Goal: Information Seeking & Learning: Learn about a topic

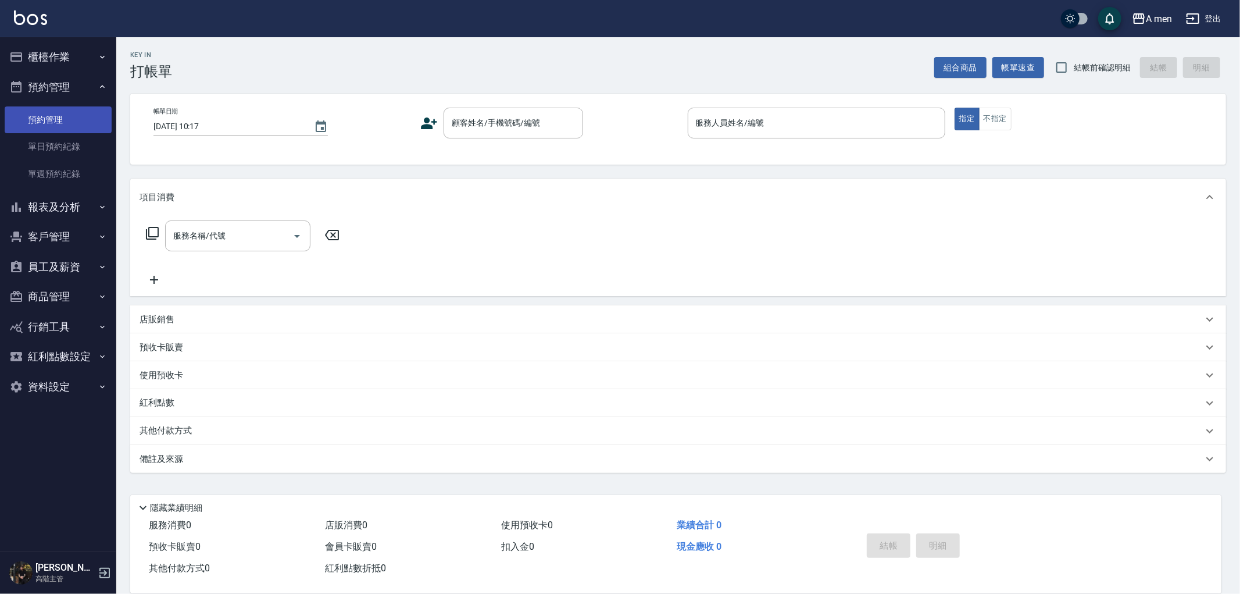
click at [56, 130] on link "預約管理" at bounding box center [58, 119] width 107 height 27
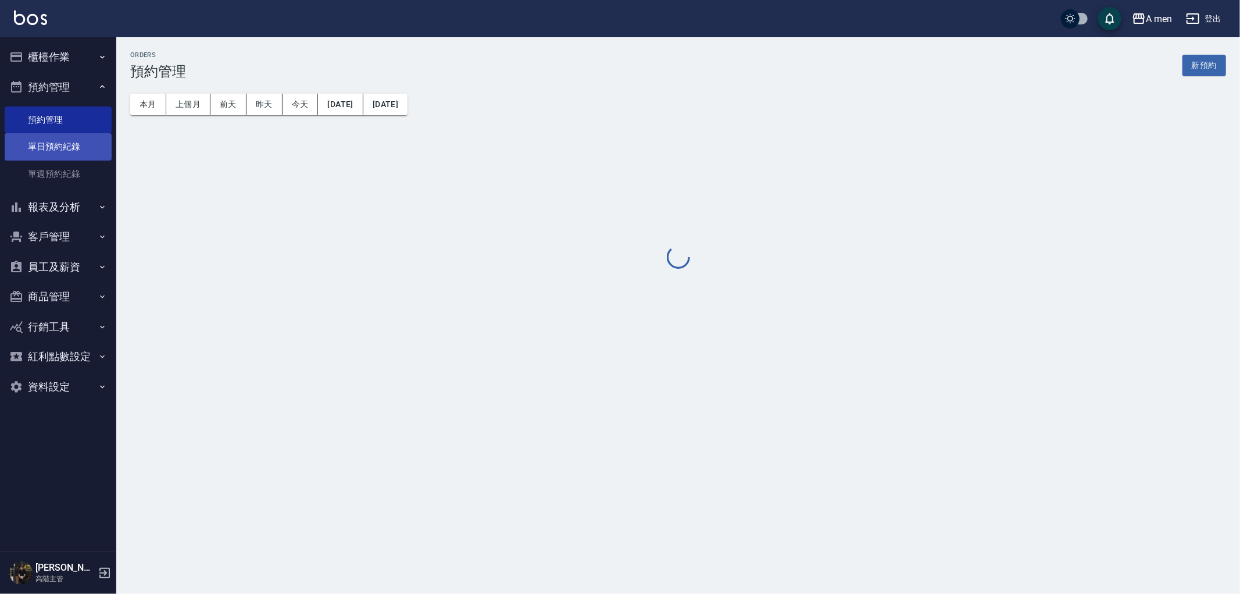
click at [60, 140] on link "單日預約紀錄" at bounding box center [58, 146] width 107 height 27
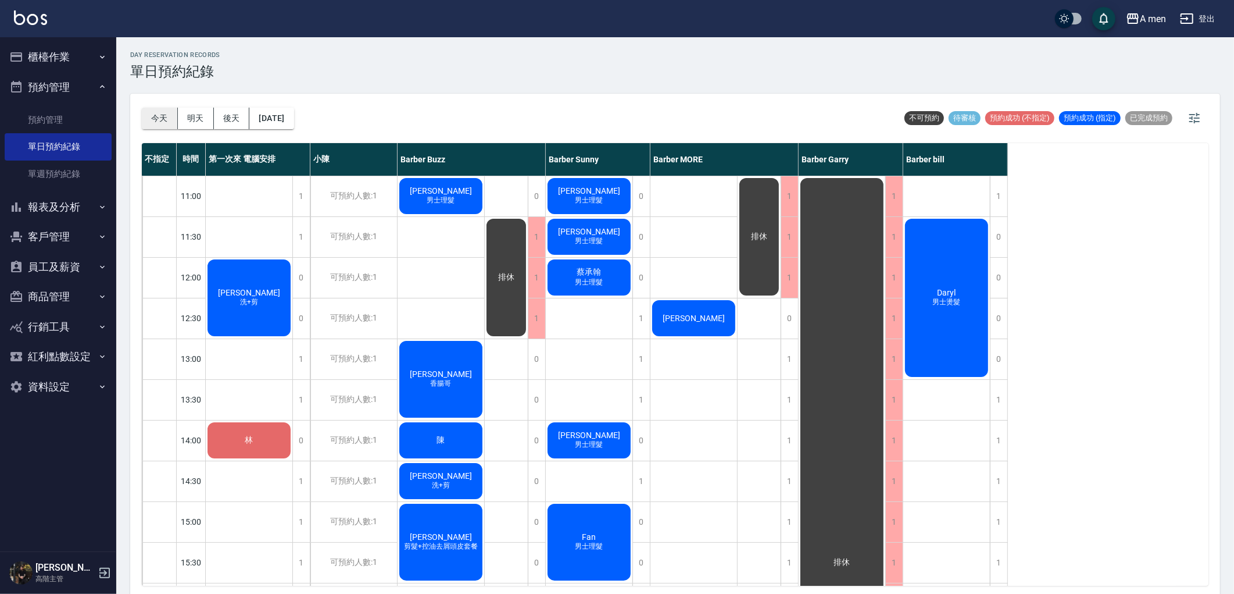
click at [158, 115] on button "今天" at bounding box center [160, 119] width 36 height 22
click at [271, 448] on div "林" at bounding box center [249, 440] width 87 height 40
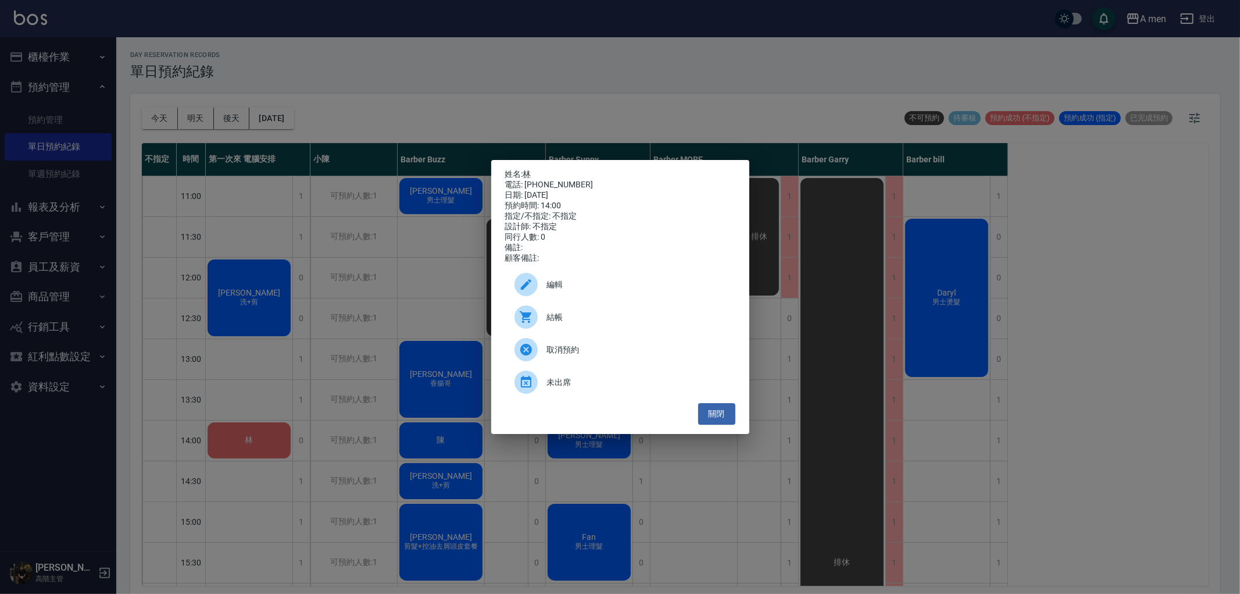
click at [584, 286] on span "編輯" at bounding box center [636, 284] width 179 height 12
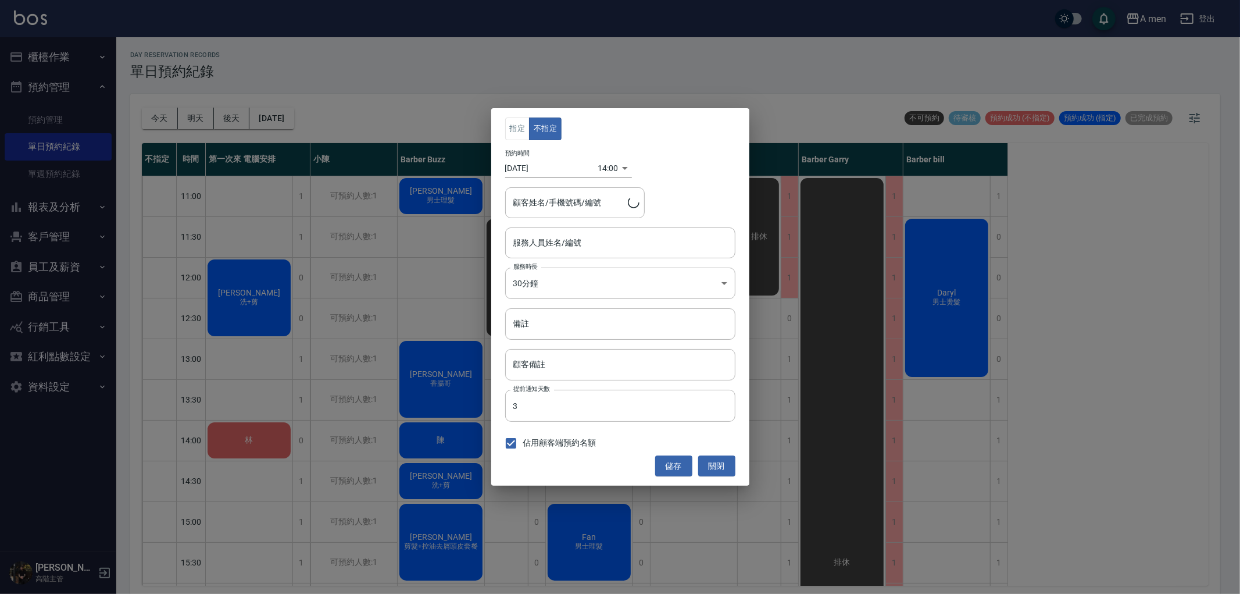
type input "第一次來 電腦安排-100"
type input "林/0966550500"
click at [593, 235] on input "第一次來 電腦安排-100" at bounding box center [611, 243] width 202 height 20
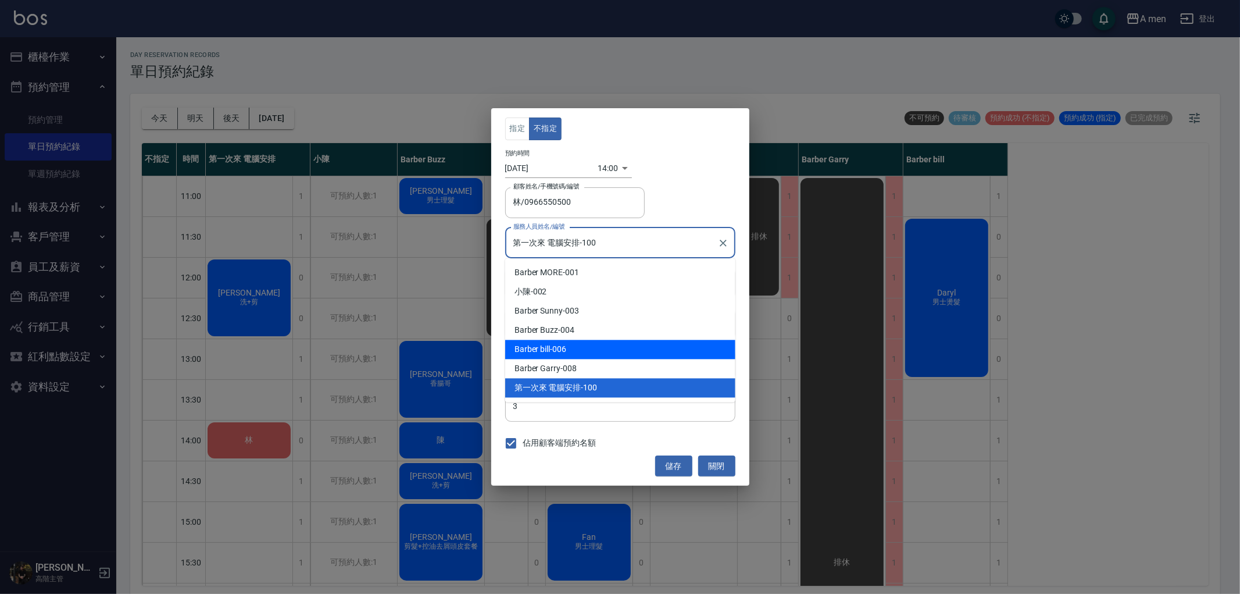
click at [618, 345] on div "Barber bill -006" at bounding box center [620, 349] width 230 height 19
type input "Barber bill-006"
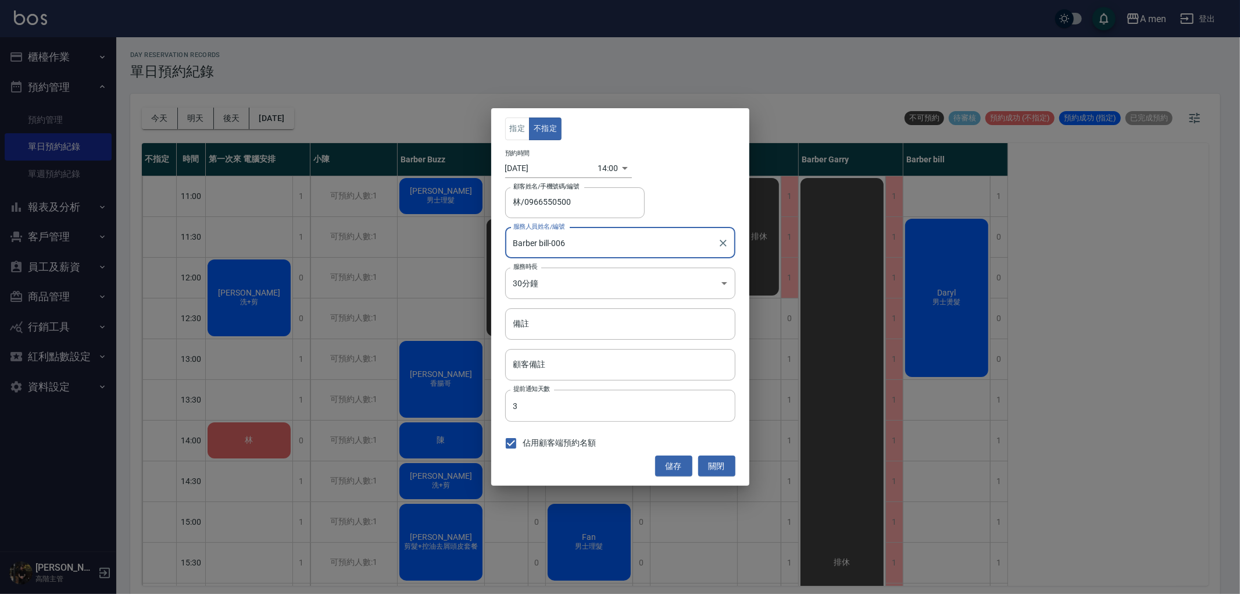
click at [671, 471] on button "儲存" at bounding box center [673, 466] width 37 height 22
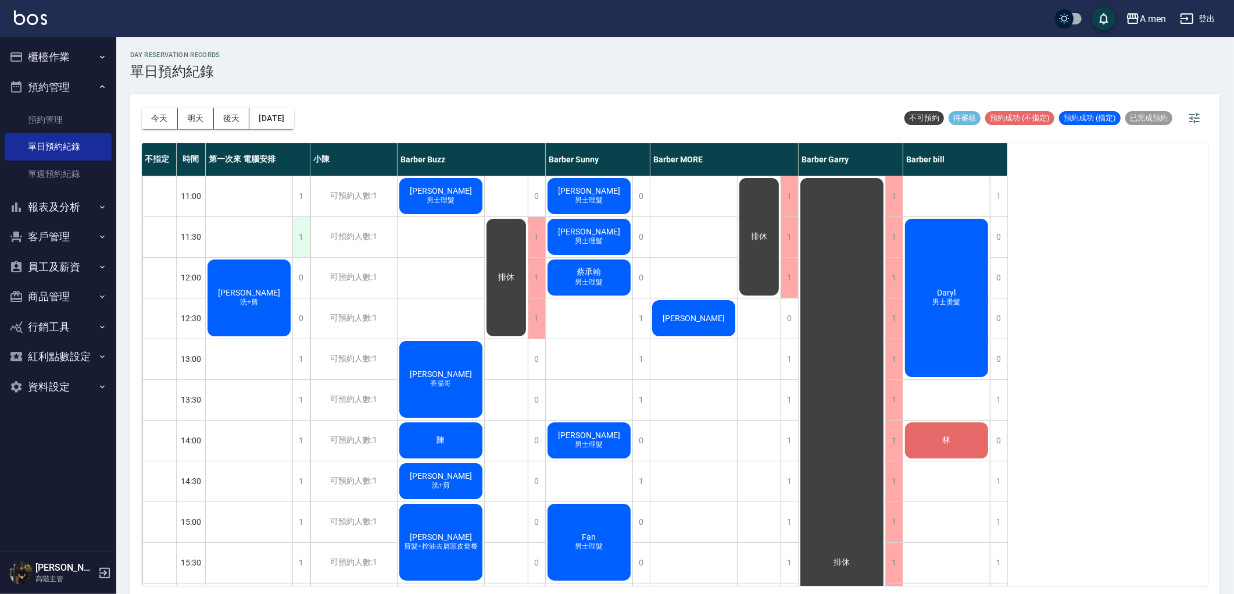
click at [300, 246] on div "1" at bounding box center [300, 237] width 17 height 40
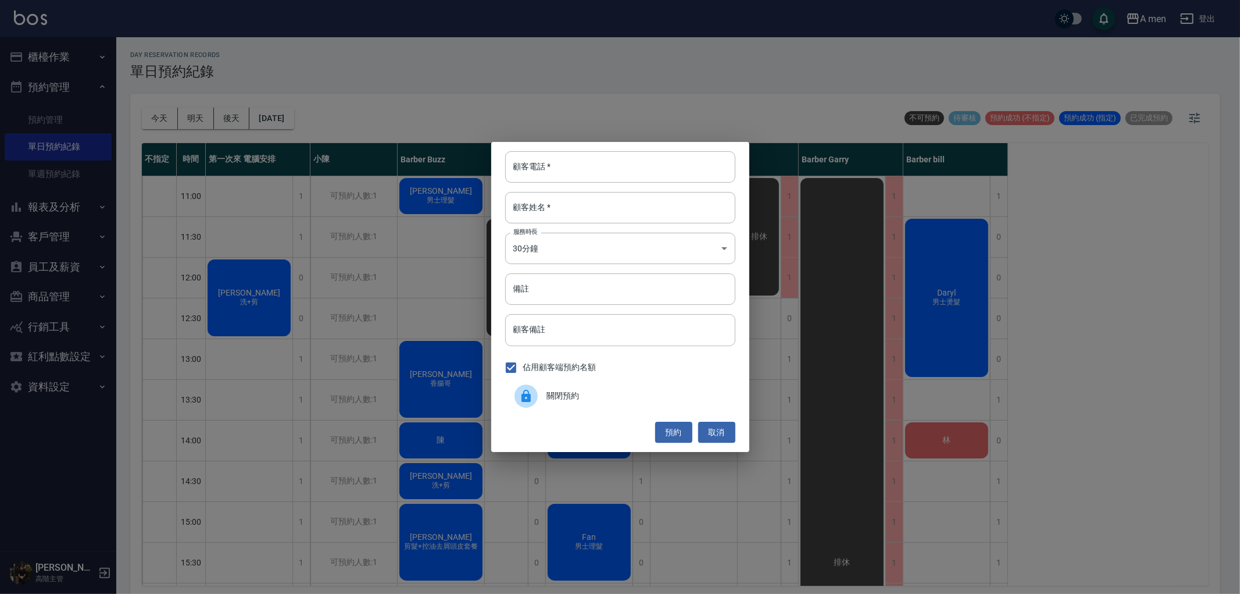
click at [648, 396] on span "關閉預約" at bounding box center [636, 396] width 179 height 12
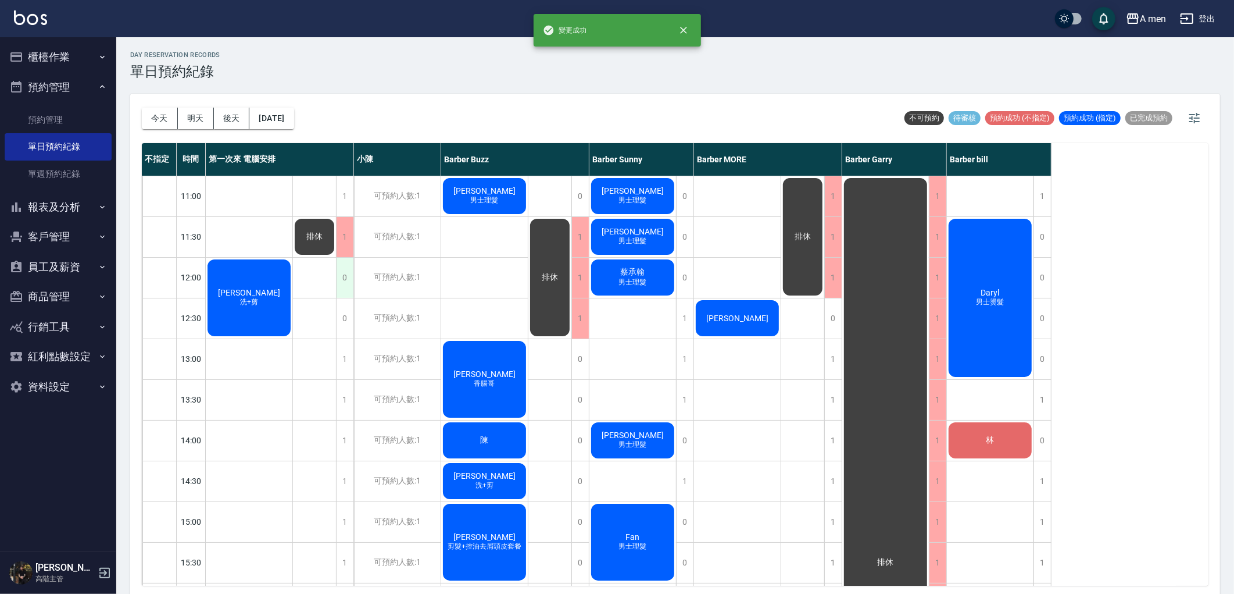
click at [349, 273] on div "0" at bounding box center [344, 278] width 17 height 40
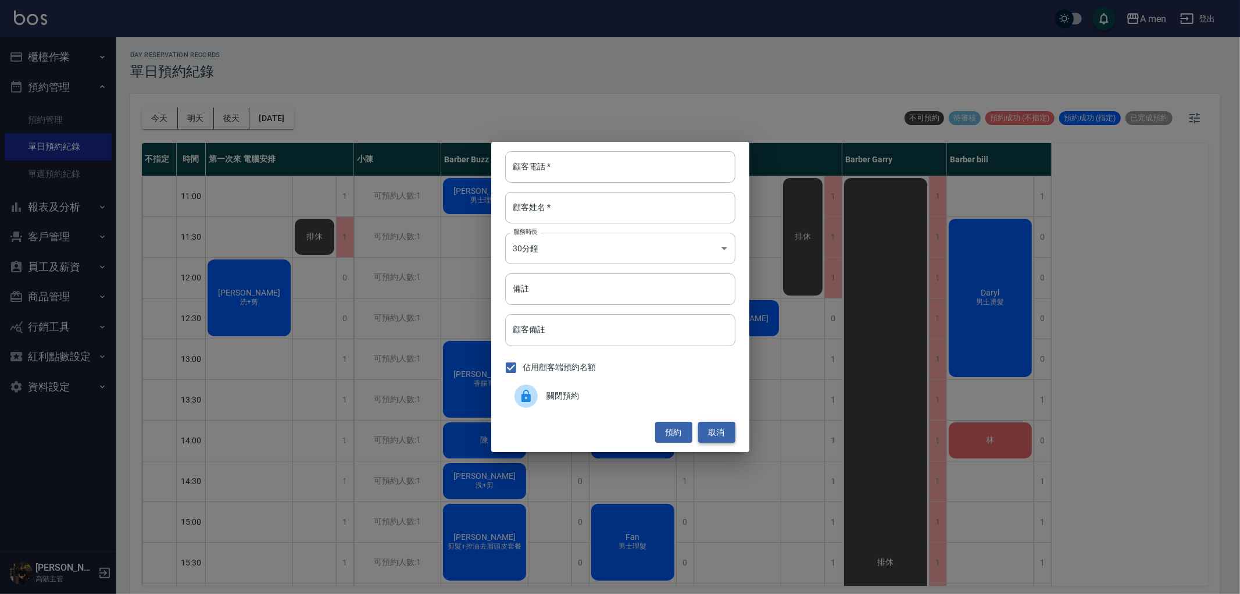
click at [712, 434] on button "取消" at bounding box center [716, 432] width 37 height 22
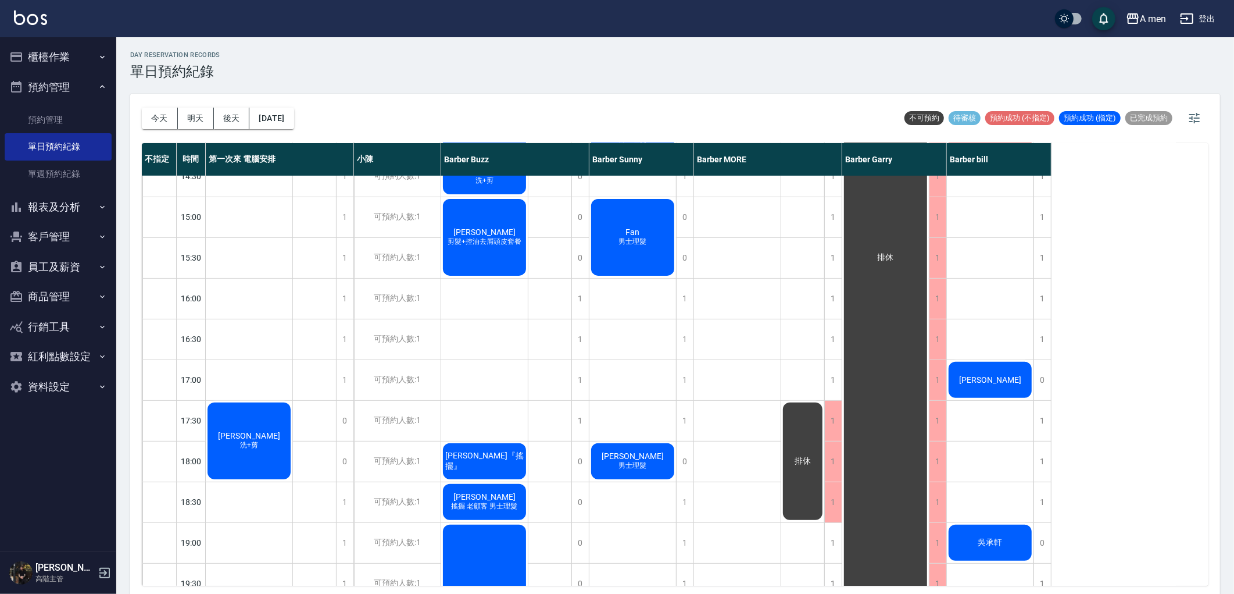
scroll to position [323, 0]
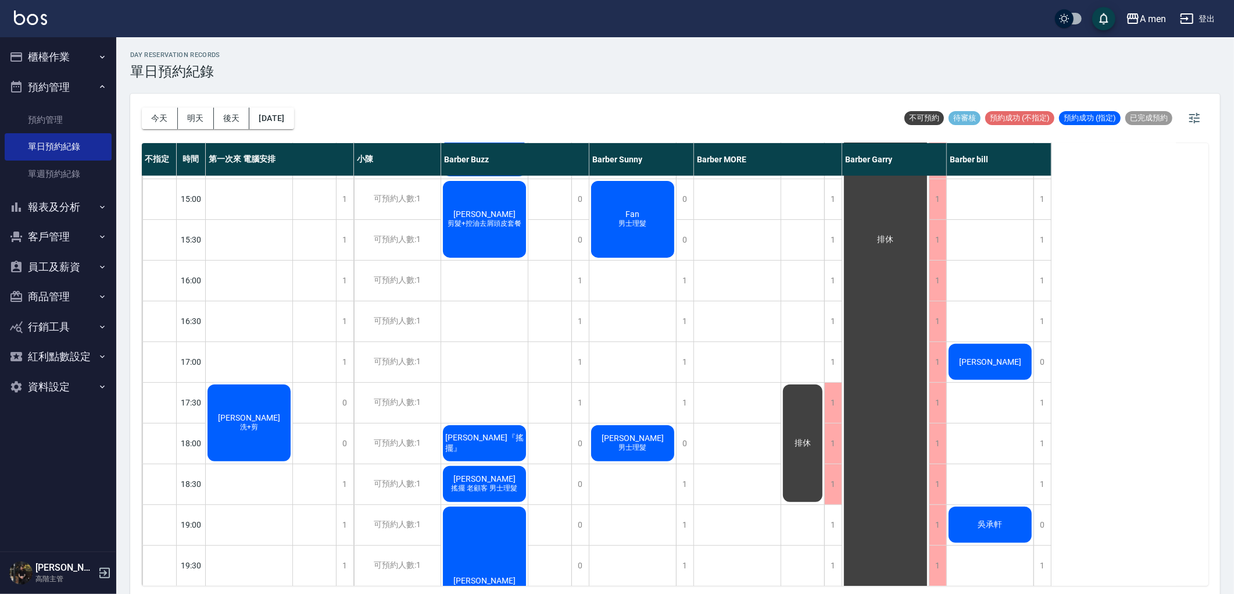
click at [250, 401] on div "[PERSON_NAME]+剪" at bounding box center [249, 423] width 87 height 80
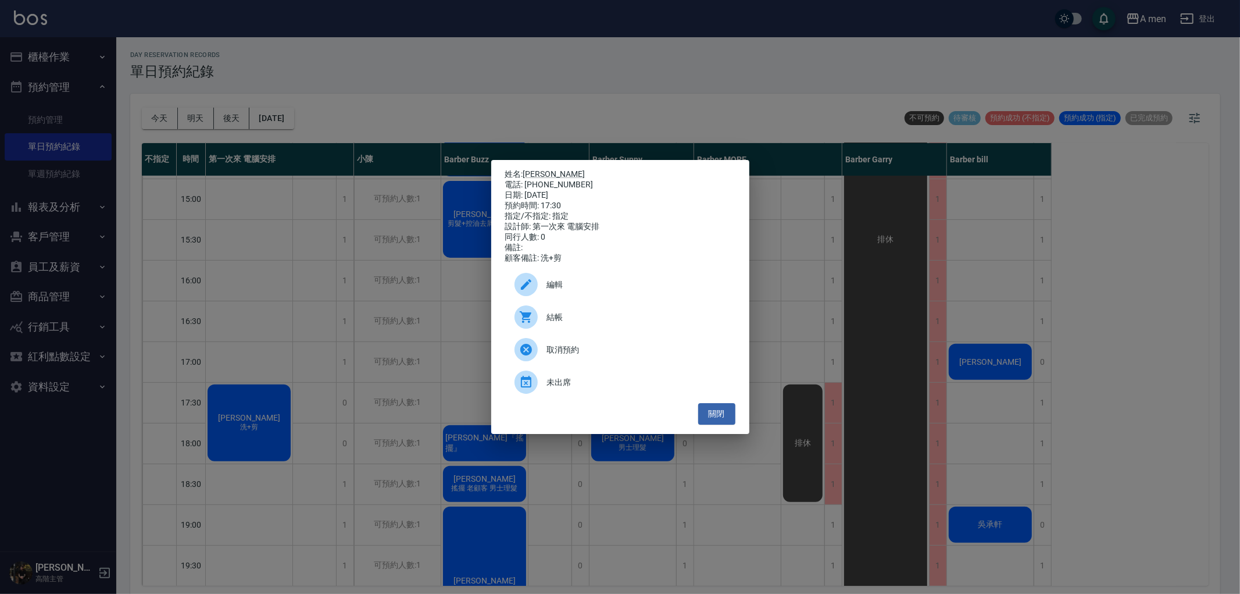
click at [621, 291] on span "編輯" at bounding box center [636, 284] width 179 height 12
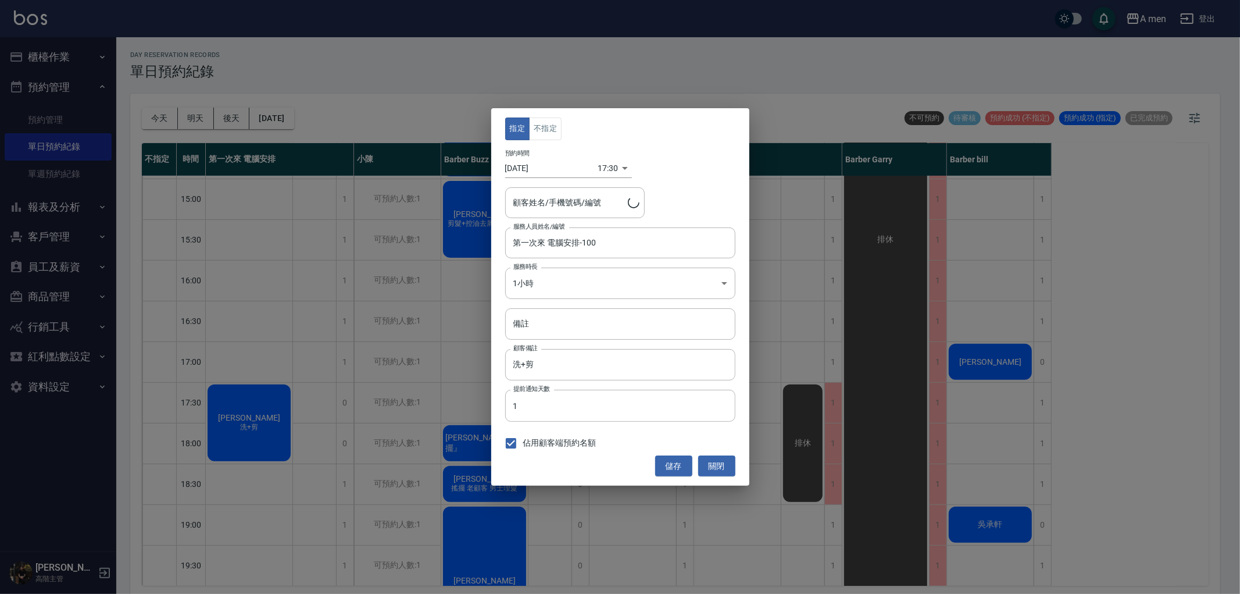
type input "[PERSON_NAME]/0956968536"
click at [551, 131] on button "不指定" at bounding box center [545, 128] width 33 height 23
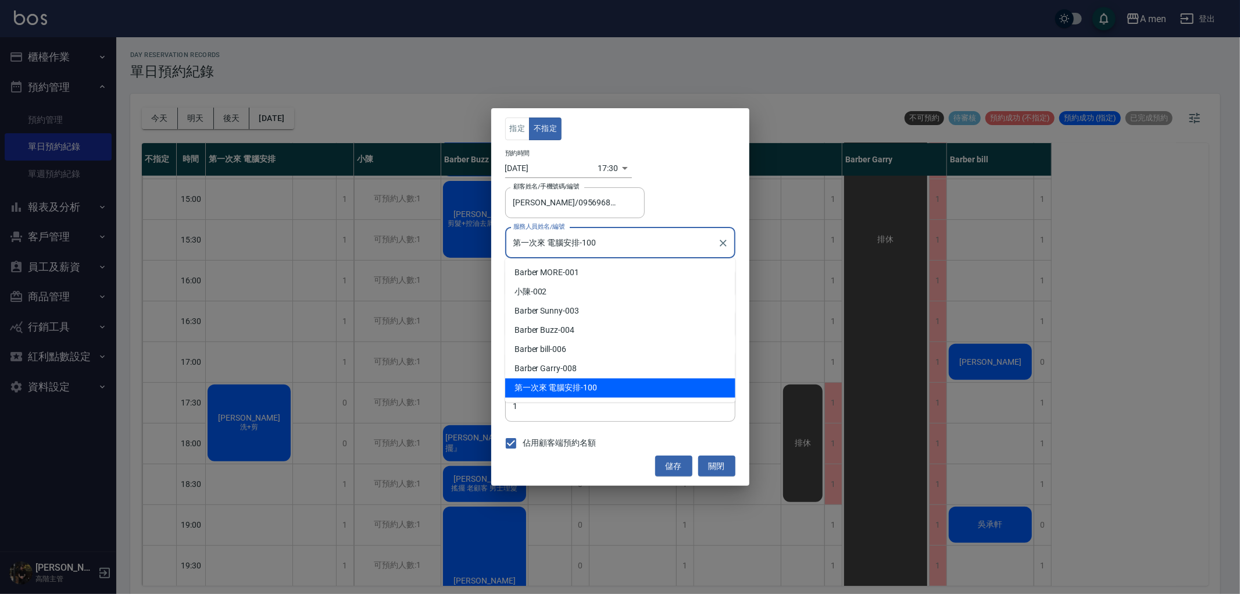
click at [580, 251] on input "第一次來 電腦安排-100" at bounding box center [611, 243] width 202 height 20
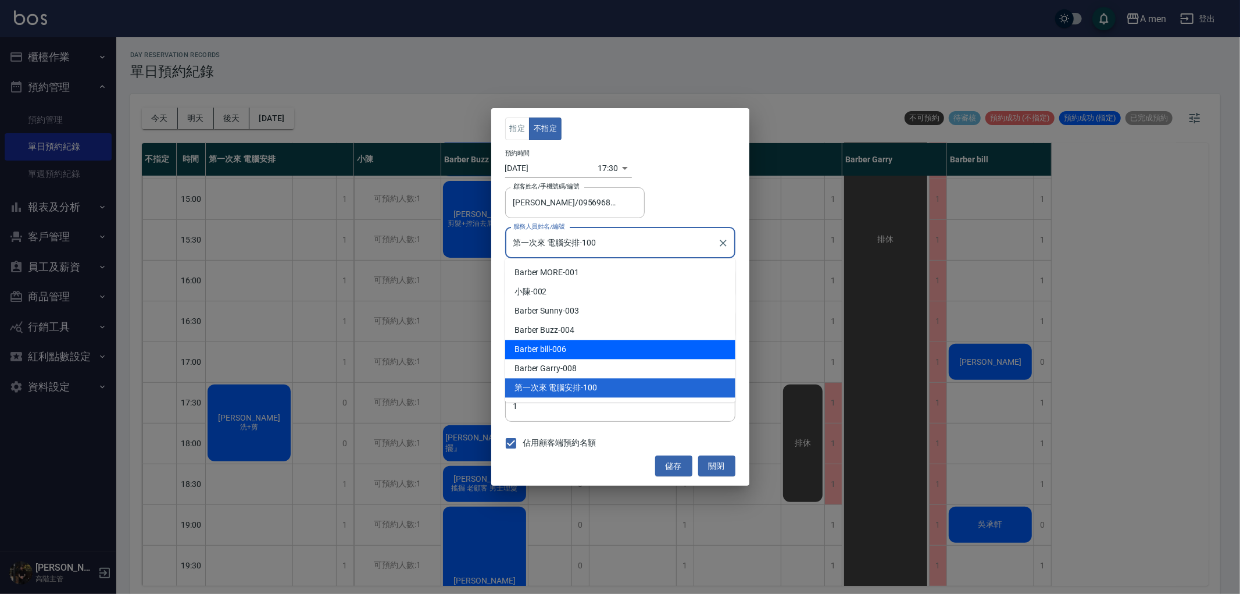
click at [624, 345] on div "Barber bill -006" at bounding box center [620, 349] width 230 height 19
type input "Barber bill-006"
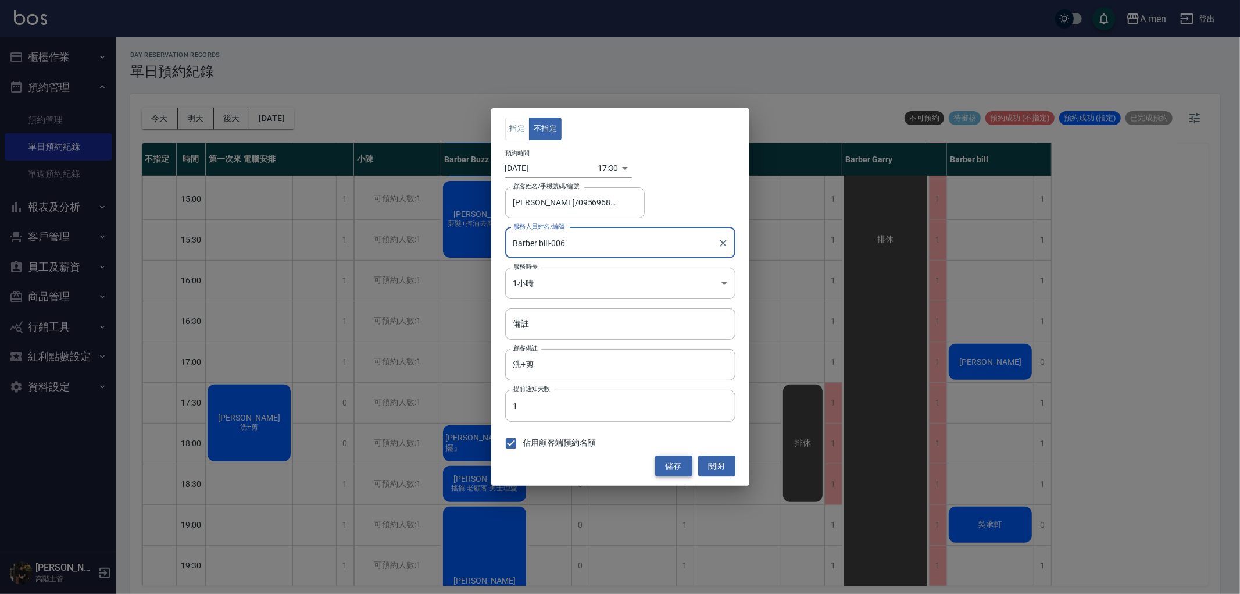
click at [678, 470] on button "儲存" at bounding box center [673, 466] width 37 height 22
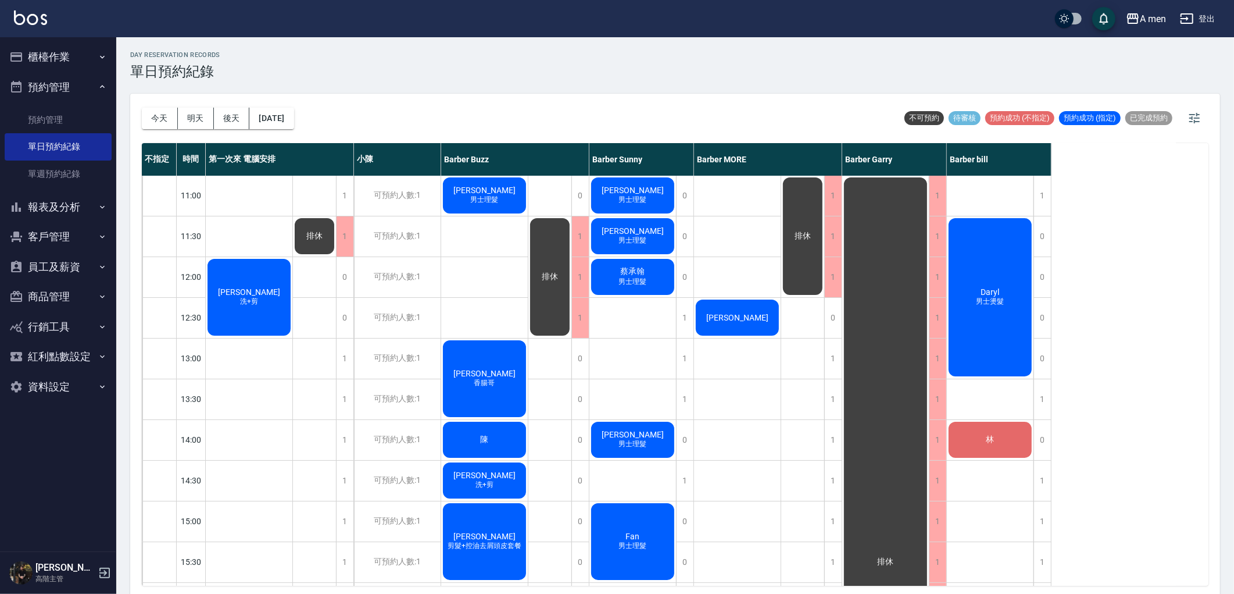
scroll to position [0, 0]
click at [165, 112] on button "今天" at bounding box center [160, 119] width 36 height 22
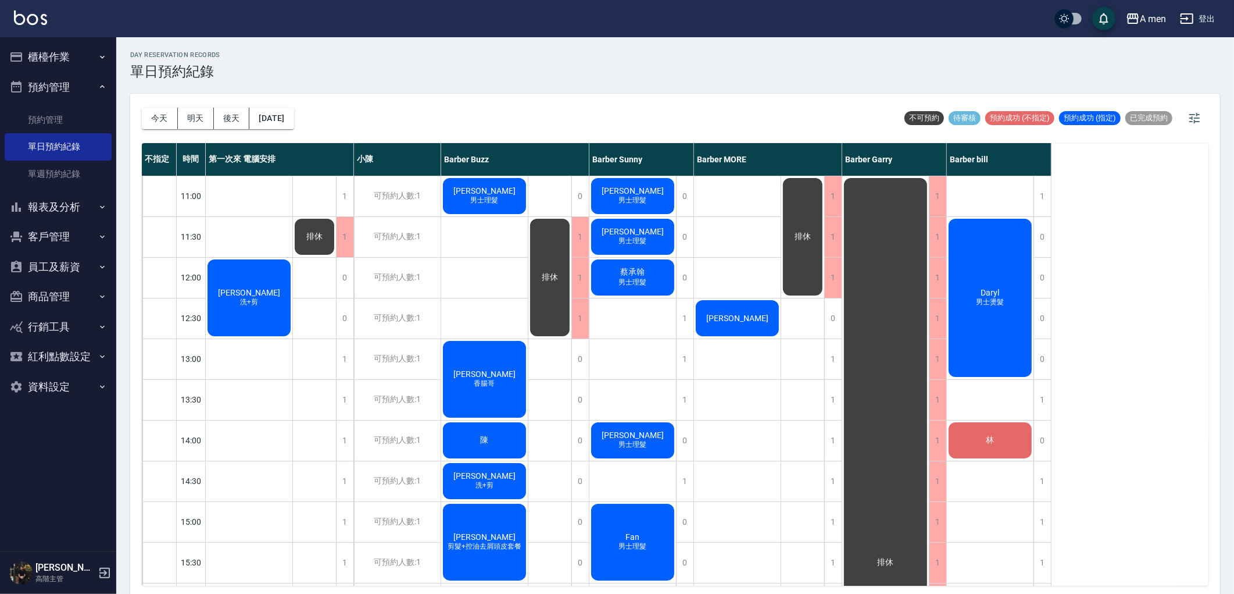
drag, startPoint x: 974, startPoint y: 385, endPoint x: 969, endPoint y: 381, distance: 6.6
click at [153, 113] on button "今天" at bounding box center [160, 119] width 36 height 22
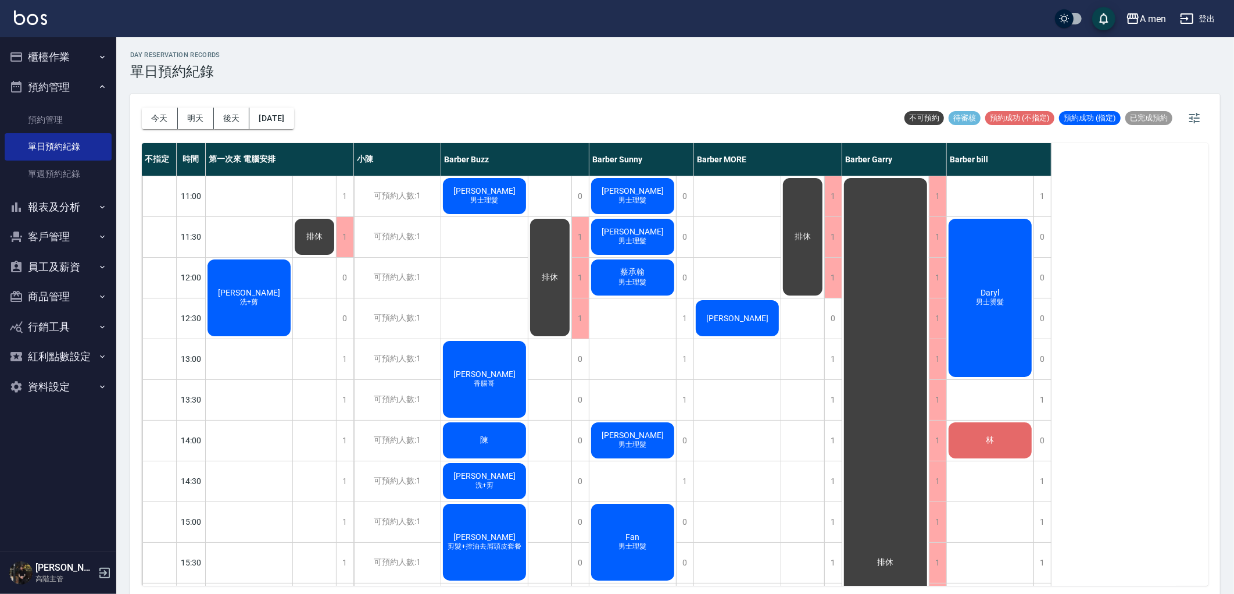
click at [54, 88] on button "預約管理" at bounding box center [58, 87] width 107 height 30
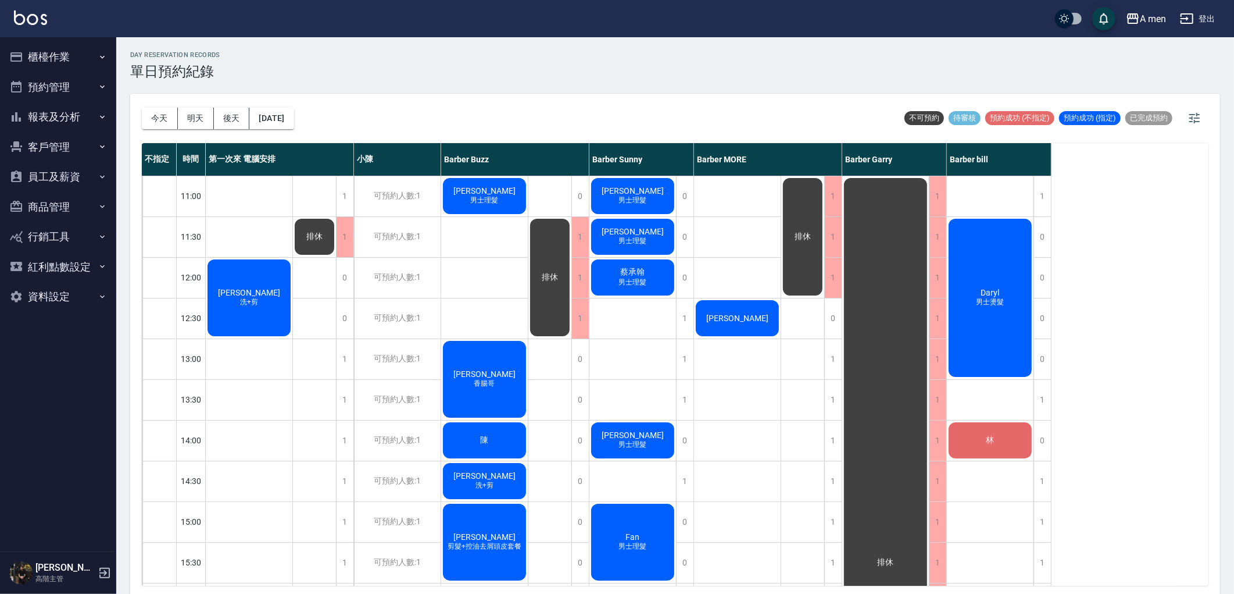
click at [66, 54] on button "櫃檯作業" at bounding box center [58, 57] width 107 height 30
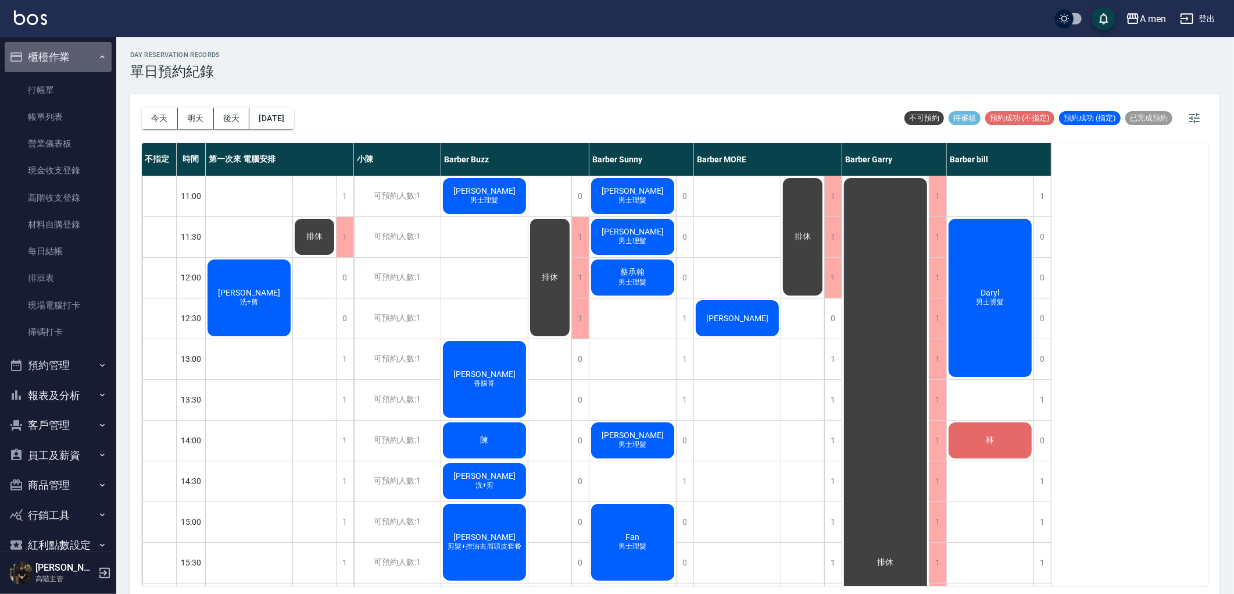
drag, startPoint x: 66, startPoint y: 54, endPoint x: 62, endPoint y: 80, distance: 25.9
click at [66, 54] on button "櫃檯作業" at bounding box center [58, 57] width 107 height 30
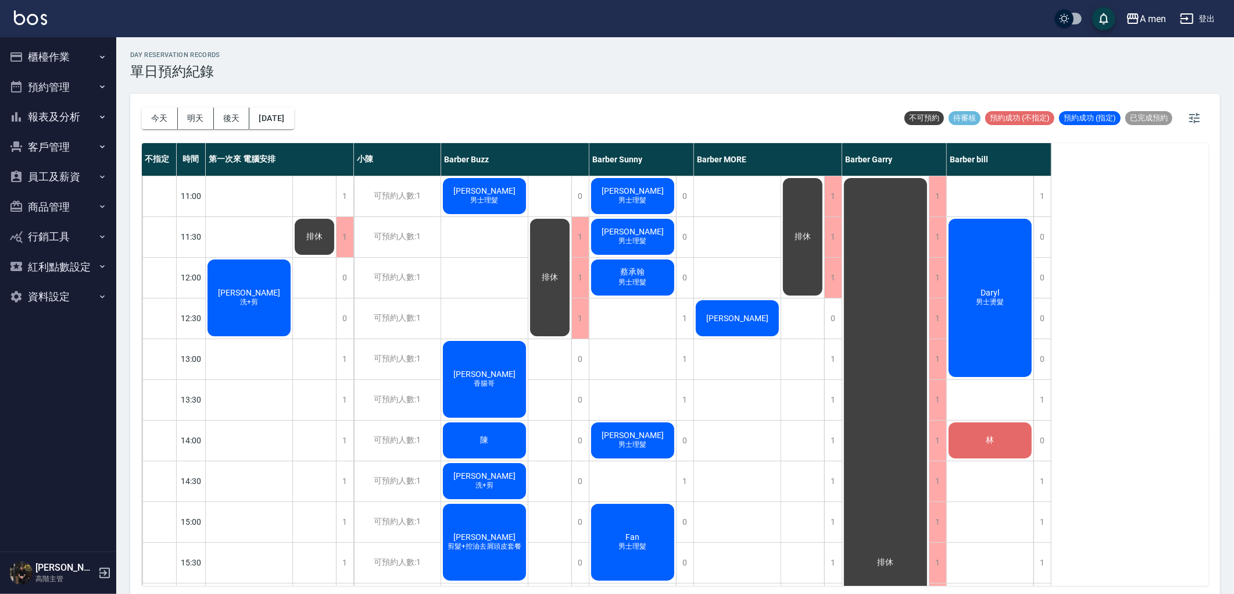
click at [66, 86] on button "預約管理" at bounding box center [58, 87] width 107 height 30
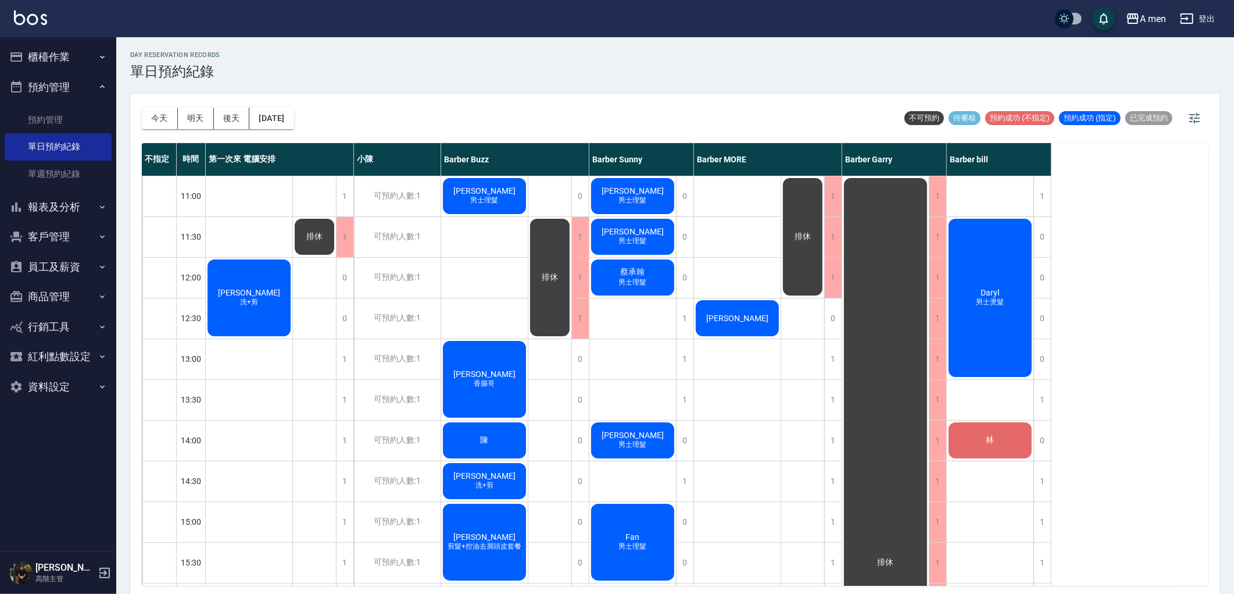
click at [78, 71] on button "櫃檯作業" at bounding box center [58, 57] width 107 height 30
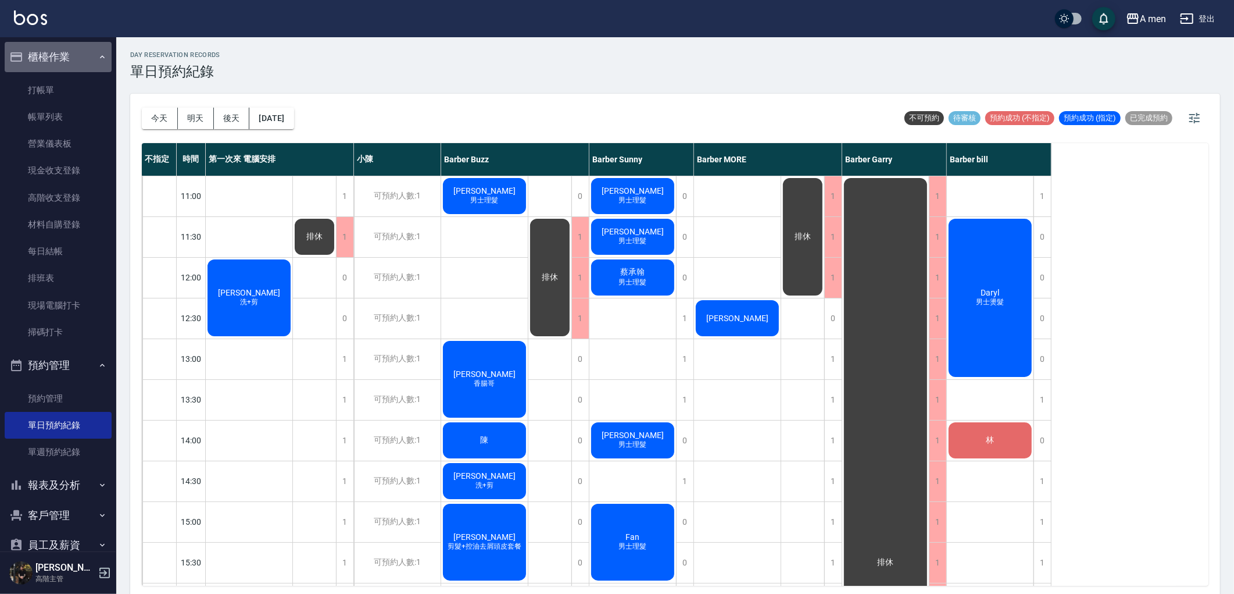
click at [83, 61] on button "櫃檯作業" at bounding box center [58, 57] width 107 height 30
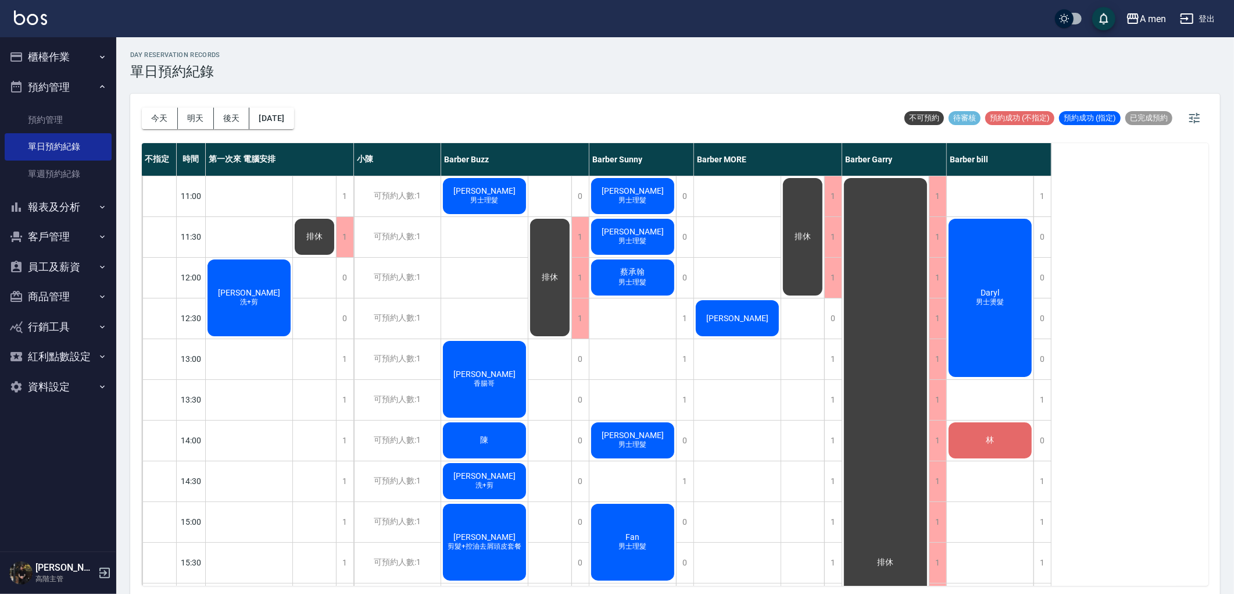
drag, startPoint x: 87, startPoint y: 81, endPoint x: 80, endPoint y: 90, distance: 11.5
click at [88, 85] on button "預約管理" at bounding box center [58, 87] width 107 height 30
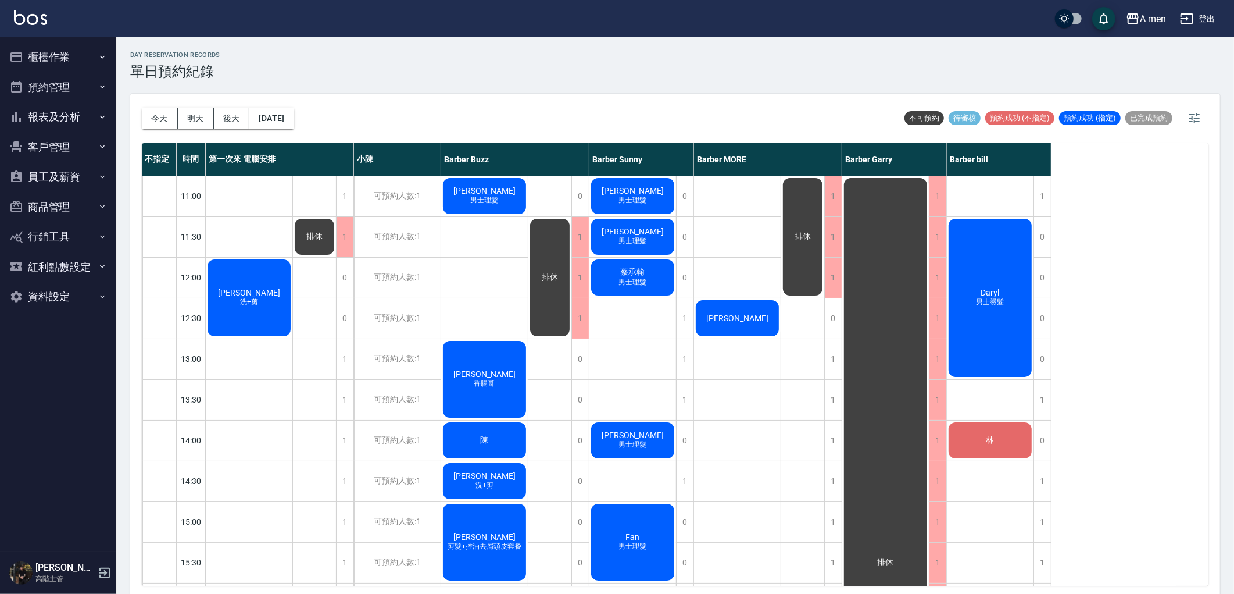
click at [86, 111] on button "報表及分析" at bounding box center [58, 117] width 107 height 30
click at [94, 149] on button "客戶管理" at bounding box center [58, 147] width 107 height 30
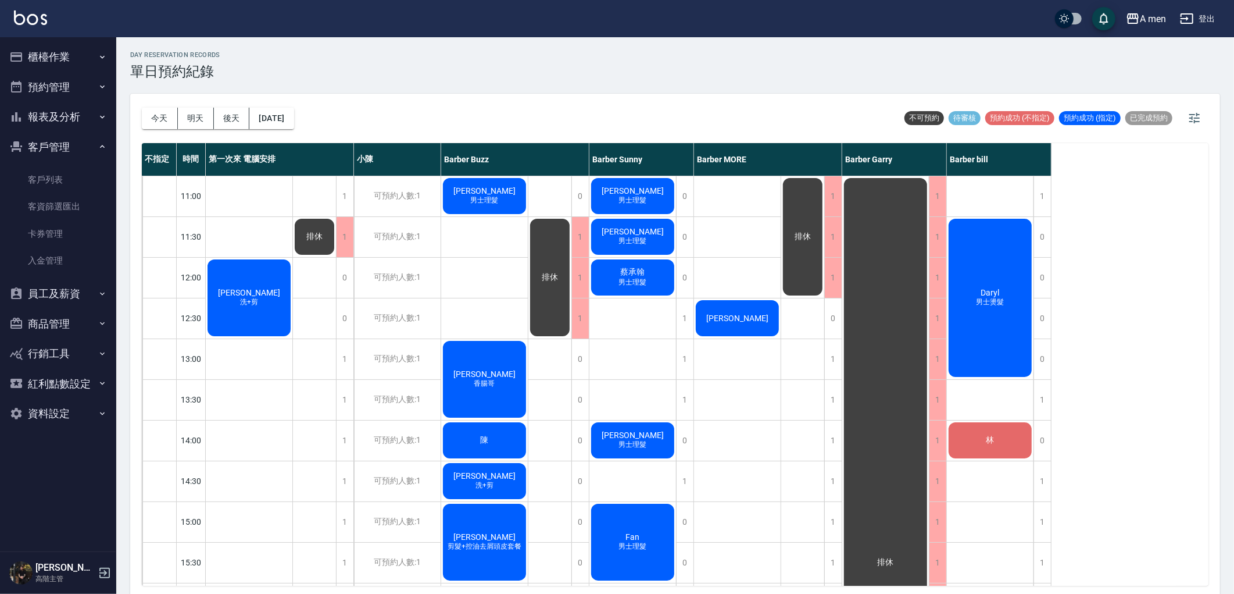
click at [87, 126] on button "報表及分析" at bounding box center [58, 117] width 107 height 30
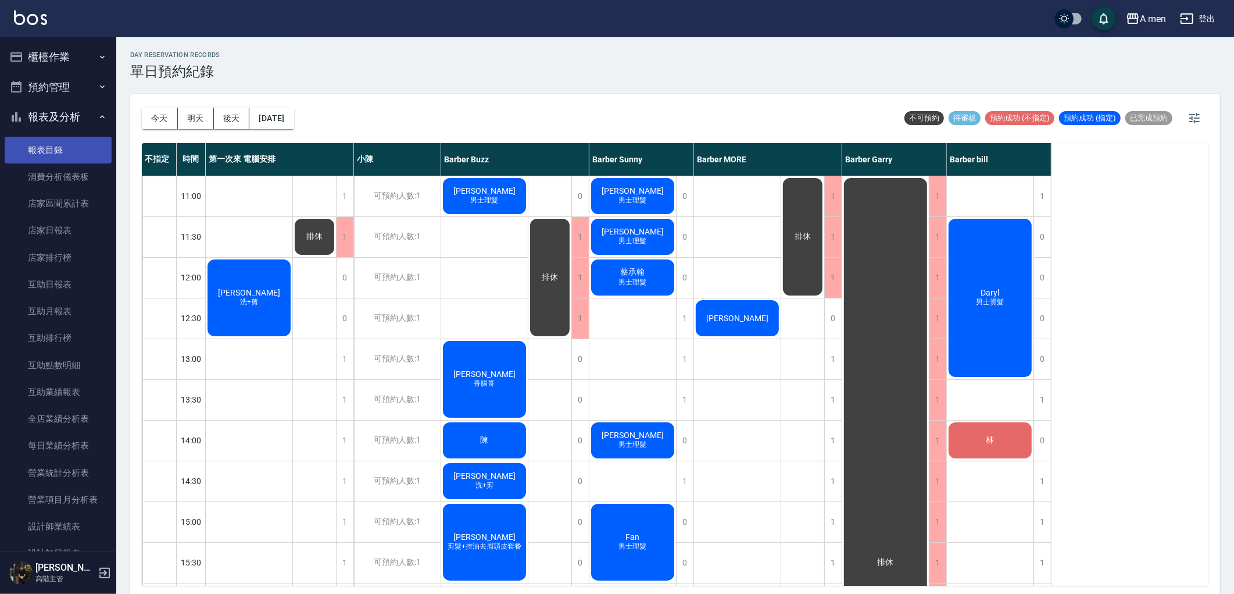
click at [86, 152] on link "報表目錄" at bounding box center [58, 150] width 107 height 27
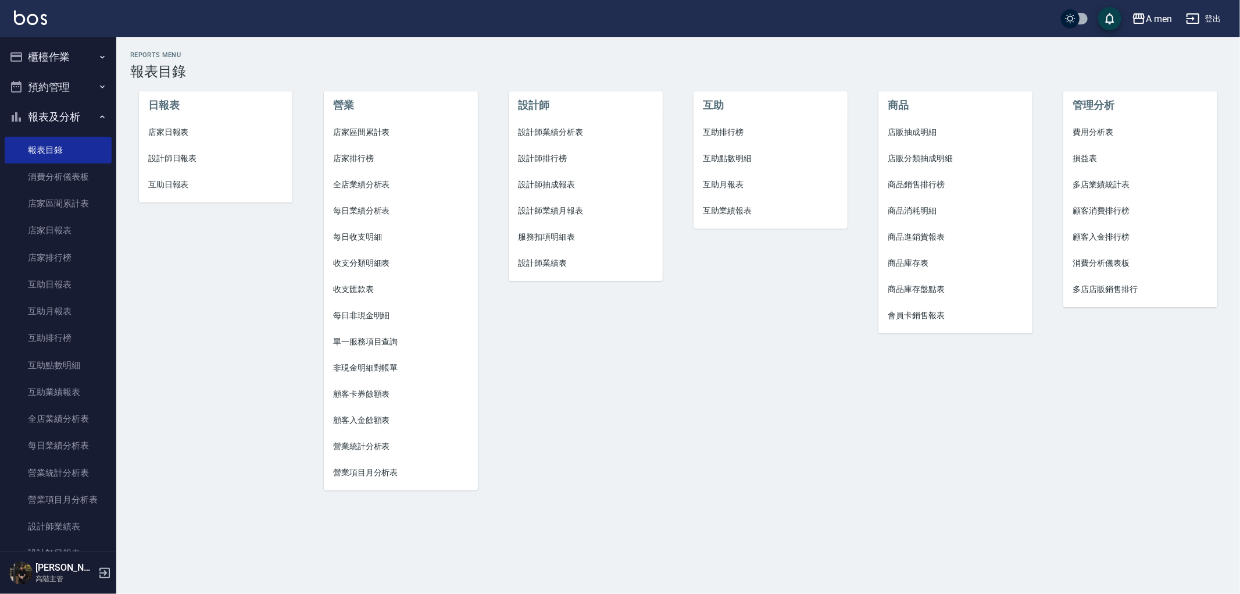
click at [736, 162] on span "互助點數明細" at bounding box center [770, 158] width 135 height 12
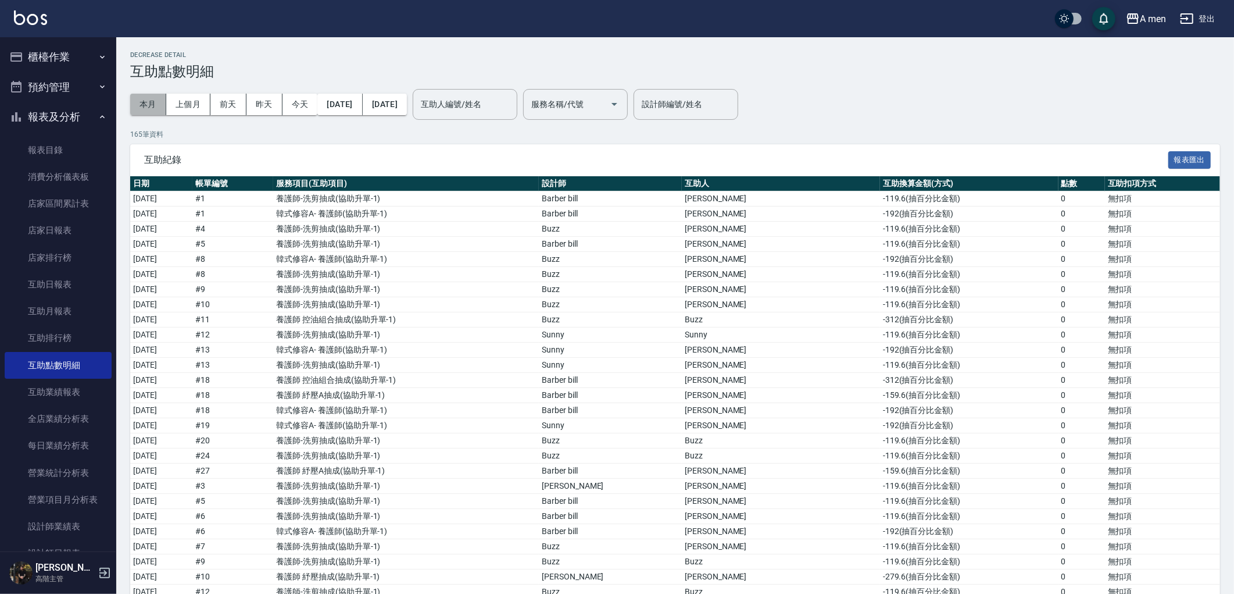
click at [145, 105] on button "本月" at bounding box center [148, 105] width 36 height 22
click at [1195, 159] on button "報表匯出" at bounding box center [1190, 160] width 43 height 18
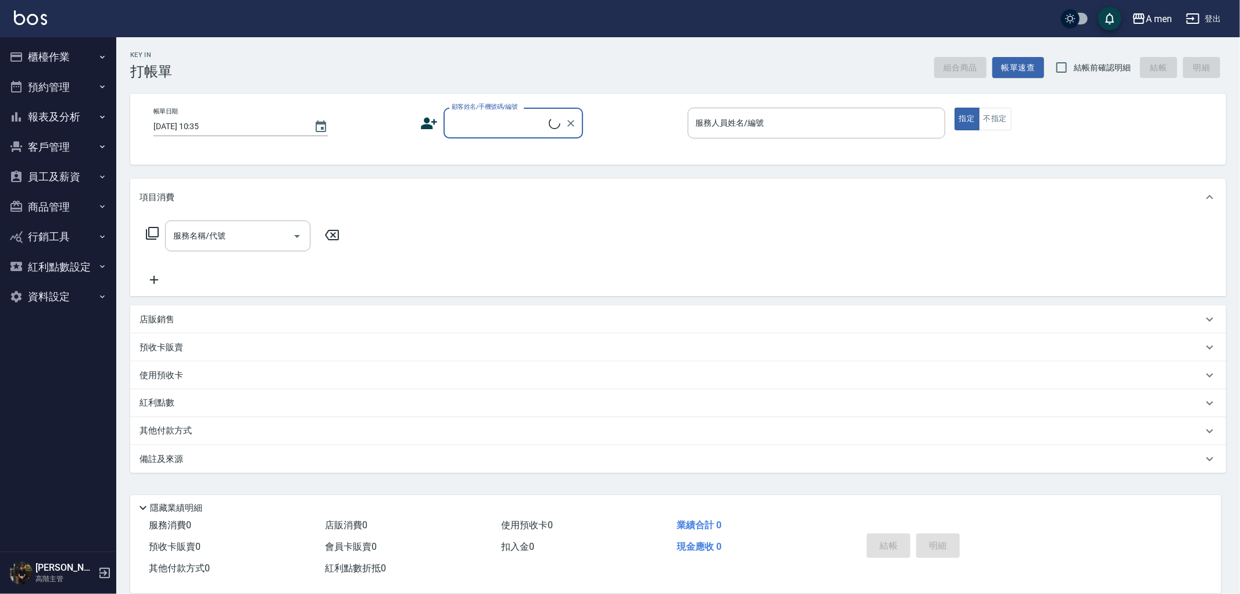
click at [67, 88] on button "預約管理" at bounding box center [58, 87] width 107 height 30
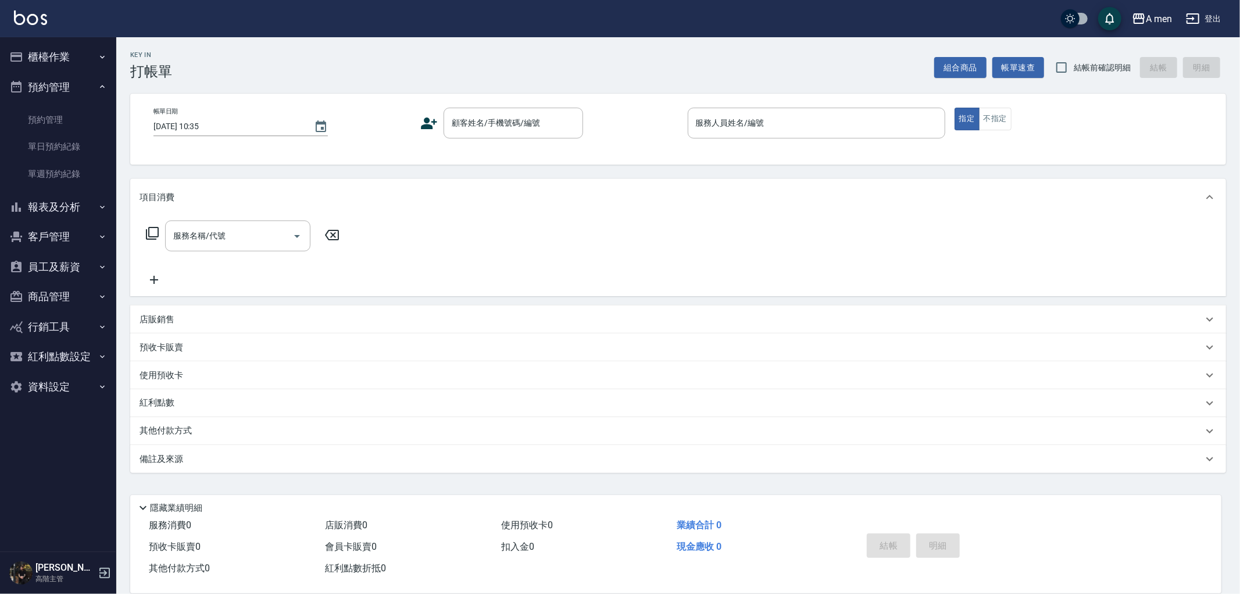
click at [72, 86] on button "預約管理" at bounding box center [58, 87] width 107 height 30
click at [81, 124] on button "報表及分析" at bounding box center [58, 117] width 107 height 30
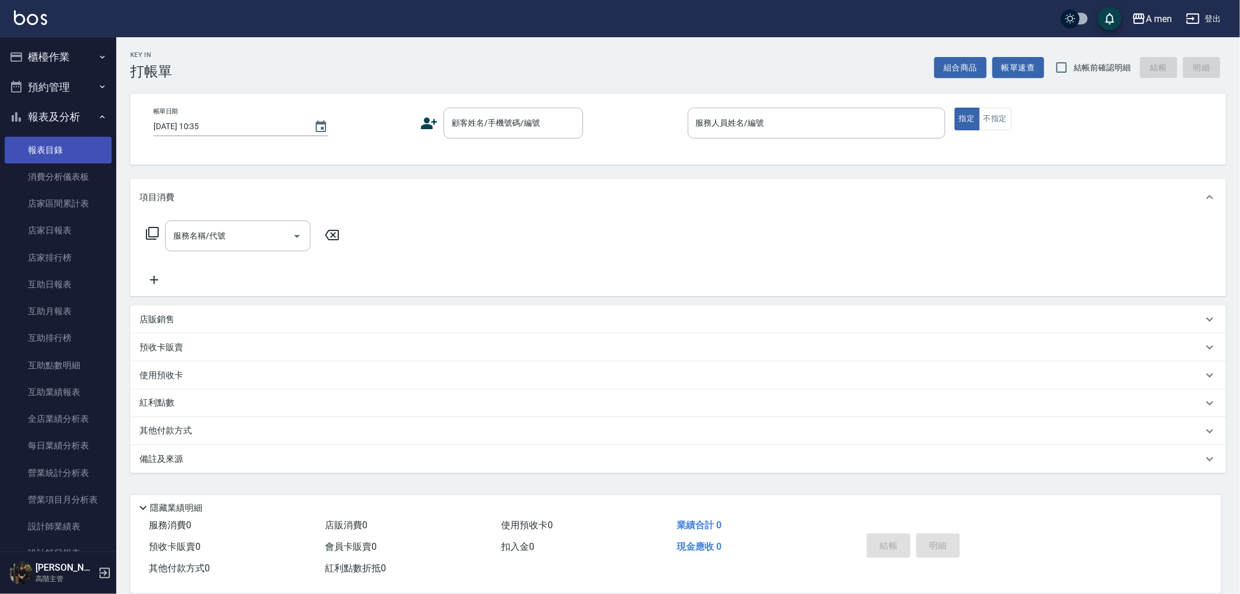
click at [91, 158] on link "報表目錄" at bounding box center [58, 150] width 107 height 27
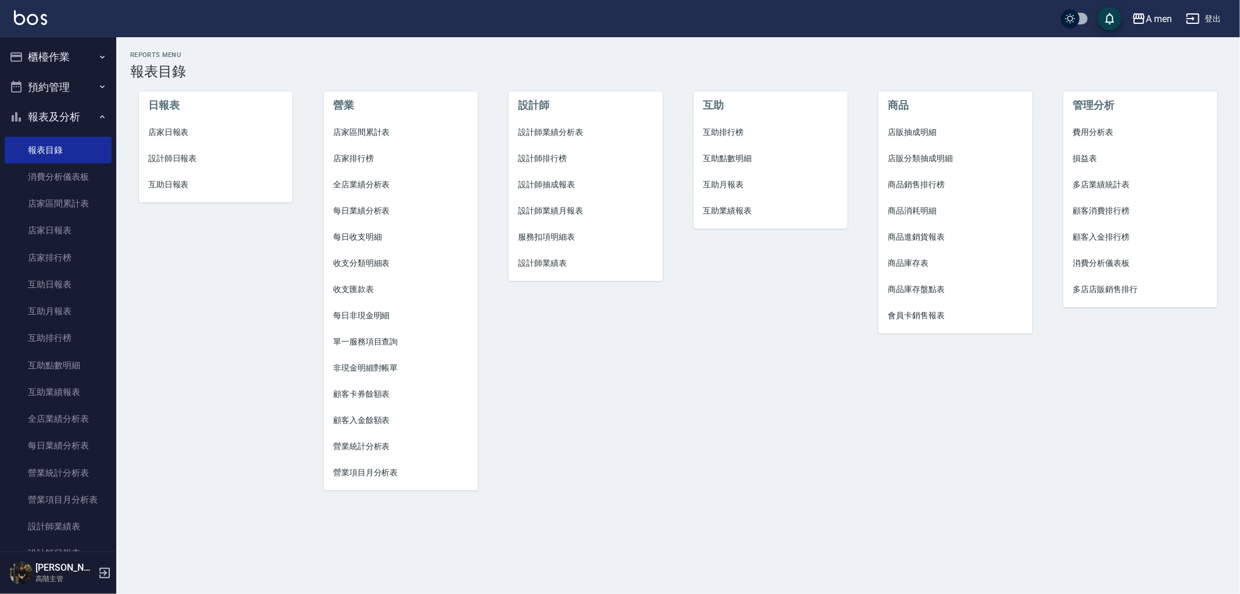
click at [695, 318] on div "互助 互助排行榜 互助點數明細 互助月報表 互助業績報表" at bounding box center [763, 284] width 185 height 436
click at [72, 72] on button "預約管理" at bounding box center [58, 87] width 107 height 30
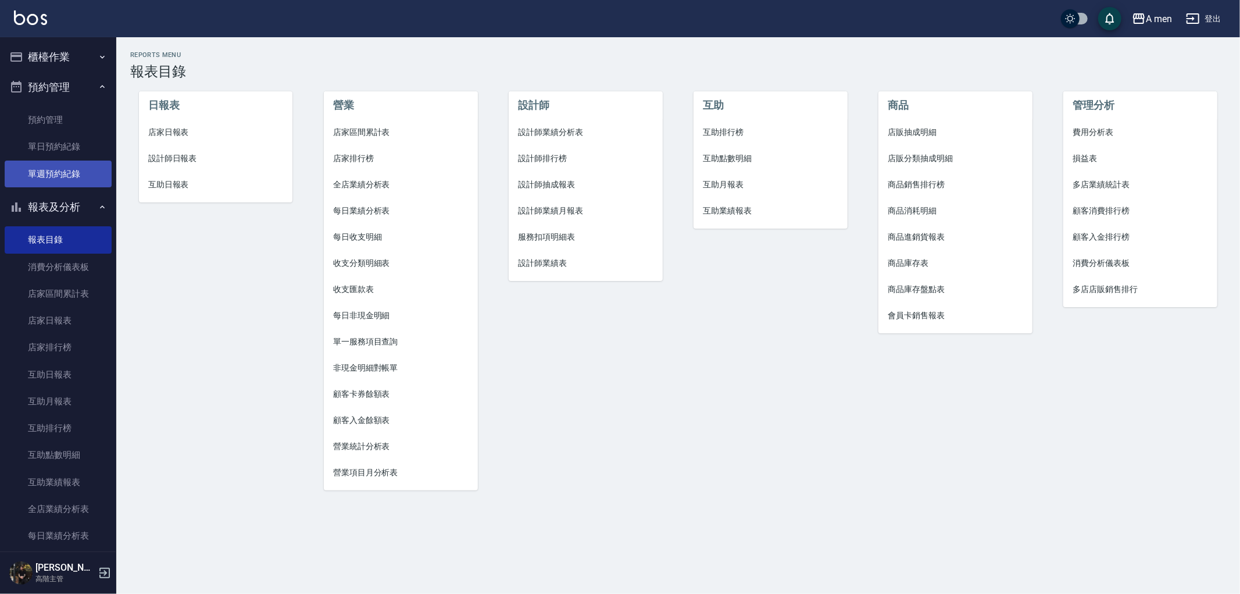
click at [84, 162] on link "單週預約紀錄" at bounding box center [58, 173] width 107 height 27
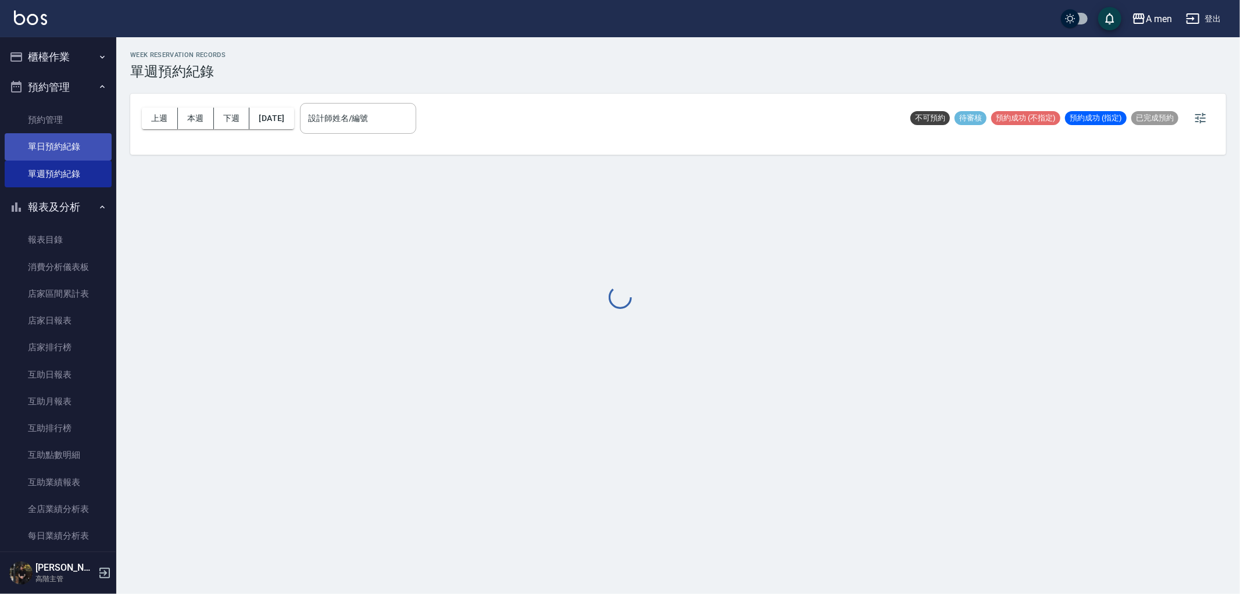
click at [77, 153] on link "單日預約紀錄" at bounding box center [58, 146] width 107 height 27
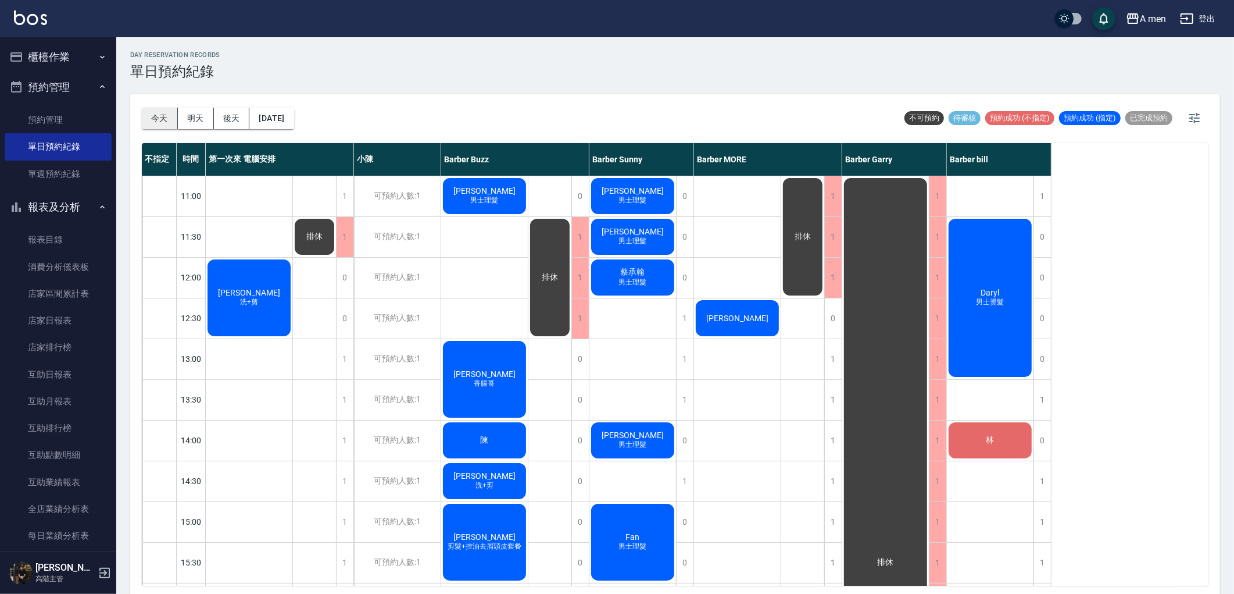
click at [167, 118] on button "今天" at bounding box center [160, 119] width 36 height 22
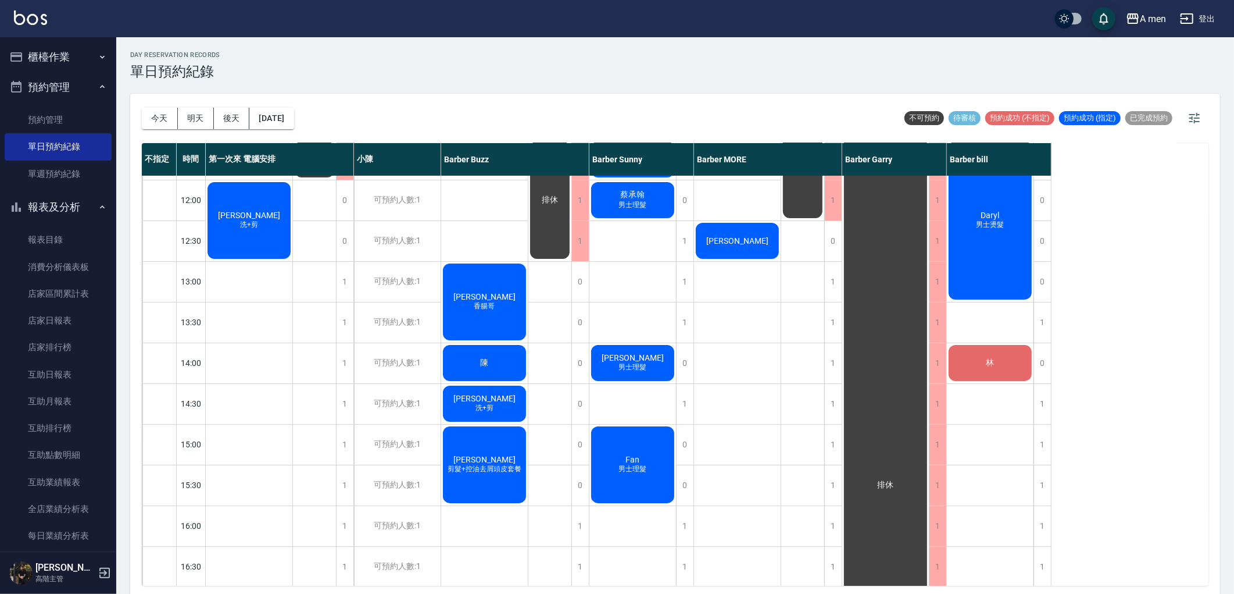
scroll to position [258, 0]
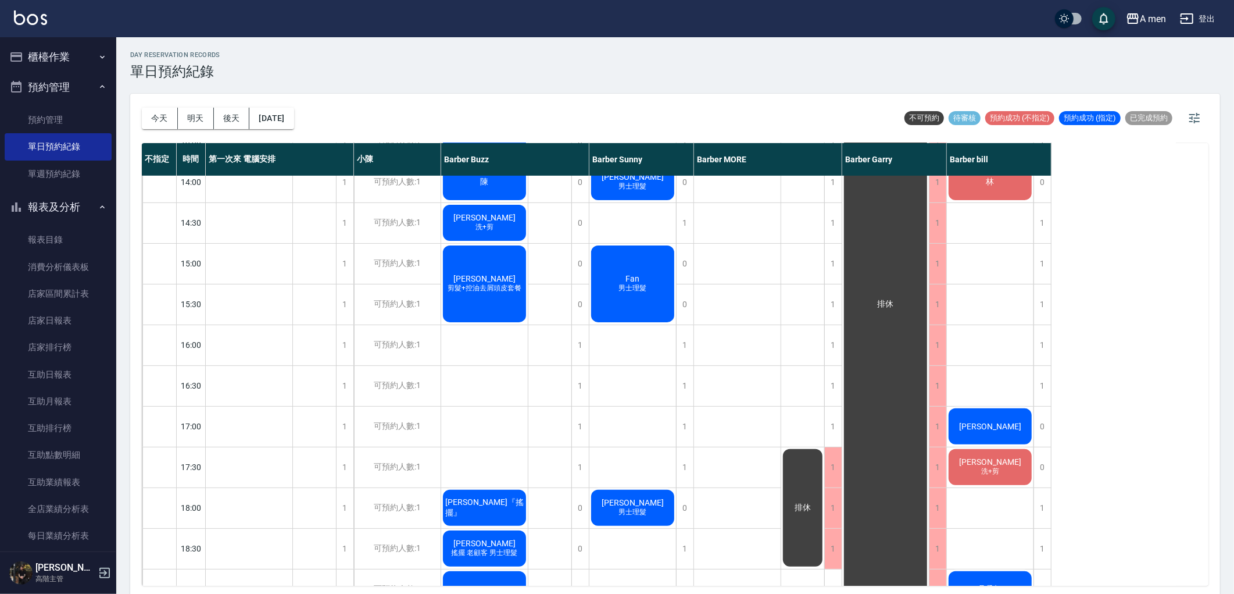
click at [546, 376] on div "排休" at bounding box center [550, 425] width 44 height 1017
click at [294, 116] on button "[DATE]" at bounding box center [271, 119] width 44 height 22
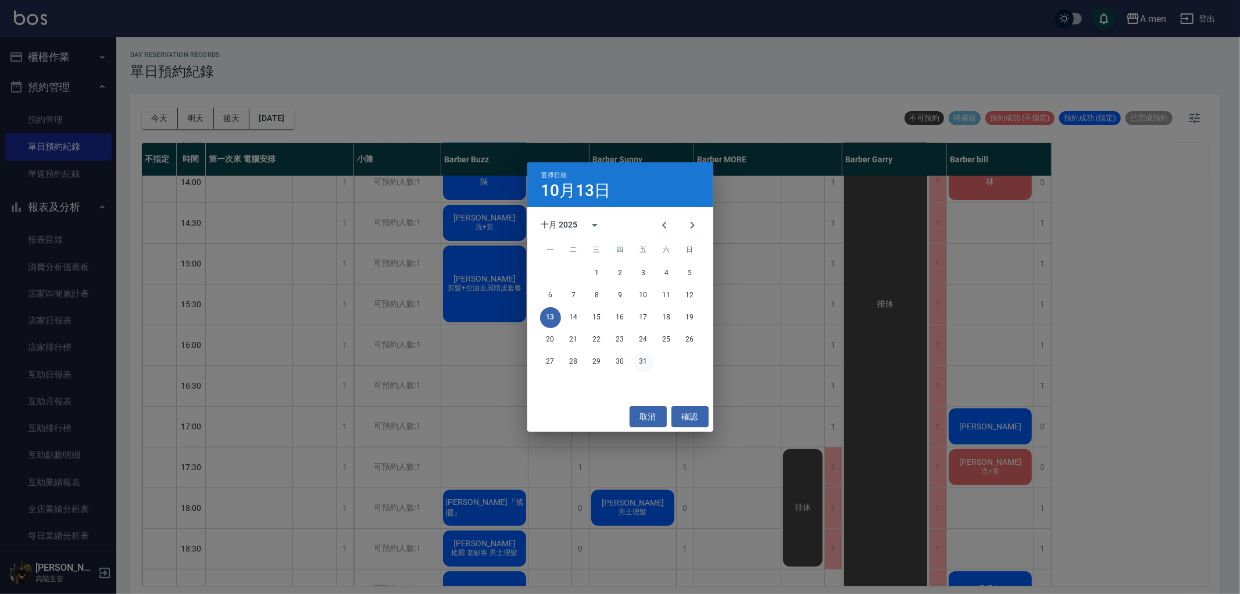
click at [646, 359] on button "31" at bounding box center [643, 361] width 21 height 21
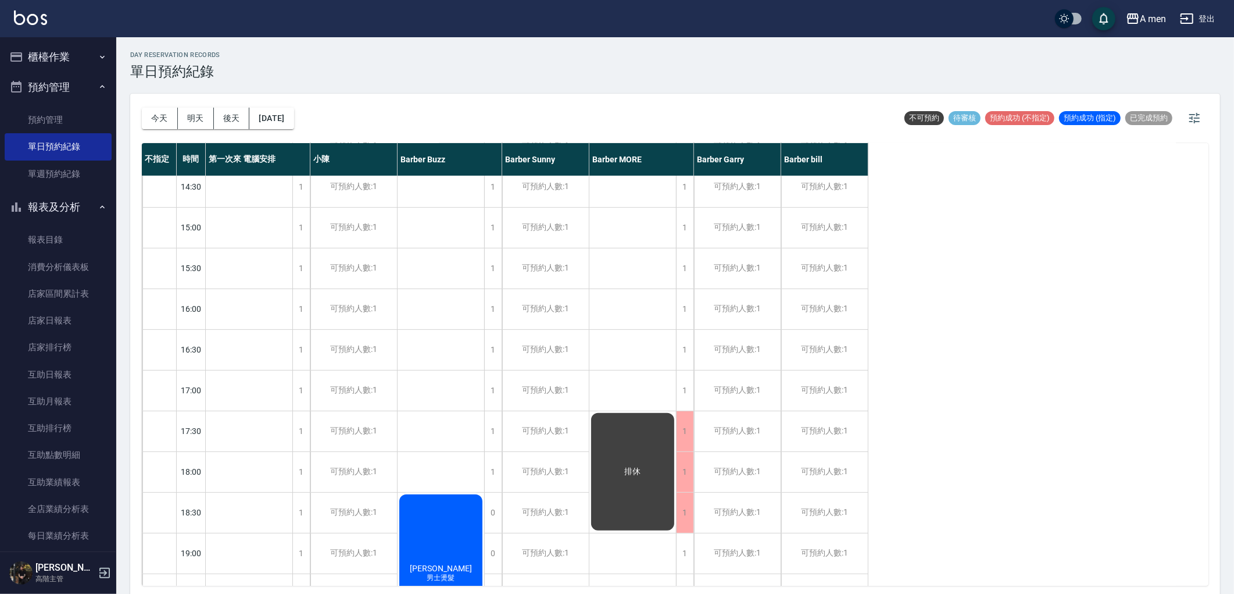
scroll to position [101, 0]
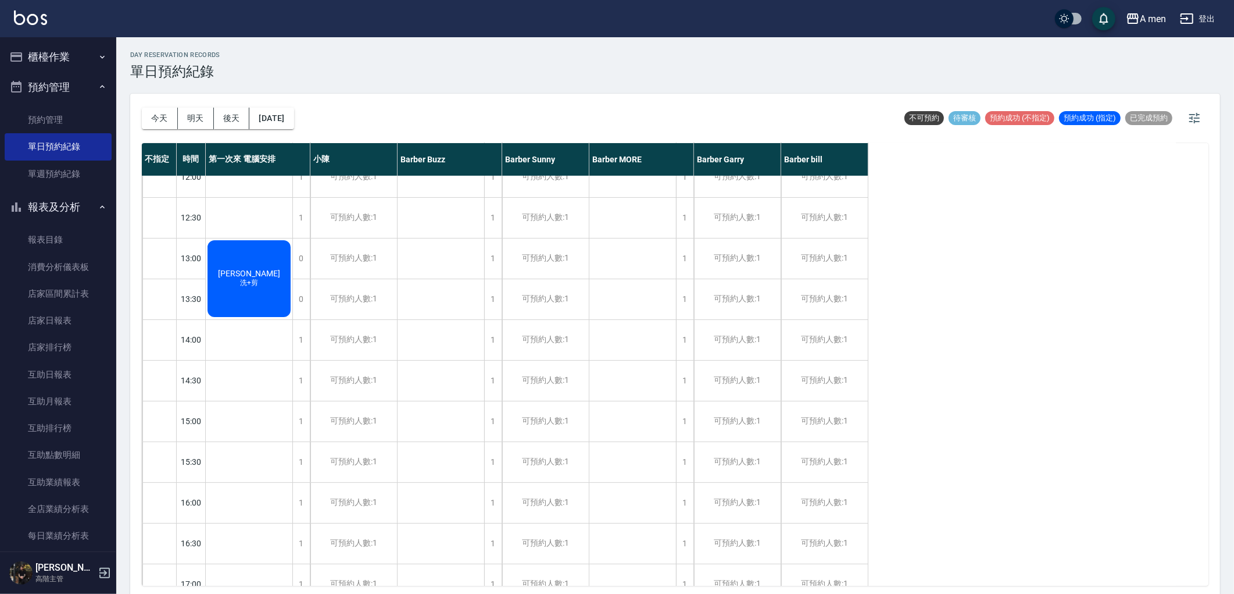
click at [99, 16] on div "A men 登出" at bounding box center [617, 18] width 1234 height 37
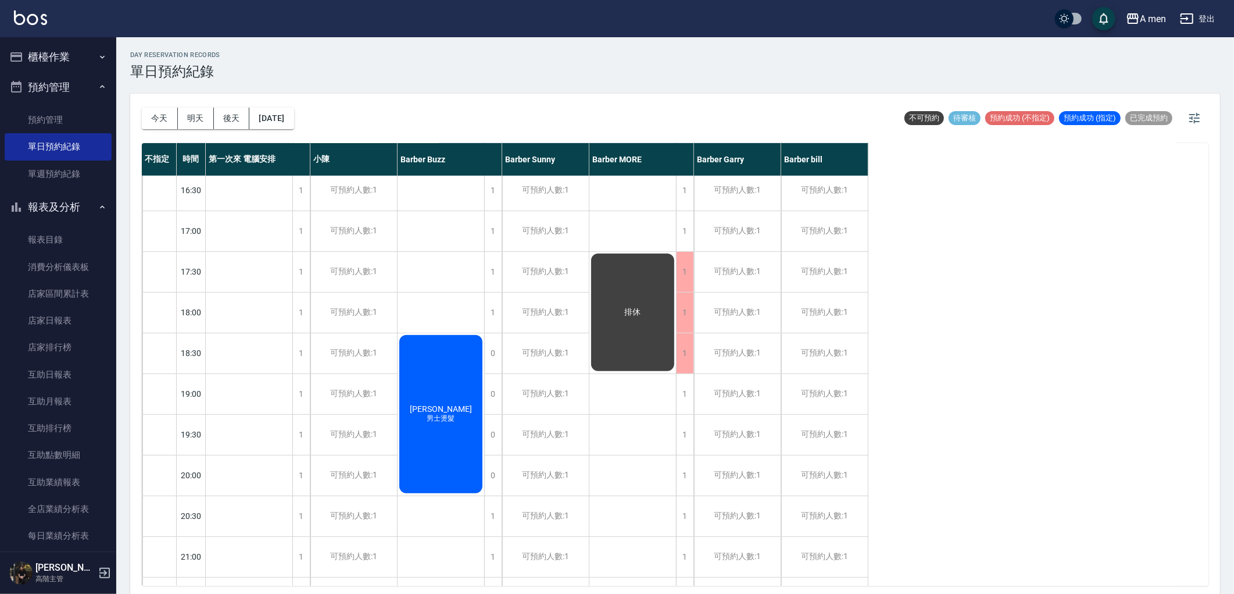
scroll to position [488, 0]
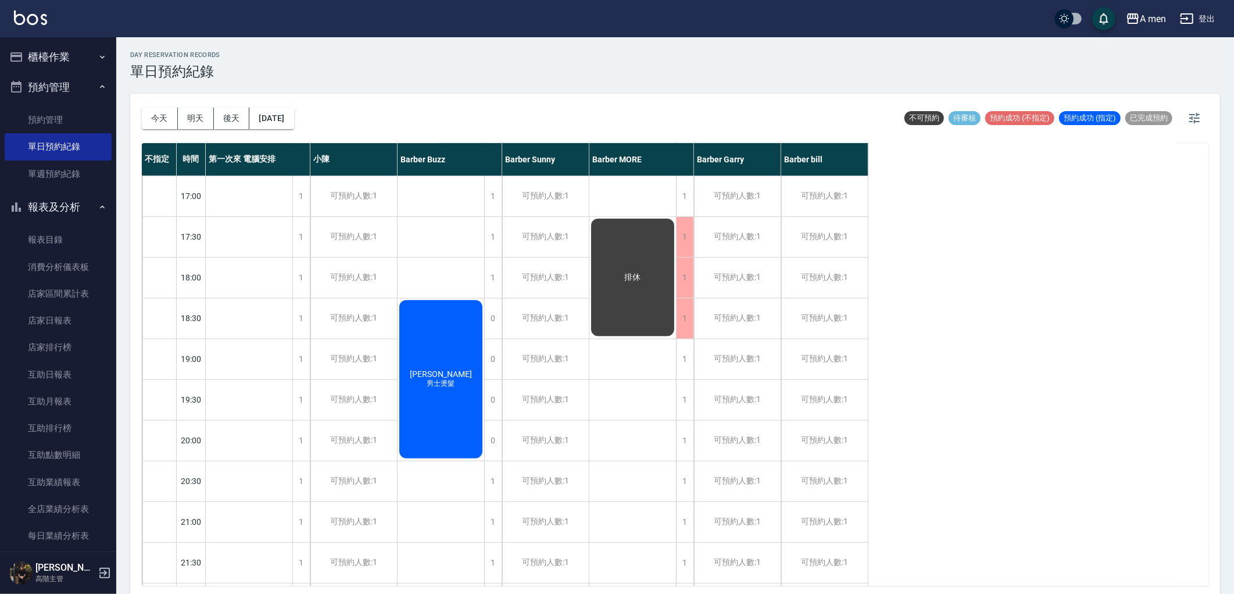
click at [645, 411] on div "排休" at bounding box center [632, 195] width 87 height 1017
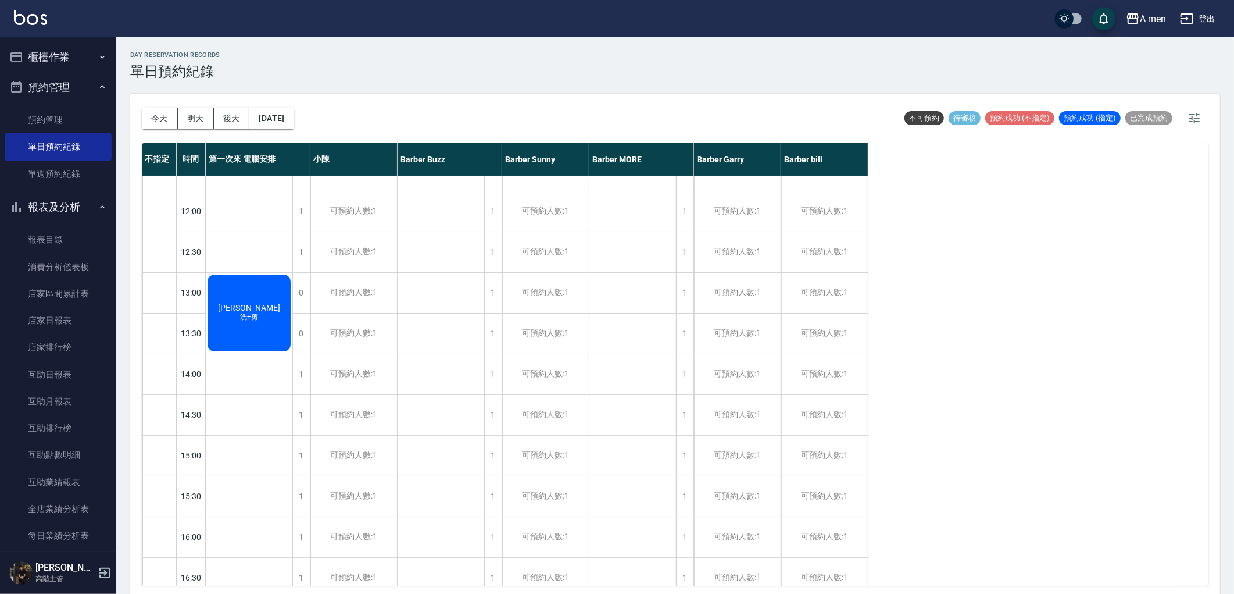
scroll to position [129, 0]
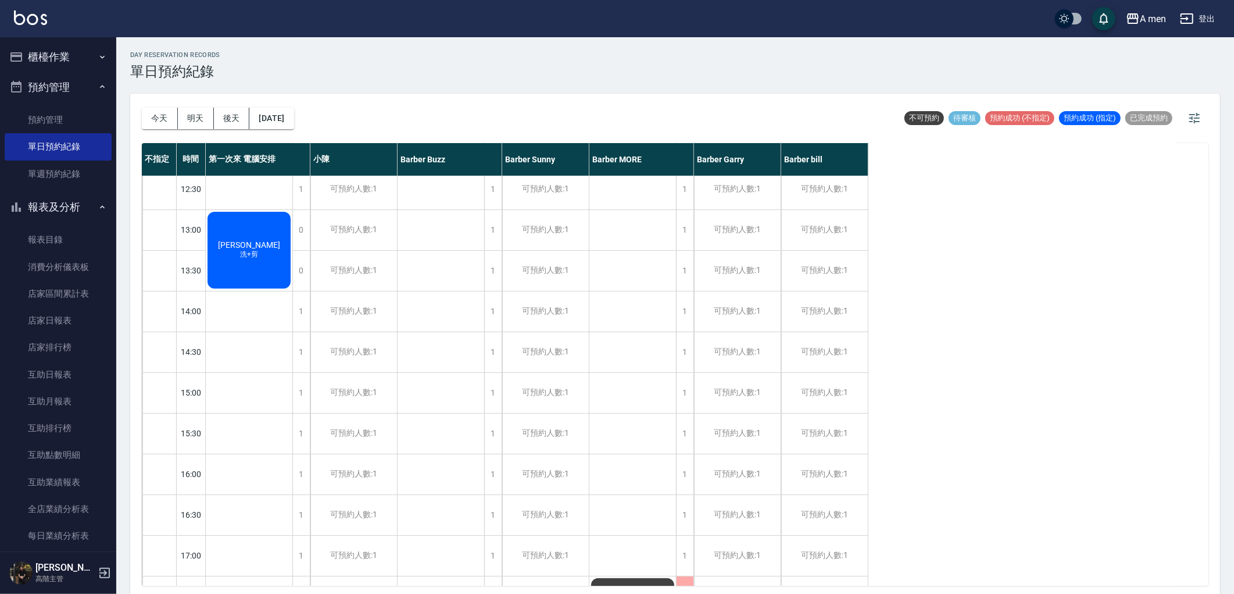
drag, startPoint x: 398, startPoint y: 115, endPoint x: 400, endPoint y: 88, distance: 27.4
click at [402, 114] on div "今天 明天 後天 2025/10/31 不可預約 待審核 預約成功 (不指定) 預約成功 (指定) 已完成預約" at bounding box center [675, 118] width 1067 height 49
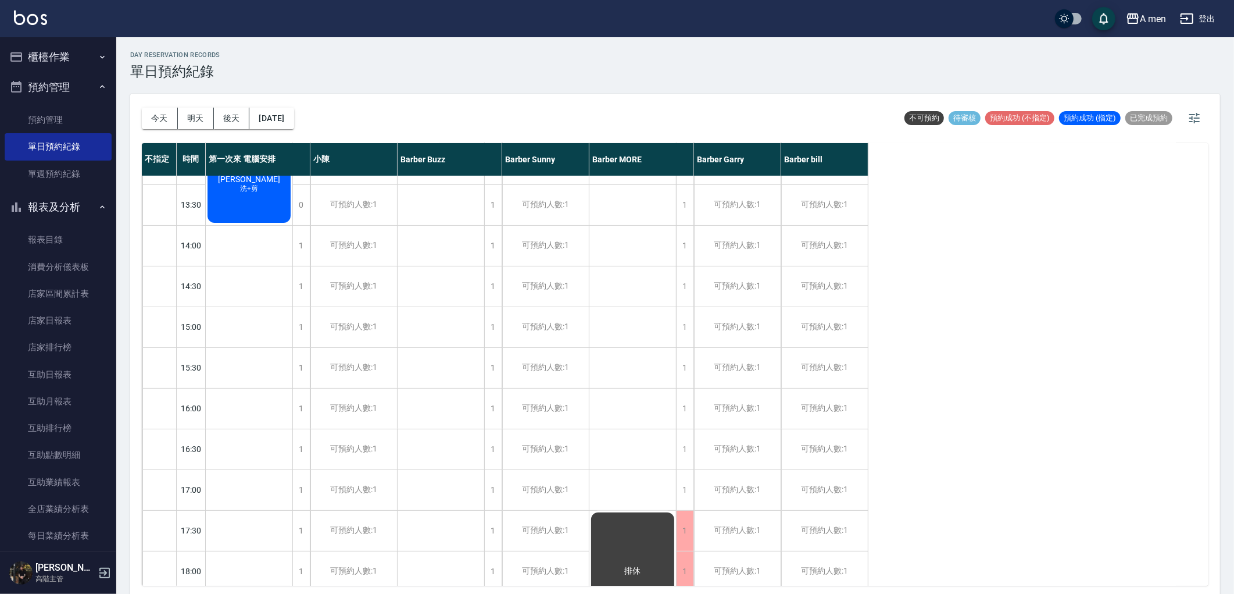
scroll to position [194, 0]
click at [756, 331] on div "可預約人數:1" at bounding box center [737, 328] width 87 height 40
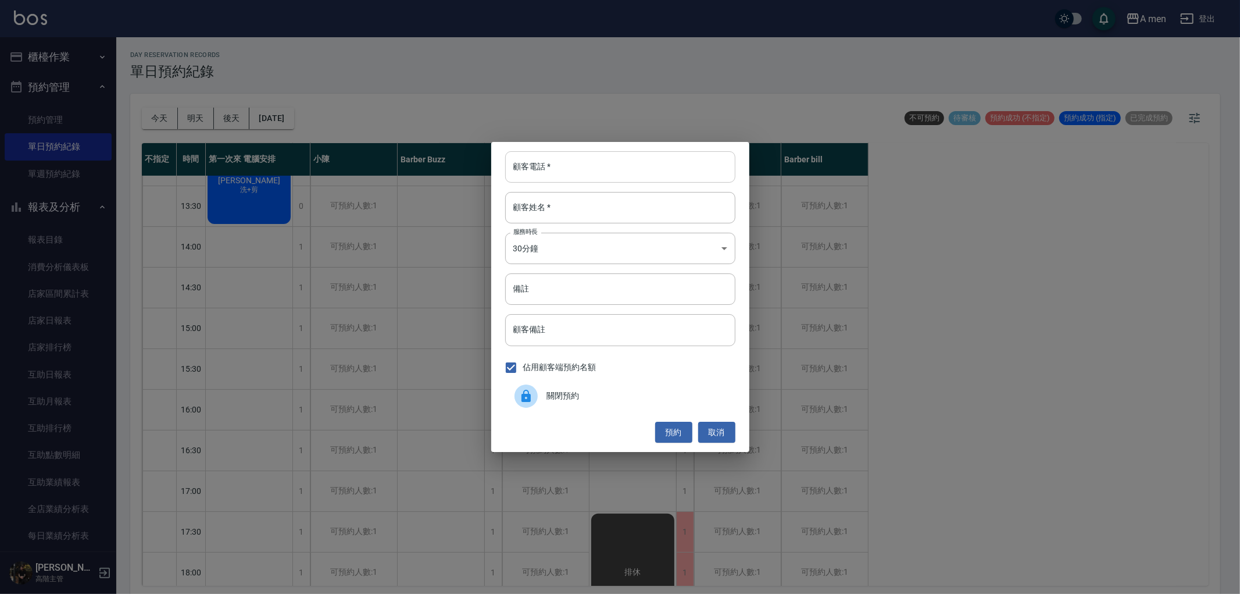
click at [567, 154] on input "顧客電話   *" at bounding box center [620, 166] width 230 height 31
type input "09"
click at [722, 429] on button "取消" at bounding box center [716, 432] width 37 height 22
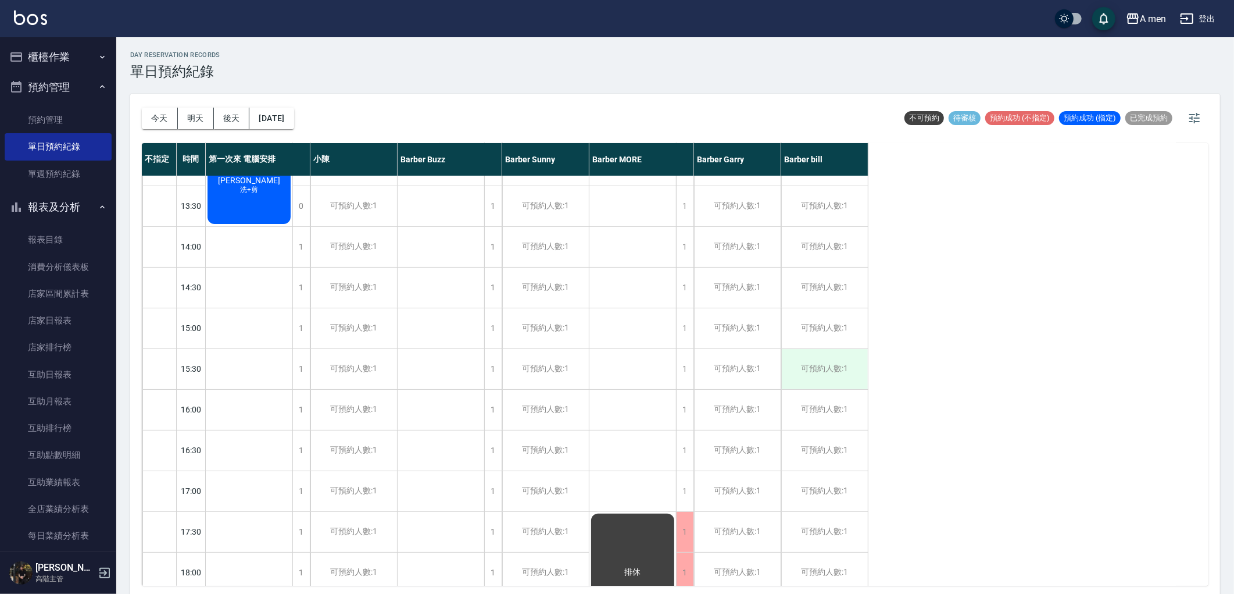
click at [826, 353] on div "可預約人數:1" at bounding box center [824, 369] width 87 height 40
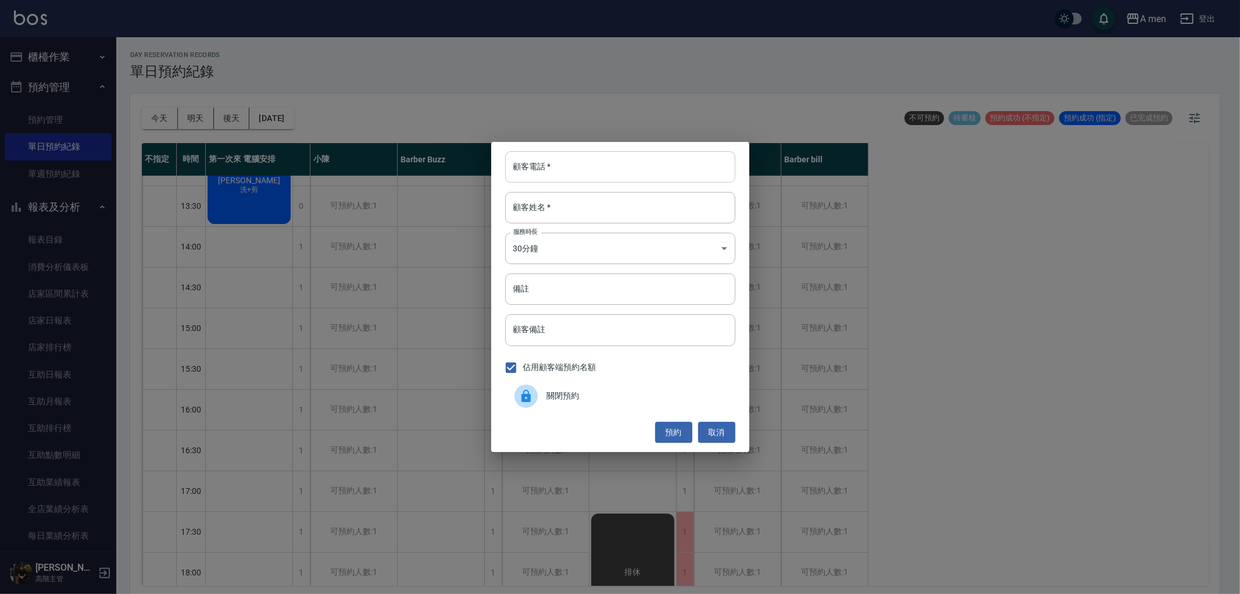
click at [589, 174] on input "顧客電話   *" at bounding box center [620, 166] width 230 height 31
click at [721, 432] on button "取消" at bounding box center [716, 432] width 37 height 22
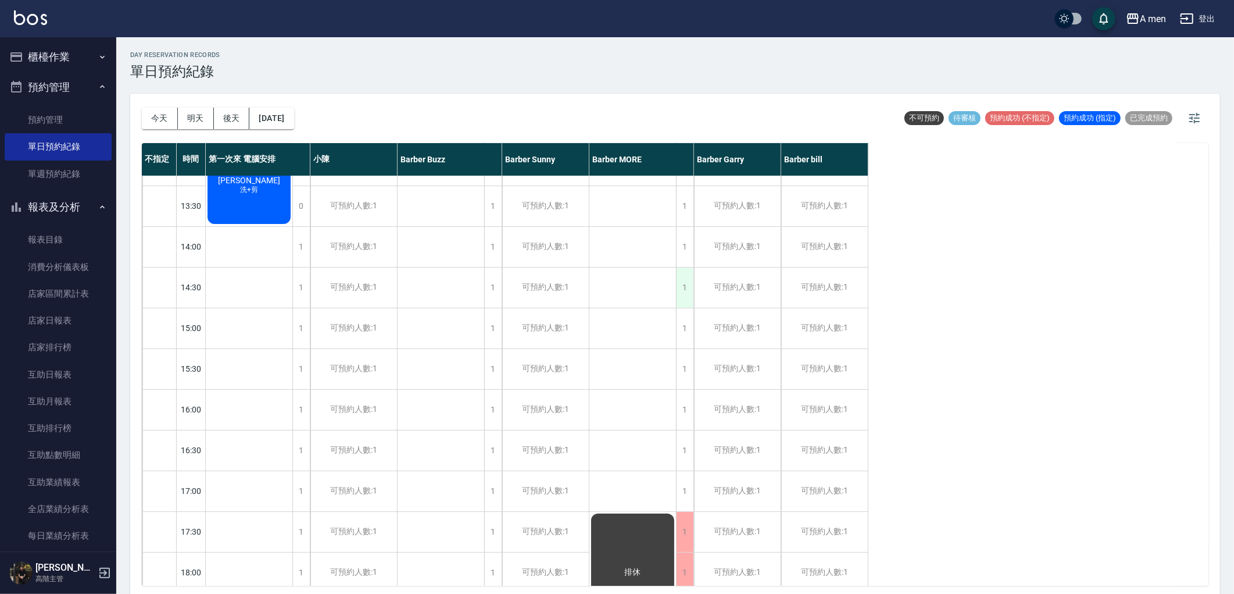
click at [678, 289] on div "1" at bounding box center [684, 287] width 17 height 40
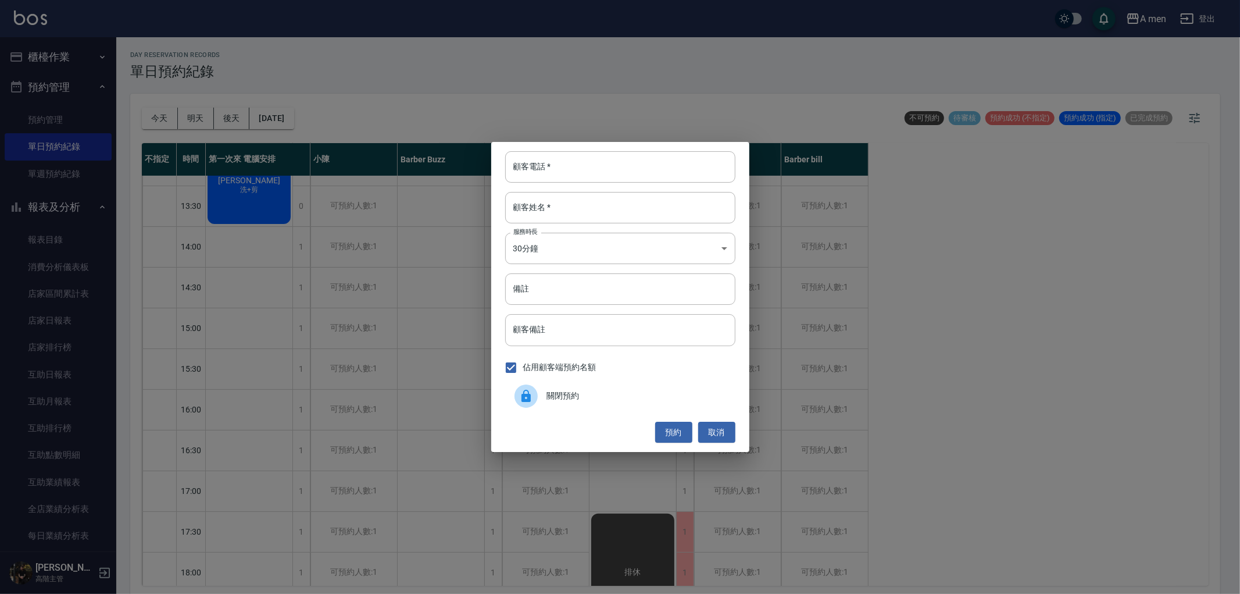
click at [166, 166] on div "顧客電話   * 顧客電話   * 顧客姓名   * 顧客姓名   * 服務時長 30分鐘 1 服務時長 備註 備註 顧客備註 顧客備註 佔用顧客端預約名額 …" at bounding box center [620, 297] width 1240 height 594
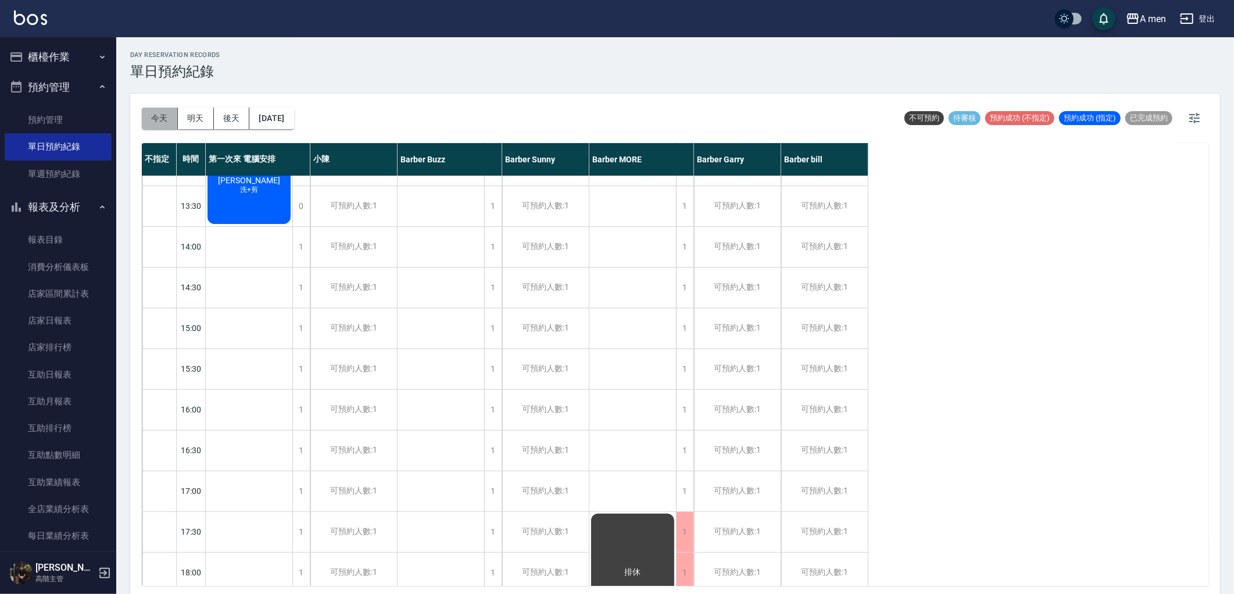
click at [165, 117] on button "今天" at bounding box center [160, 119] width 36 height 22
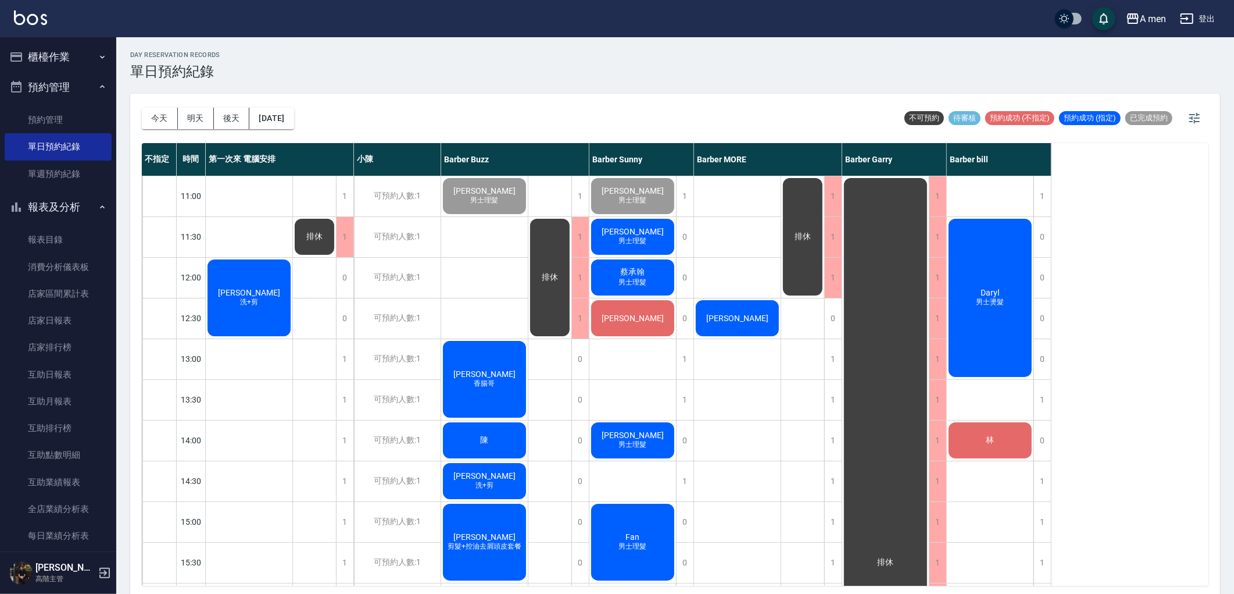
click at [619, 270] on span "蔡承翰" at bounding box center [633, 272] width 29 height 10
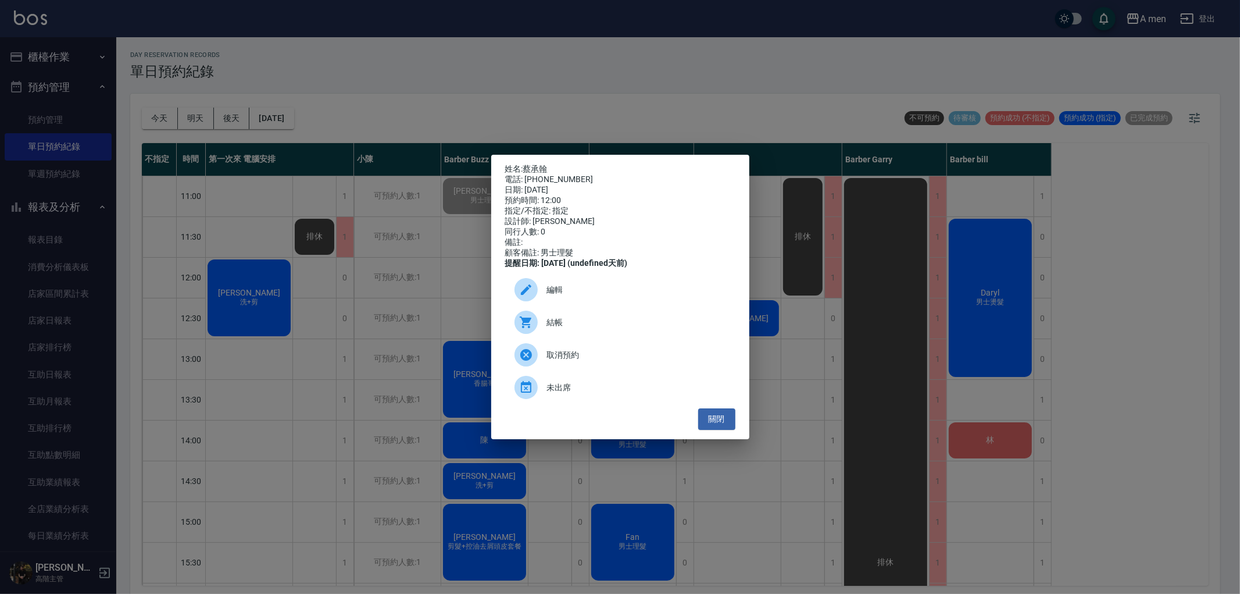
click at [613, 111] on div "姓名: 蔡承翰 電話: 0952655726 日期: 2025/10/13 預約時間: 12:00 指定/不指定: 指定 設計師: Barber Sunny …" at bounding box center [620, 297] width 1240 height 594
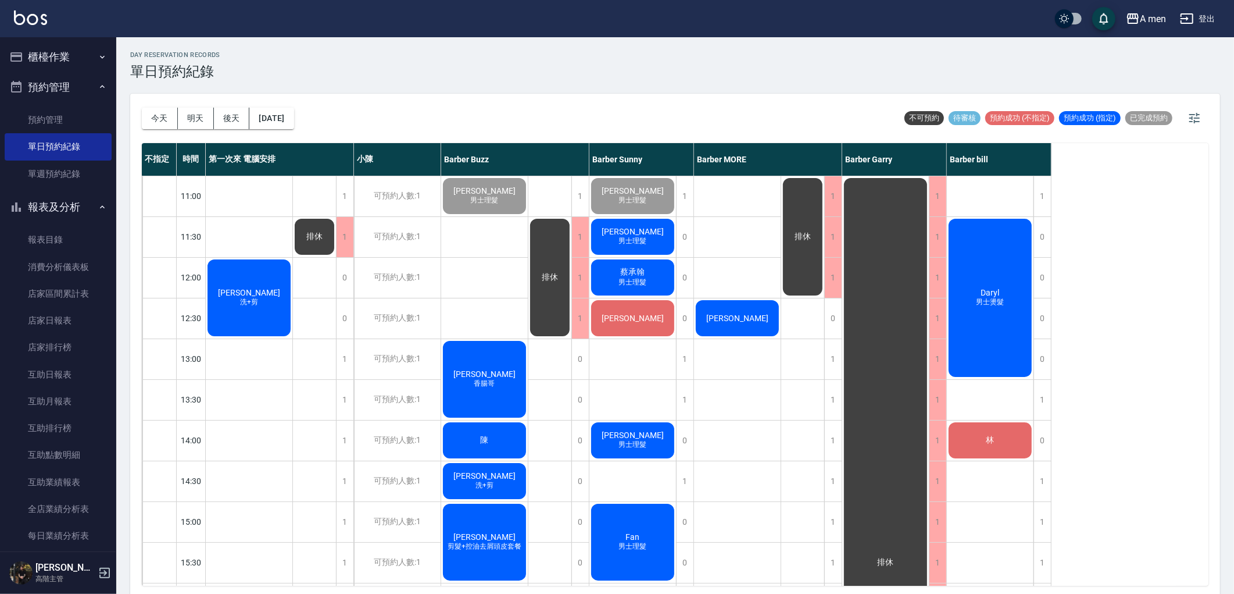
click at [61, 84] on button "預約管理" at bounding box center [58, 87] width 107 height 30
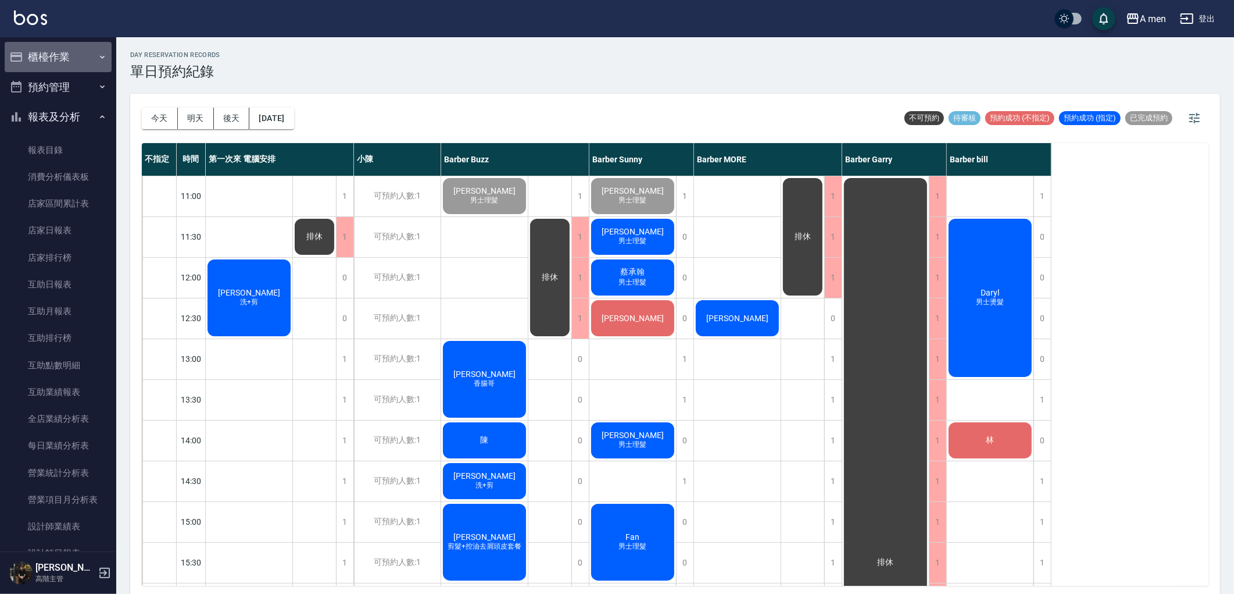
click at [66, 59] on button "櫃檯作業" at bounding box center [58, 57] width 107 height 30
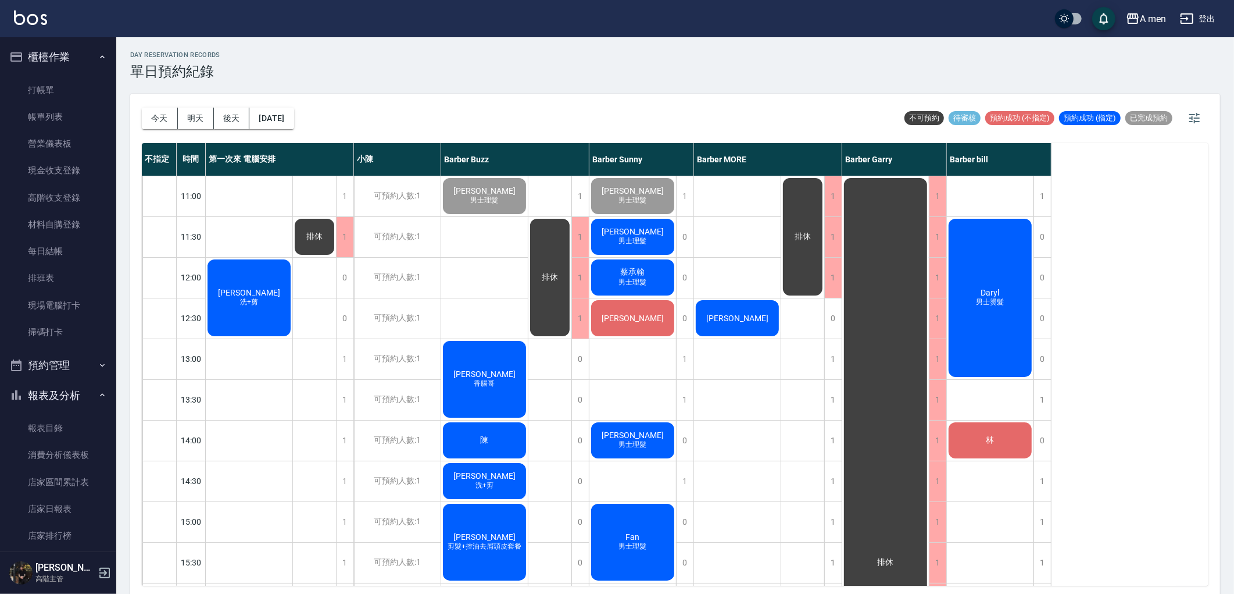
click at [66, 60] on button "櫃檯作業" at bounding box center [58, 57] width 107 height 30
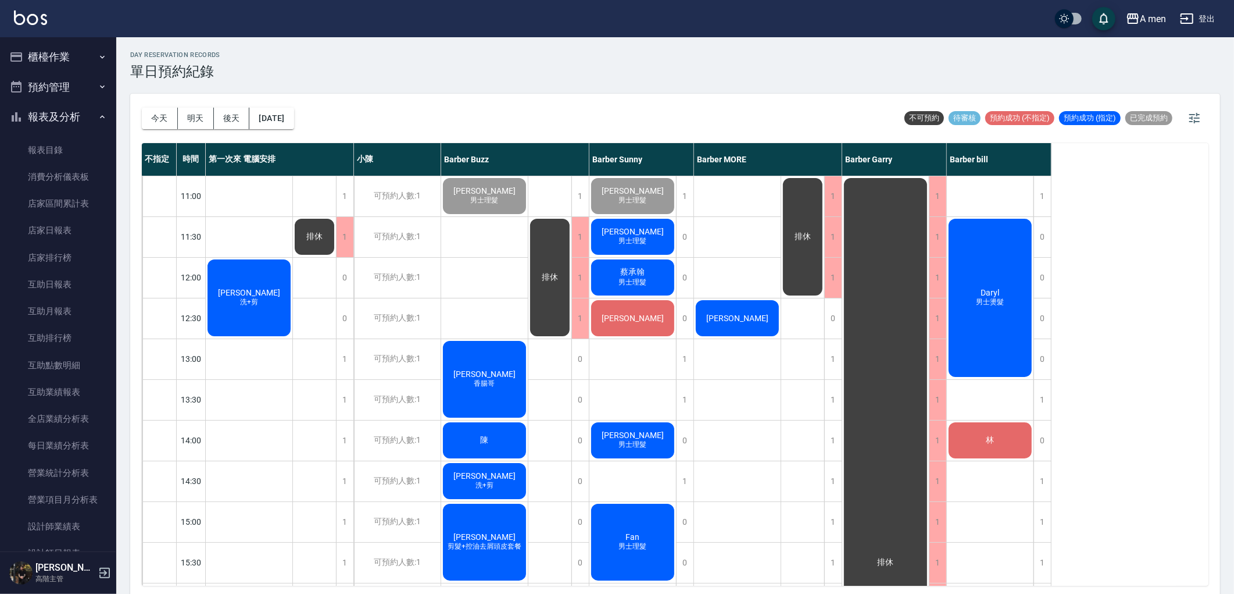
click at [62, 119] on button "報表及分析" at bounding box center [58, 117] width 107 height 30
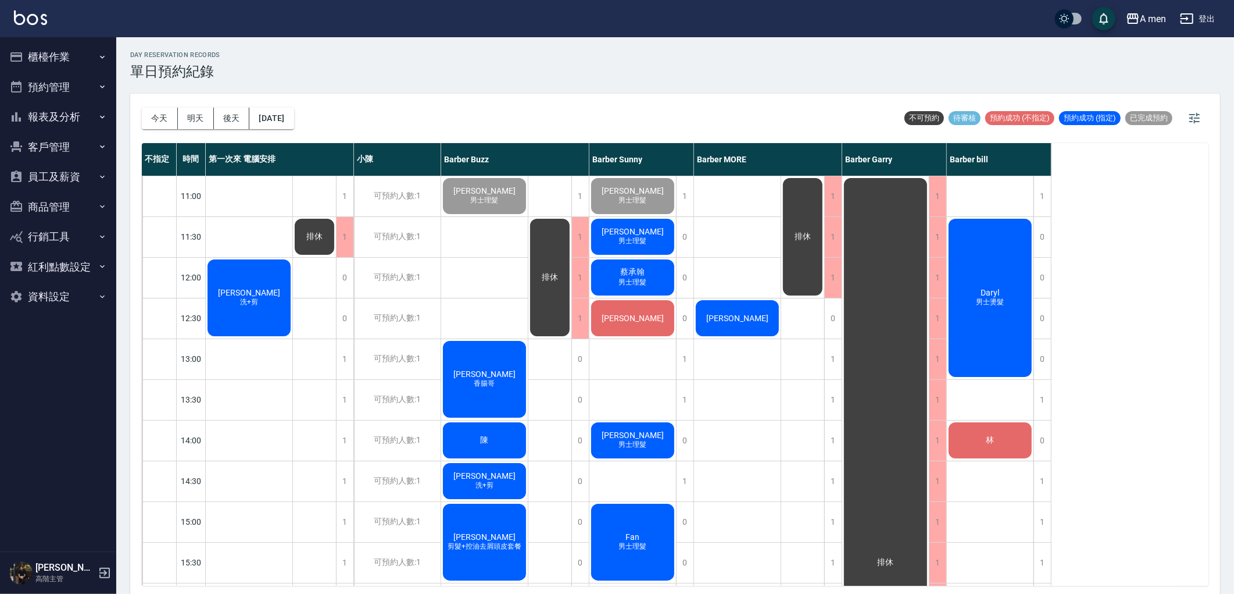
click at [62, 119] on button "報表及分析" at bounding box center [58, 117] width 107 height 30
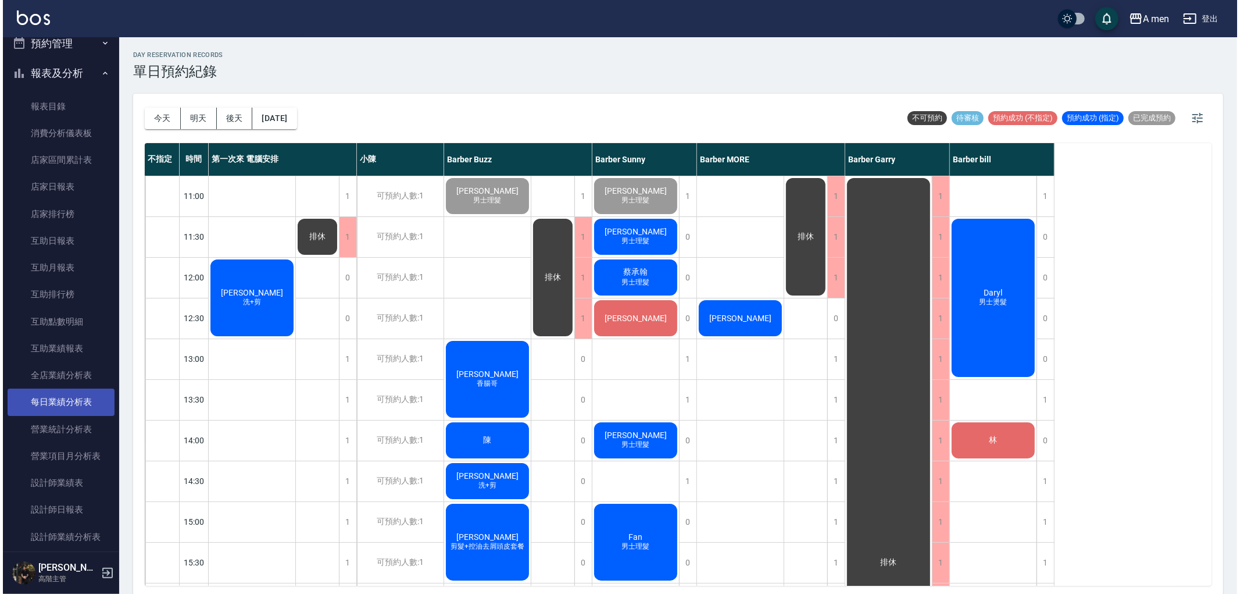
scroll to position [129, 0]
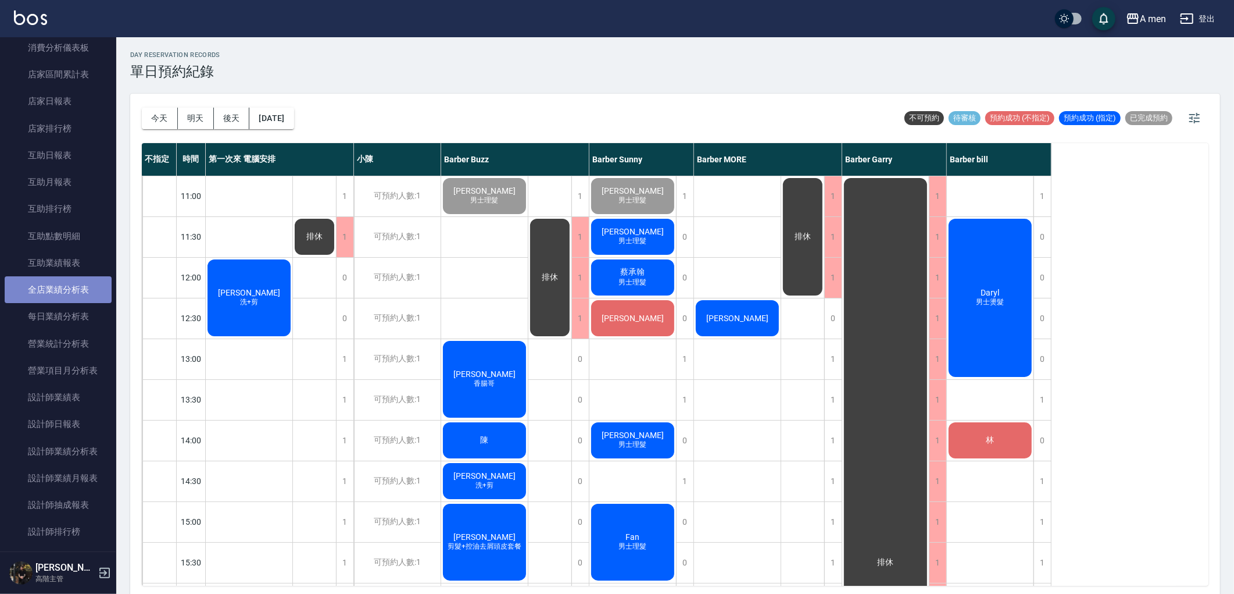
click at [58, 287] on link "全店業績分析表" at bounding box center [58, 289] width 107 height 27
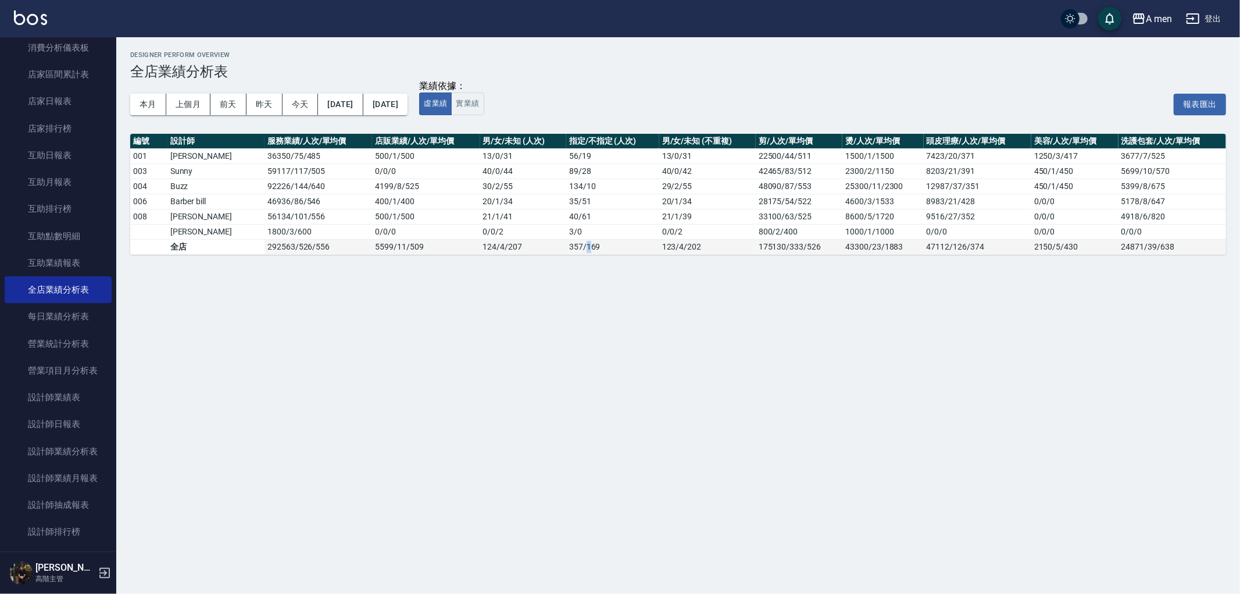
drag, startPoint x: 567, startPoint y: 245, endPoint x: 609, endPoint y: 245, distance: 42.4
click at [609, 245] on td "357 / 169" at bounding box center [612, 246] width 93 height 15
click at [612, 276] on div "Designer Perform Overview 全店業績分析表 本月 上個月 前天 昨天 今天 2025/10/01 2025/10/13 業績依據： 虛…" at bounding box center [620, 297] width 1240 height 594
click at [171, 109] on button "上個月" at bounding box center [188, 105] width 44 height 22
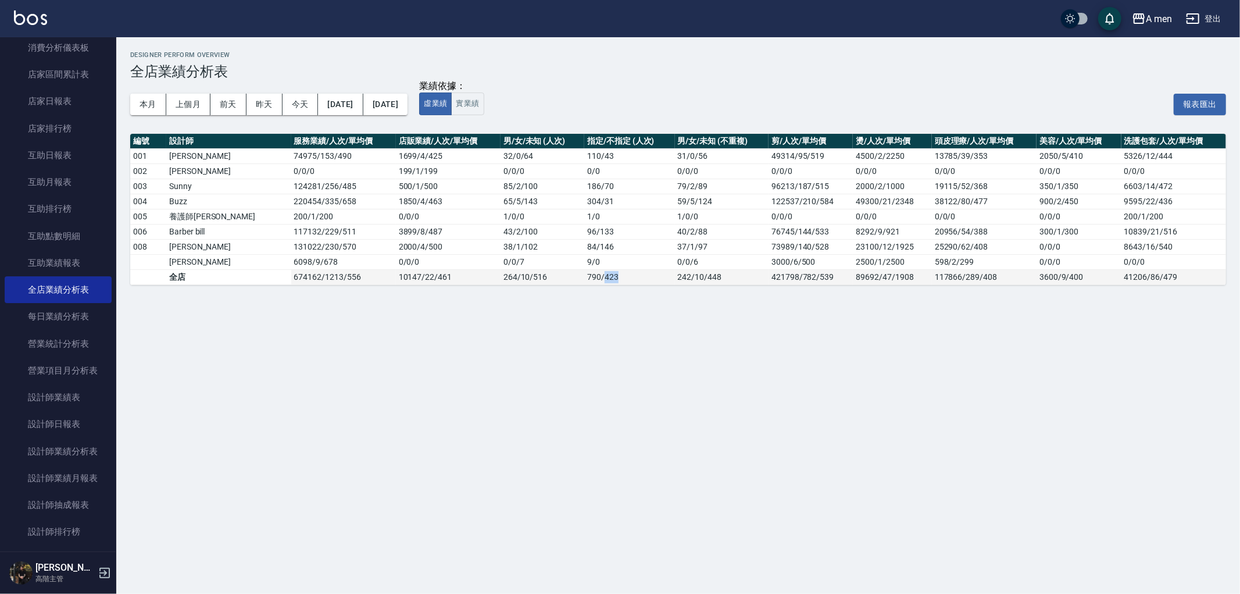
drag, startPoint x: 573, startPoint y: 283, endPoint x: 585, endPoint y: 283, distance: 12.2
click at [584, 283] on td "790 / 423" at bounding box center [629, 276] width 90 height 15
click at [585, 283] on td "790 / 423" at bounding box center [629, 276] width 90 height 15
drag, startPoint x: 583, startPoint y: 279, endPoint x: 572, endPoint y: 280, distance: 11.1
click at [584, 280] on td "790 / 423" at bounding box center [629, 276] width 90 height 15
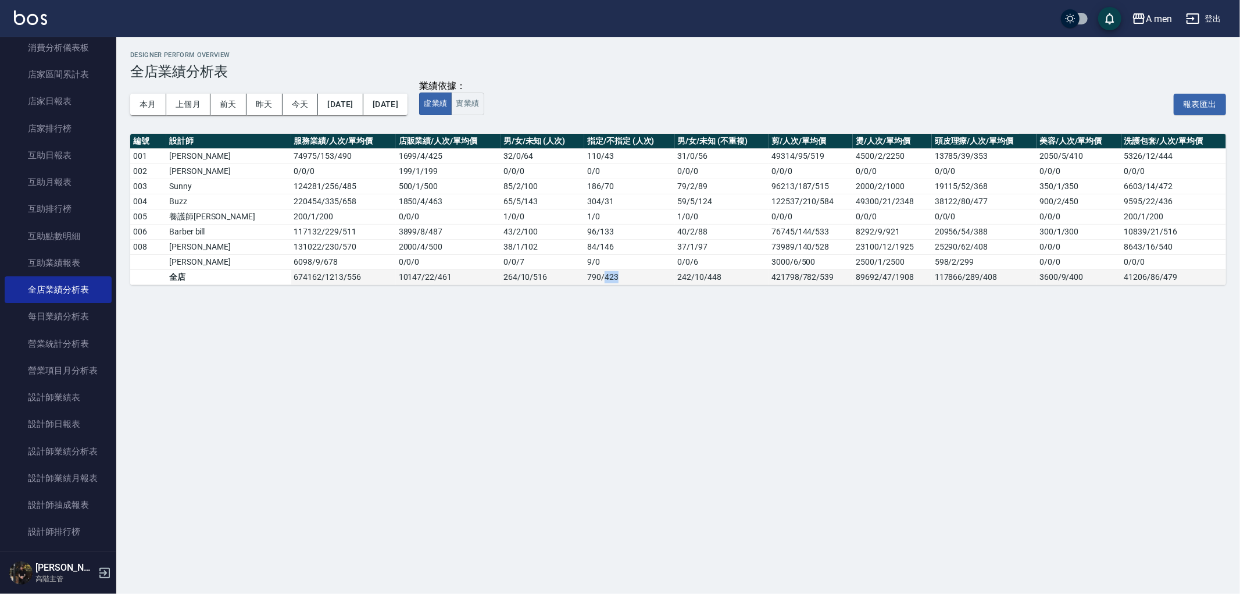
click at [584, 280] on td "790 / 423" at bounding box center [629, 276] width 90 height 15
drag, startPoint x: 556, startPoint y: 276, endPoint x: 567, endPoint y: 274, distance: 11.3
click at [584, 274] on td "790 / 423" at bounding box center [629, 276] width 90 height 15
click at [584, 271] on td "790 / 423" at bounding box center [629, 276] width 90 height 15
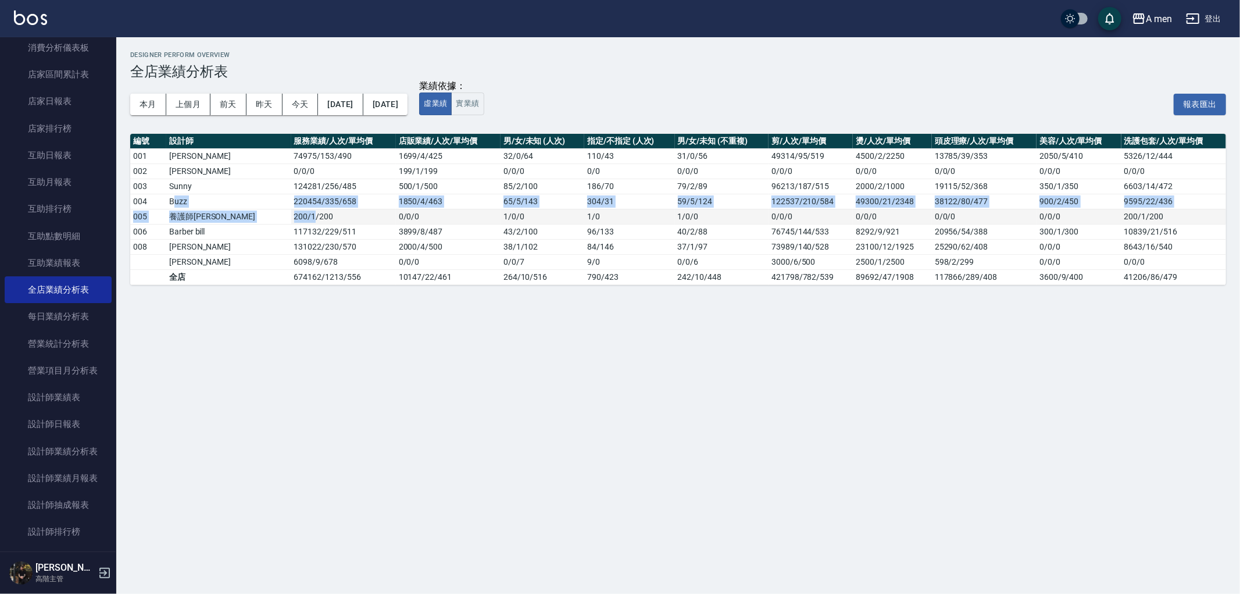
drag, startPoint x: 175, startPoint y: 199, endPoint x: 265, endPoint y: 208, distance: 90.5
click at [265, 208] on tbody "001 楊莫 74975 / 153 / 490 1699 / 4 / 425 32 / 0 / 64 110 / 43 31 / 0 / 56 49314/…" at bounding box center [678, 216] width 1096 height 136
click at [291, 198] on td "220454 / 335 / 658" at bounding box center [343, 201] width 105 height 15
drag, startPoint x: 240, startPoint y: 184, endPoint x: 251, endPoint y: 184, distance: 11.0
click at [251, 184] on tr "003 Sunny 124281 / 256 / 485 500 / 1 / 500 85 / 2 / 100 186 / 70 79 / 2 / 89 96…" at bounding box center [678, 185] width 1096 height 15
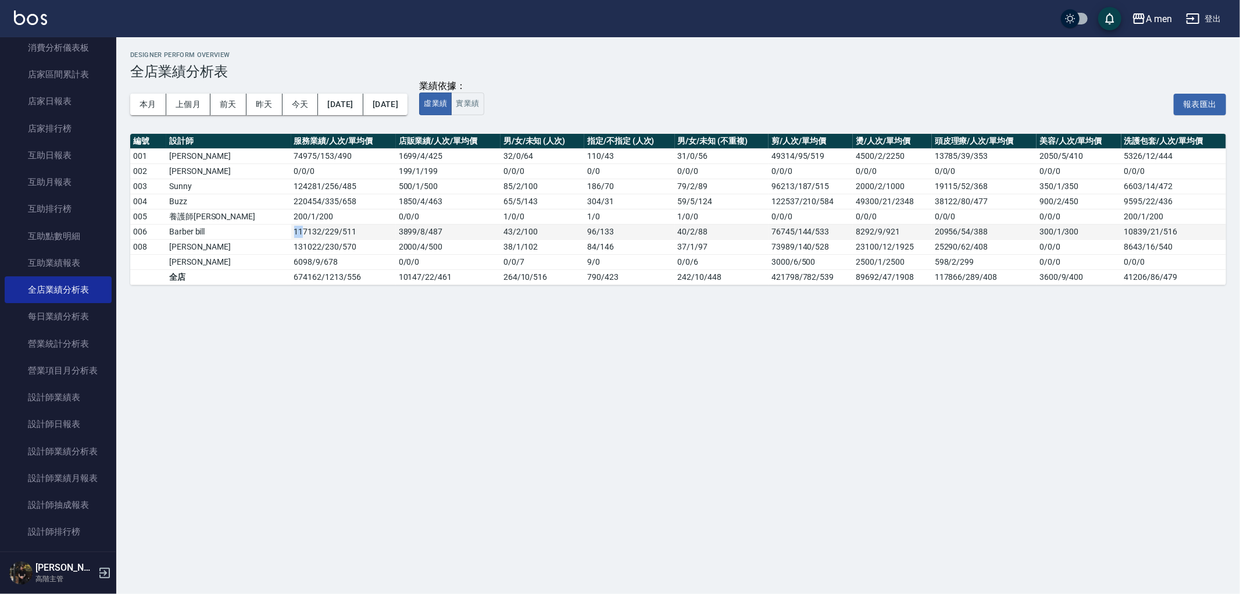
drag, startPoint x: 236, startPoint y: 230, endPoint x: 253, endPoint y: 233, distance: 17.6
click at [253, 233] on tr "006 Barber bill 117132 / 229 / 511 3899 / 8 / 487 43 / 2 / 100 96 / 133 40 / 2 …" at bounding box center [678, 231] width 1096 height 15
drag, startPoint x: 246, startPoint y: 245, endPoint x: 256, endPoint y: 247, distance: 10.0
click at [291, 247] on td "131022 / 230 / 570" at bounding box center [343, 246] width 105 height 15
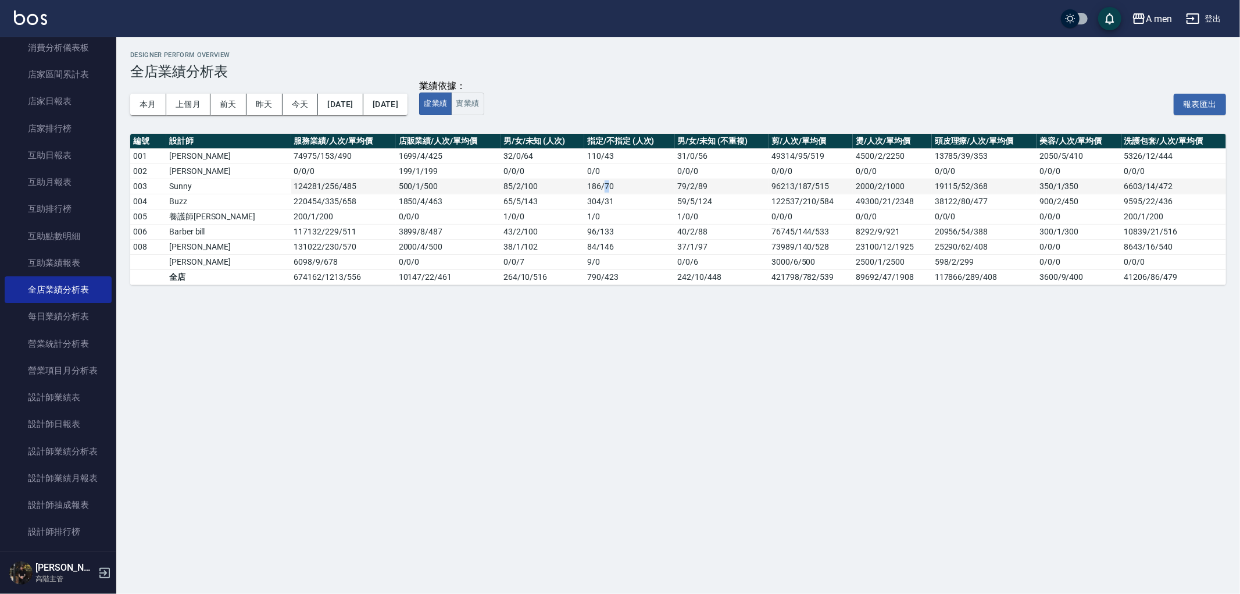
drag, startPoint x: 576, startPoint y: 186, endPoint x: 568, endPoint y: 186, distance: 8.1
click at [584, 186] on td "186 / 70" at bounding box center [629, 185] width 90 height 15
click at [584, 201] on td "304 / 31" at bounding box center [629, 201] width 90 height 15
drag, startPoint x: 578, startPoint y: 229, endPoint x: 567, endPoint y: 229, distance: 10.5
click at [584, 229] on td "96 / 133" at bounding box center [629, 231] width 90 height 15
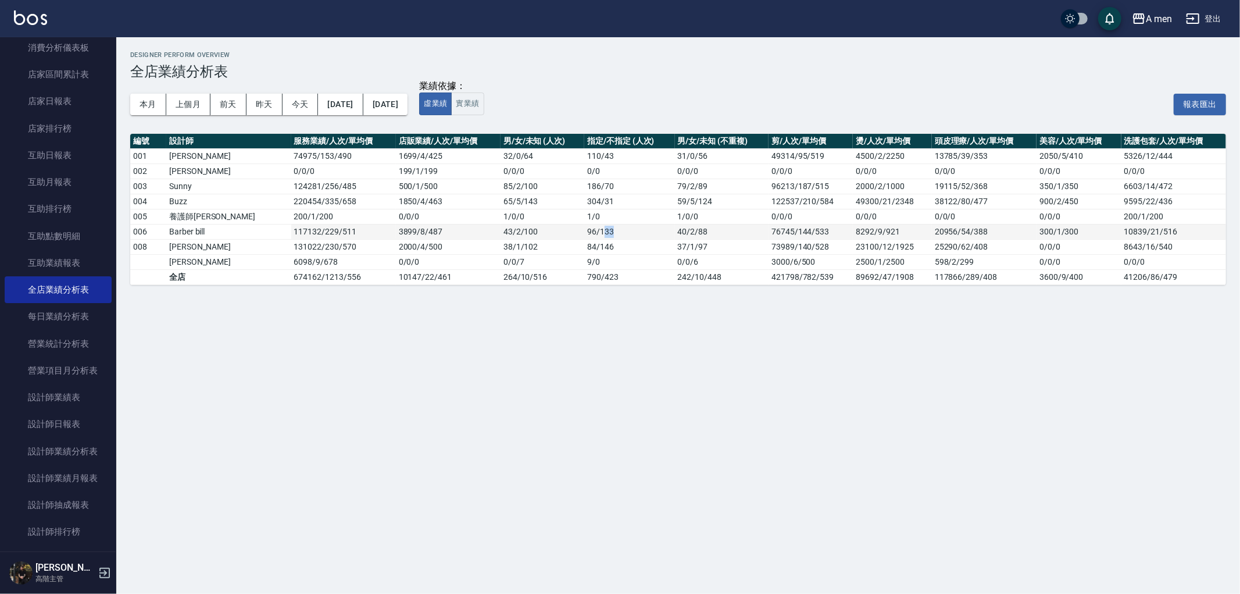
click at [584, 229] on td "96 / 133" at bounding box center [629, 231] width 90 height 15
drag, startPoint x: 568, startPoint y: 242, endPoint x: 592, endPoint y: 241, distance: 23.8
click at [588, 242] on td "84 / 146" at bounding box center [629, 246] width 90 height 15
click at [592, 241] on td "84 / 146" at bounding box center [629, 246] width 90 height 15
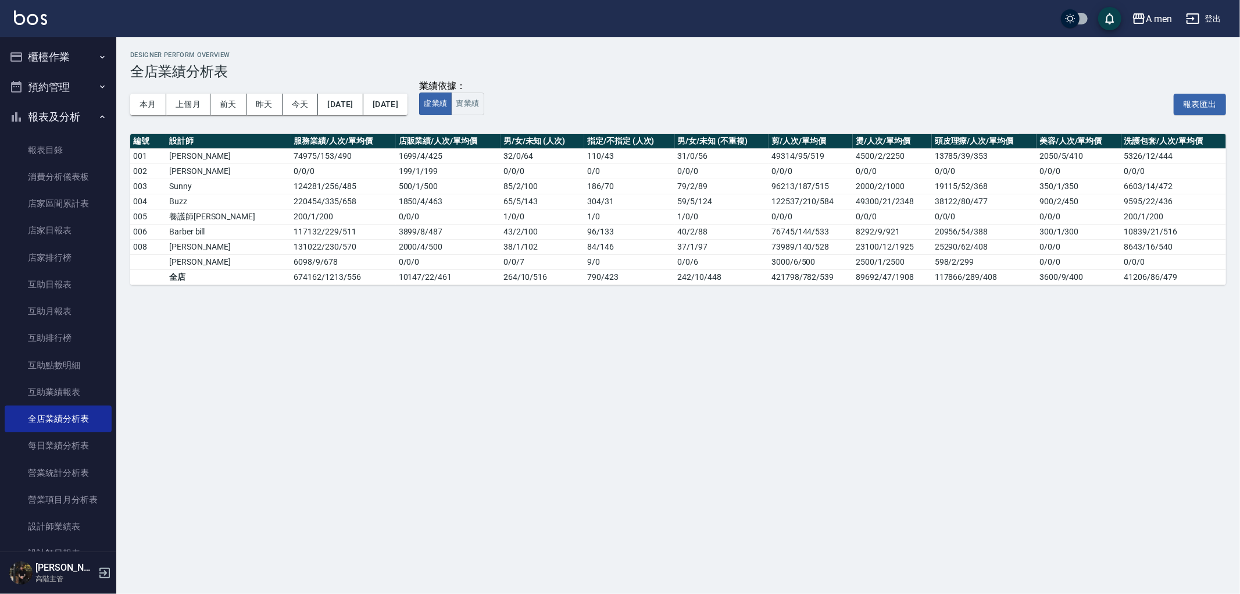
click at [66, 114] on button "報表及分析" at bounding box center [58, 117] width 107 height 30
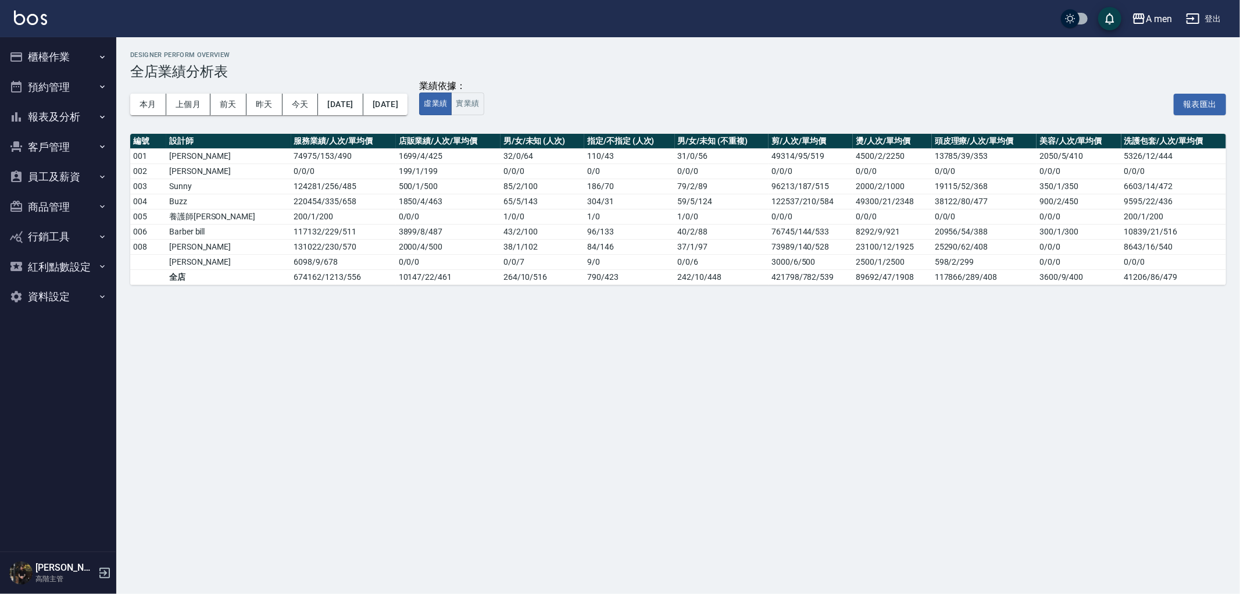
click at [72, 119] on button "報表及分析" at bounding box center [58, 117] width 107 height 30
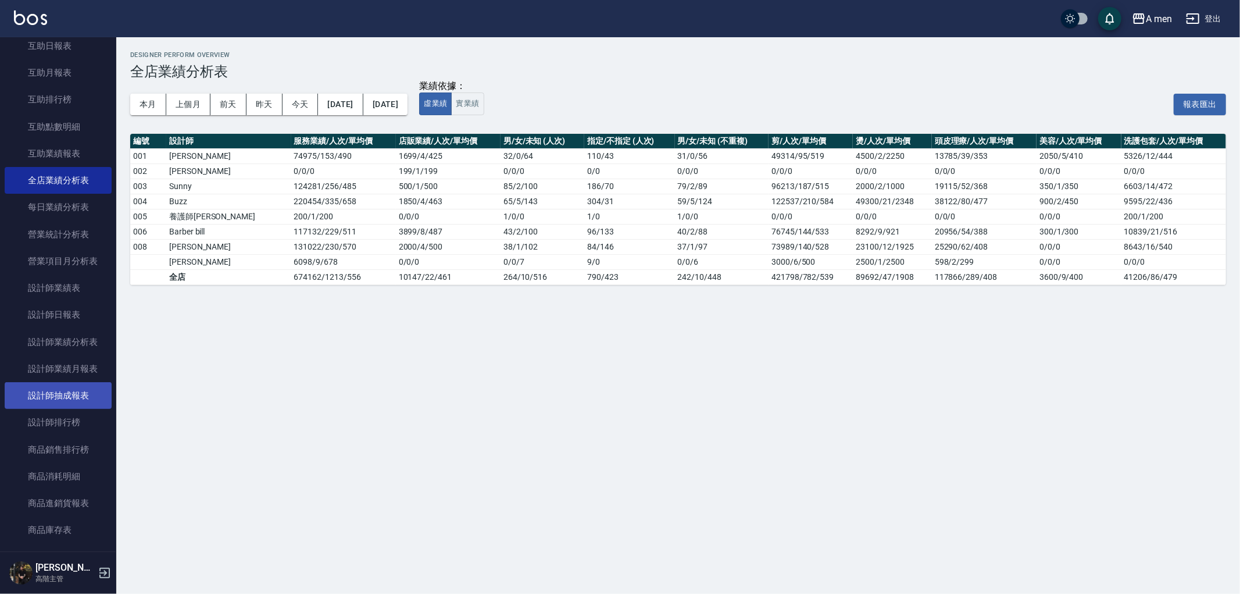
scroll to position [323, 0]
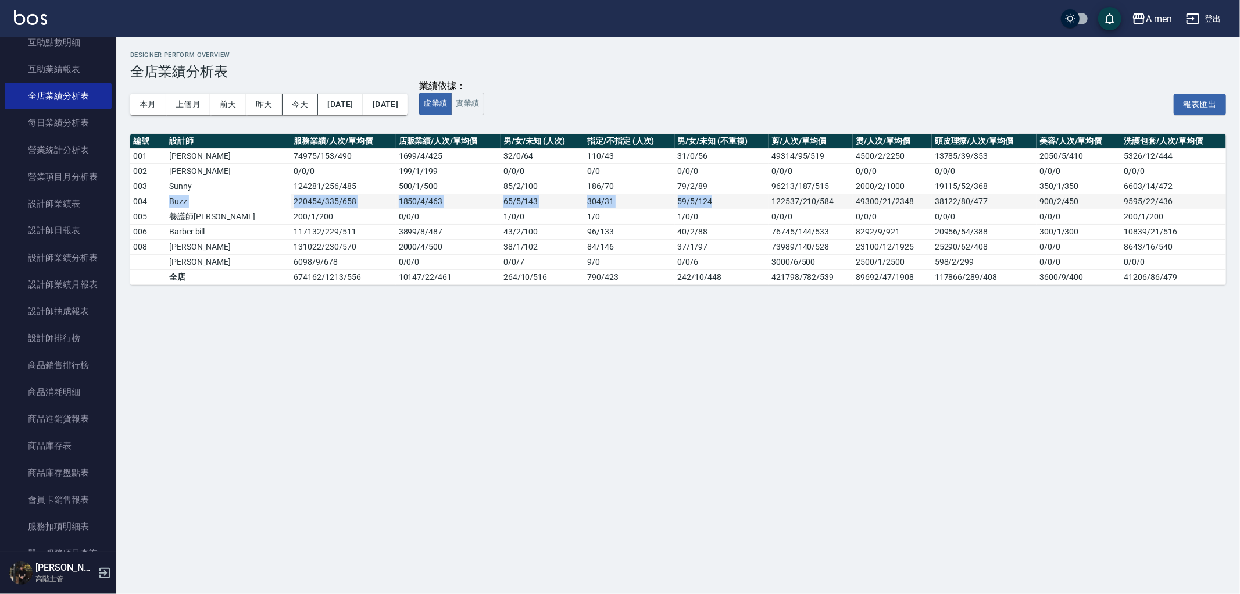
drag, startPoint x: 169, startPoint y: 200, endPoint x: 716, endPoint y: 204, distance: 547.1
click at [716, 204] on tr "004 Buzz 220454 / 335 / 658 1850 / 4 / 463 65 / 5 / 143 304 / 31 59 / 5 / 124 1…" at bounding box center [678, 201] width 1096 height 15
click at [716, 204] on td "59 / 5 / 124" at bounding box center [722, 201] width 94 height 15
click at [589, 262] on td "9 / 0" at bounding box center [629, 261] width 90 height 15
click at [361, 96] on button "2025/09/01" at bounding box center [340, 105] width 45 height 22
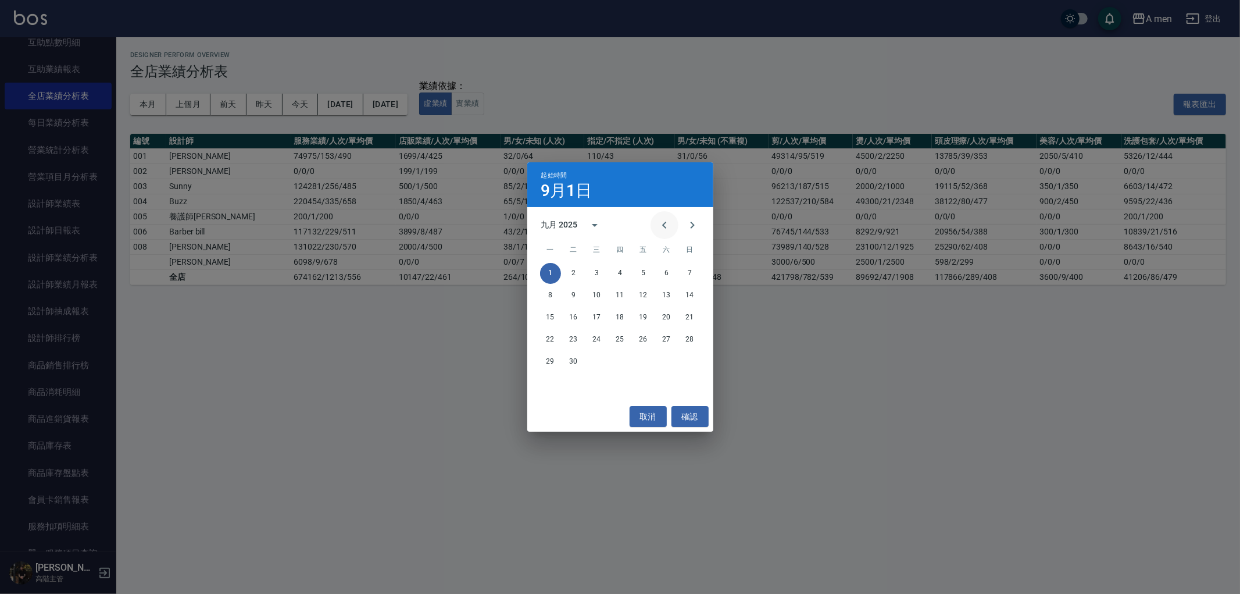
click at [667, 218] on icon "Previous month" at bounding box center [665, 225] width 14 height 14
click at [665, 224] on icon "Previous month" at bounding box center [665, 225] width 14 height 14
click at [688, 274] on button "1" at bounding box center [690, 273] width 21 height 21
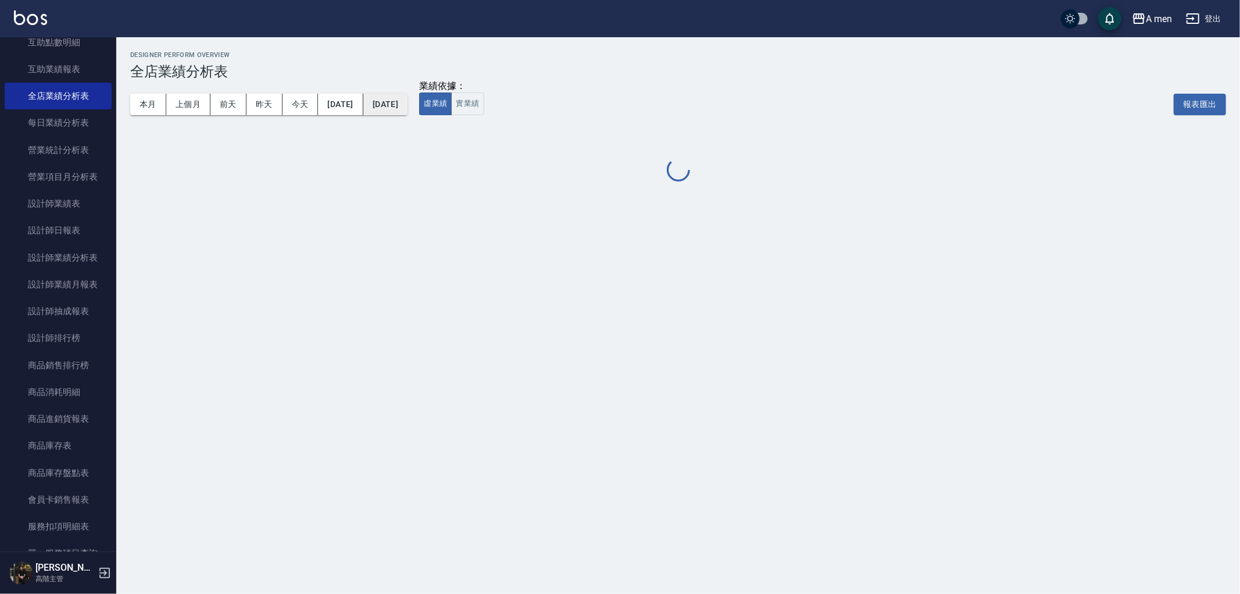
click at [408, 109] on button "2025/09/30" at bounding box center [385, 105] width 44 height 22
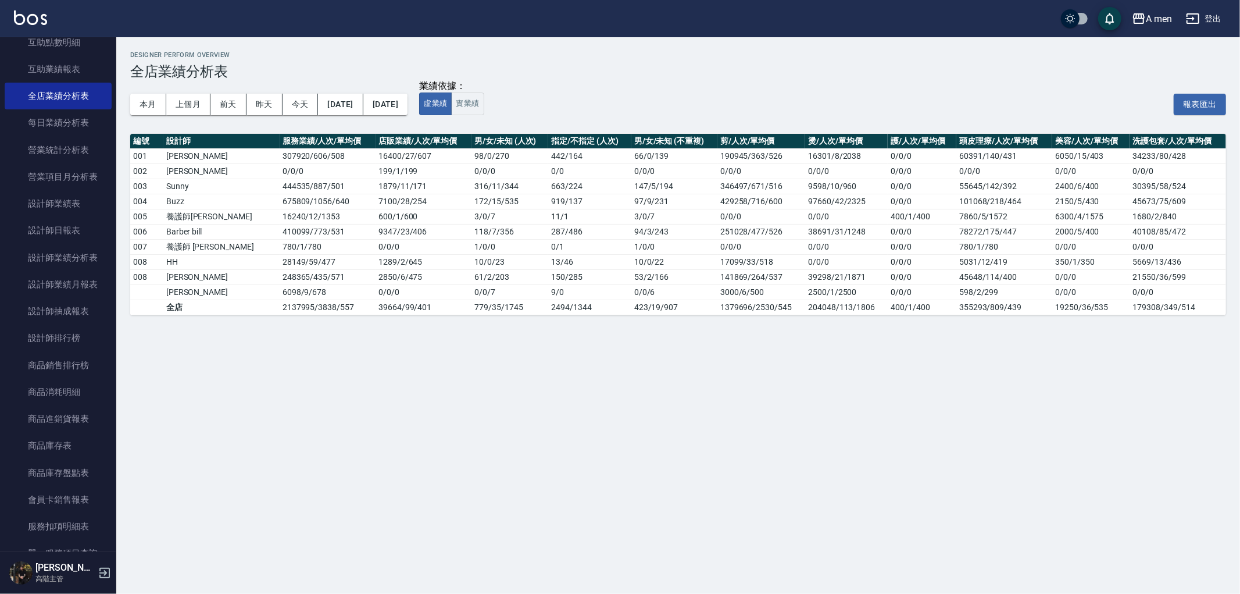
click at [408, 115] on div "本月 上個月 前天 昨天 今天 2025/06/01 2025/09/30" at bounding box center [268, 104] width 277 height 49
click at [408, 111] on button "2025/09/30" at bounding box center [385, 105] width 44 height 22
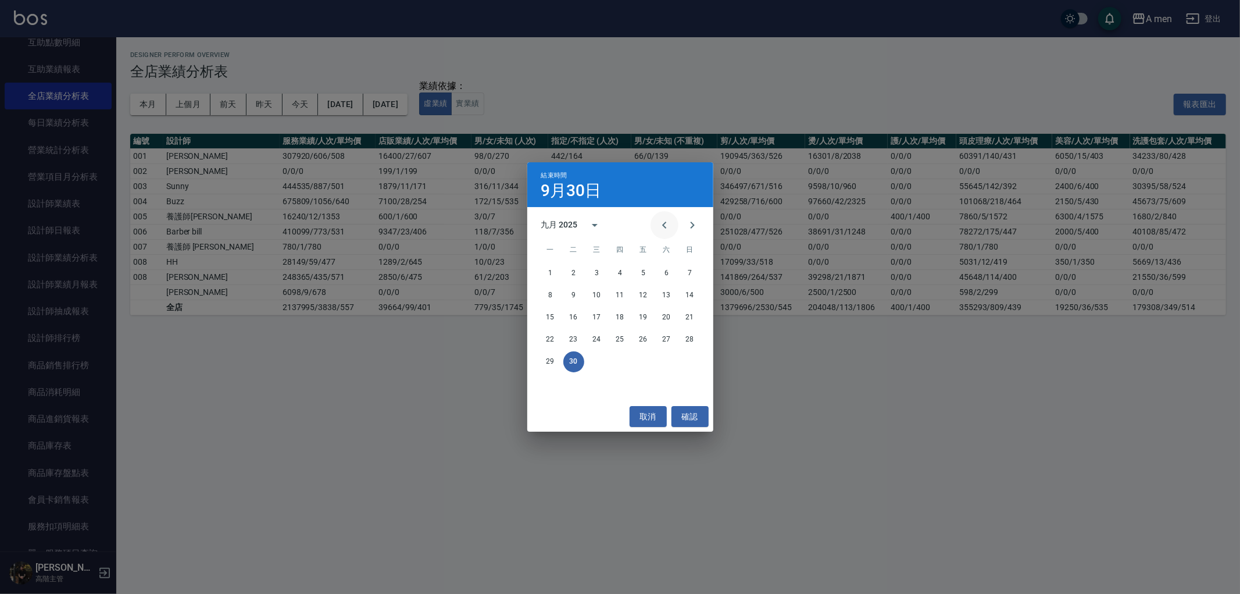
click at [671, 219] on icon "Previous month" at bounding box center [665, 225] width 14 height 14
click at [669, 220] on icon "Previous month" at bounding box center [665, 225] width 14 height 14
click at [559, 373] on div "30" at bounding box center [620, 383] width 186 height 21
click at [556, 376] on button "30" at bounding box center [550, 383] width 21 height 21
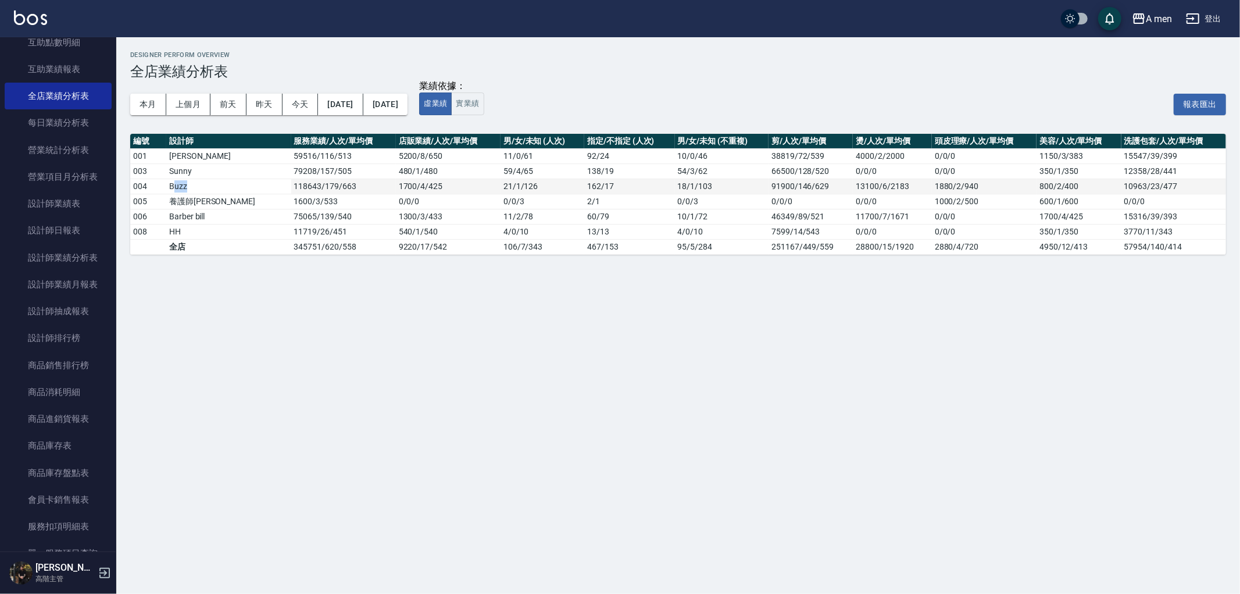
drag, startPoint x: 213, startPoint y: 190, endPoint x: 248, endPoint y: 187, distance: 34.5
click at [246, 187] on tr "004 Buzz 118643 / 179 / 663 1700 / 4 / 425 21 / 1 / 126 162 / 17 18 / 1 / 103 9…" at bounding box center [678, 185] width 1096 height 15
click at [291, 185] on td "118643 / 179 / 663" at bounding box center [343, 185] width 105 height 15
click at [291, 178] on td "118643 / 179 / 663" at bounding box center [343, 185] width 105 height 15
click at [352, 103] on button "2025/06/01" at bounding box center [340, 105] width 45 height 22
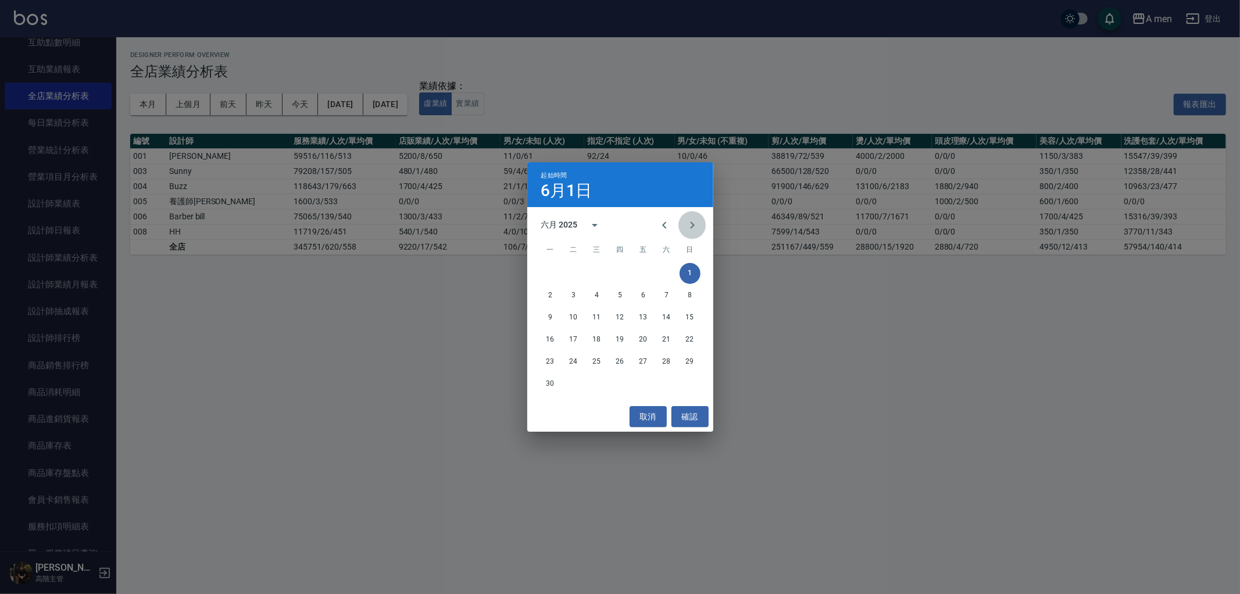
click at [694, 225] on icon "Next month" at bounding box center [692, 225] width 14 height 14
click at [576, 267] on button "1" at bounding box center [573, 273] width 21 height 21
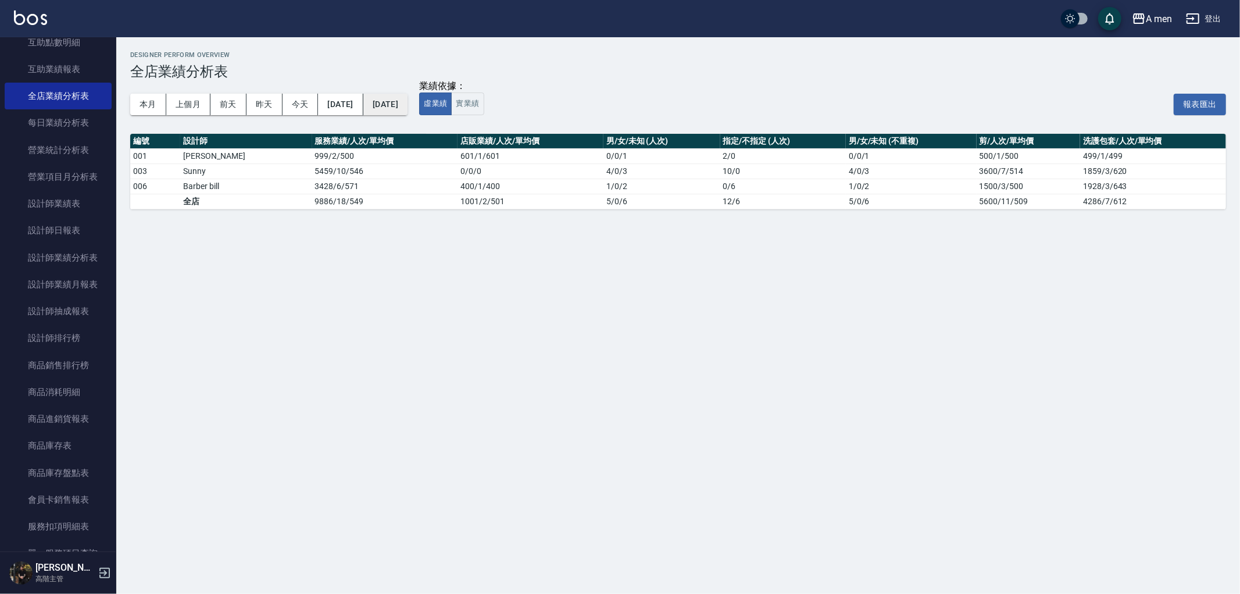
click at [408, 111] on button "2025/07/01" at bounding box center [385, 105] width 44 height 22
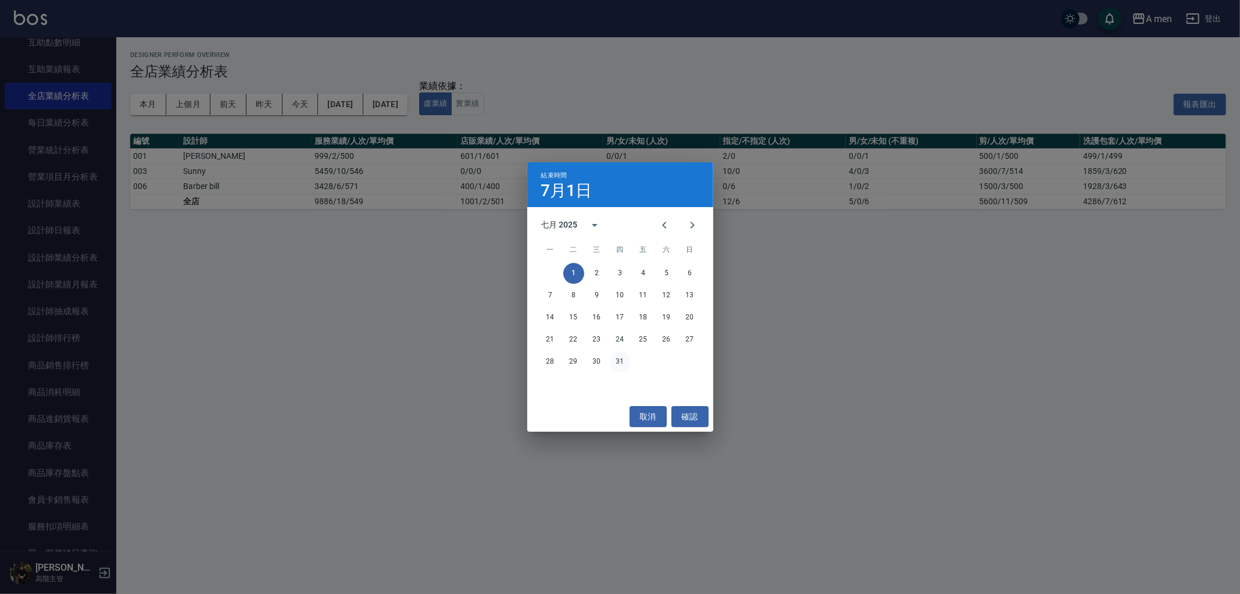
click at [616, 365] on button "31" at bounding box center [620, 361] width 21 height 21
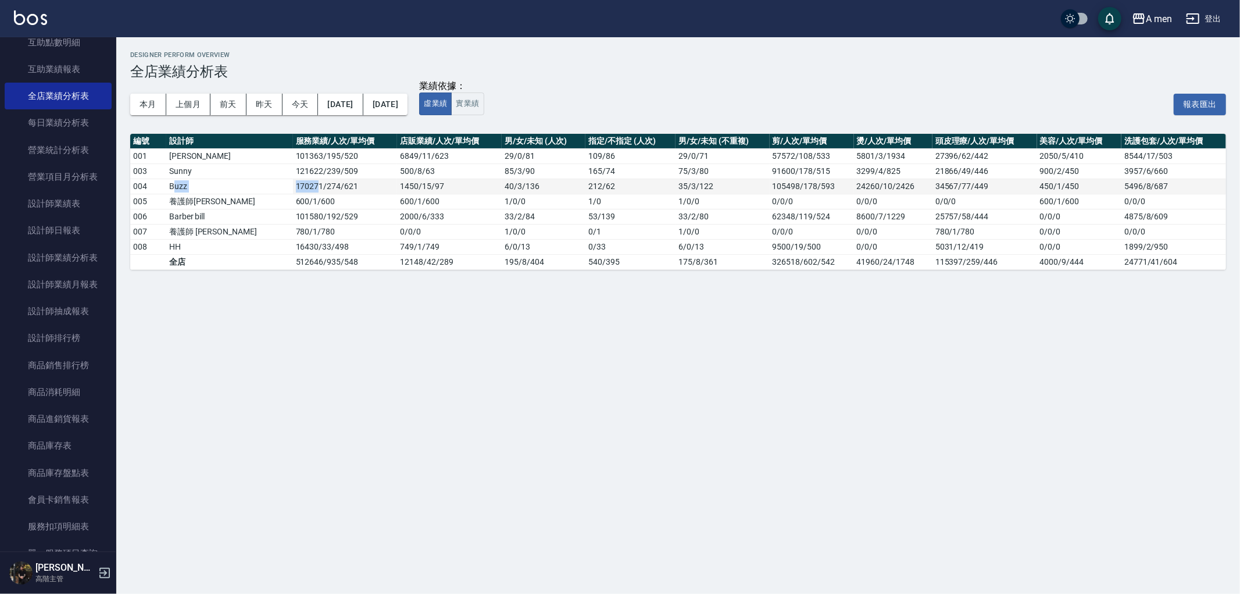
drag, startPoint x: 174, startPoint y: 183, endPoint x: 276, endPoint y: 190, distance: 101.9
click at [272, 190] on tr "004 Buzz 170271 / 274 / 621 1450 / 15 / 97 40 / 3 / 136 212 / 62 35 / 3 / 122 1…" at bounding box center [678, 185] width 1096 height 15
click at [293, 190] on td "170271 / 274 / 621" at bounding box center [345, 185] width 105 height 15
click at [352, 106] on button "2025/07/01" at bounding box center [340, 105] width 45 height 22
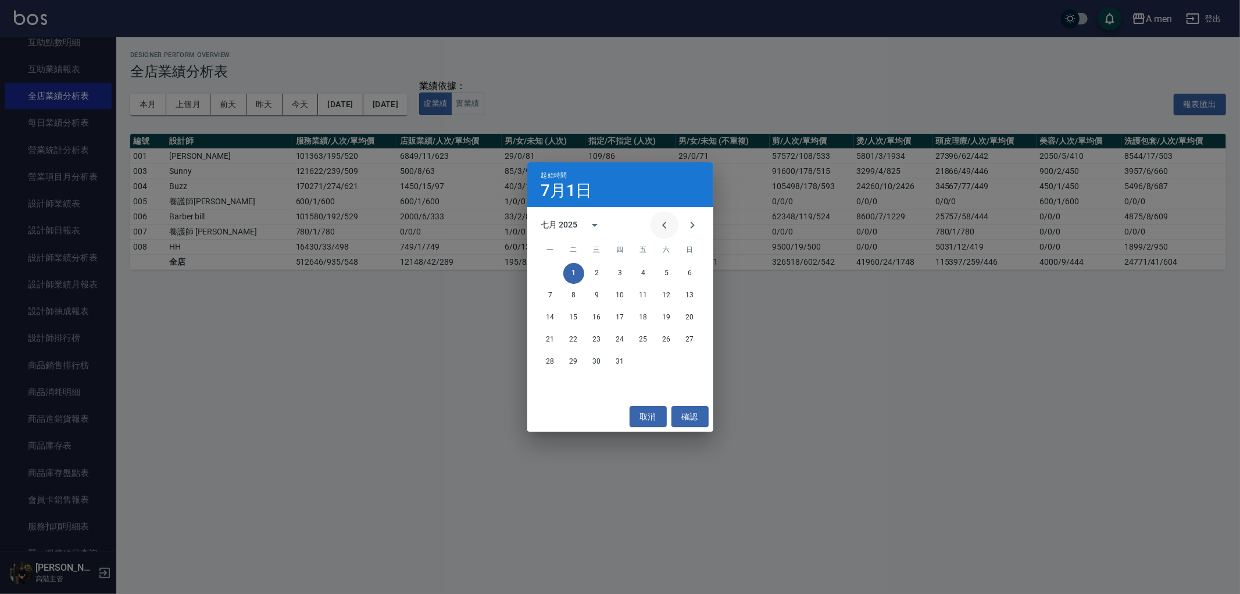
drag, startPoint x: 685, startPoint y: 219, endPoint x: 671, endPoint y: 223, distance: 13.8
click at [685, 220] on icon "Next month" at bounding box center [692, 225] width 14 height 14
click at [644, 268] on button "1" at bounding box center [643, 273] width 21 height 21
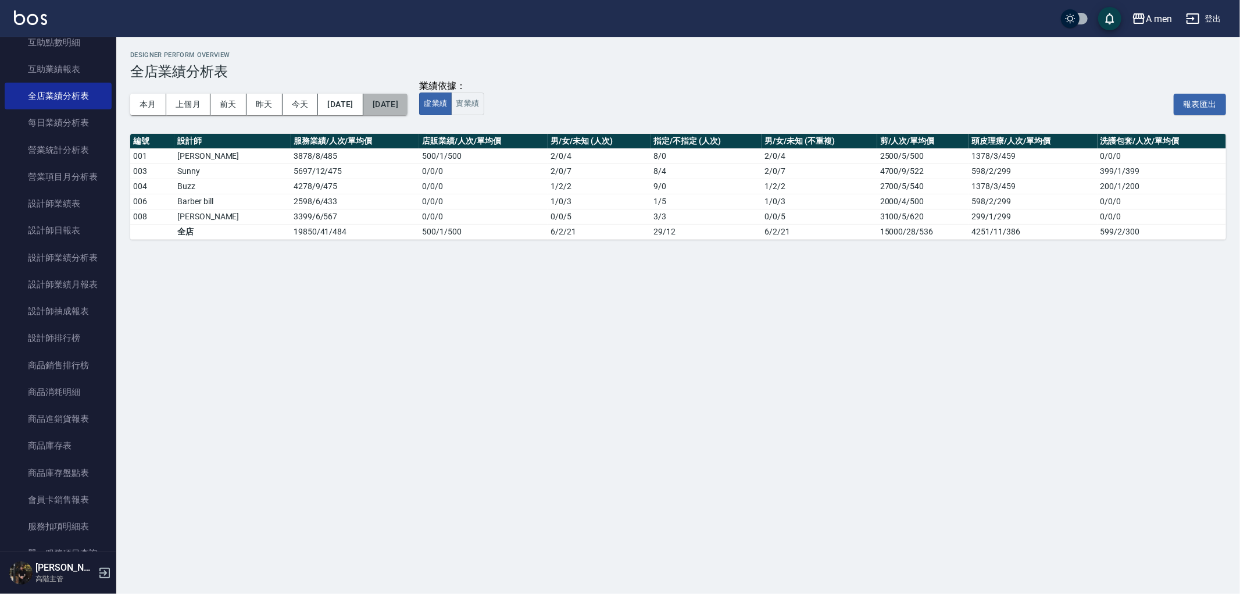
click at [405, 103] on button "2025/08/01" at bounding box center [385, 105] width 44 height 22
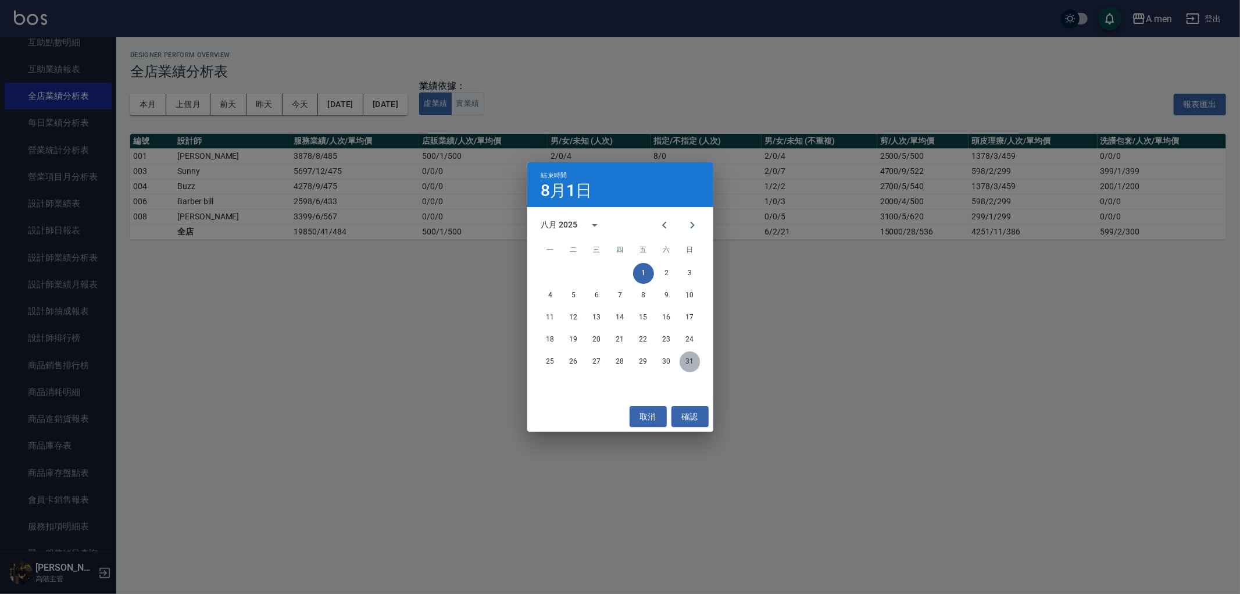
click at [687, 355] on button "31" at bounding box center [690, 361] width 21 height 21
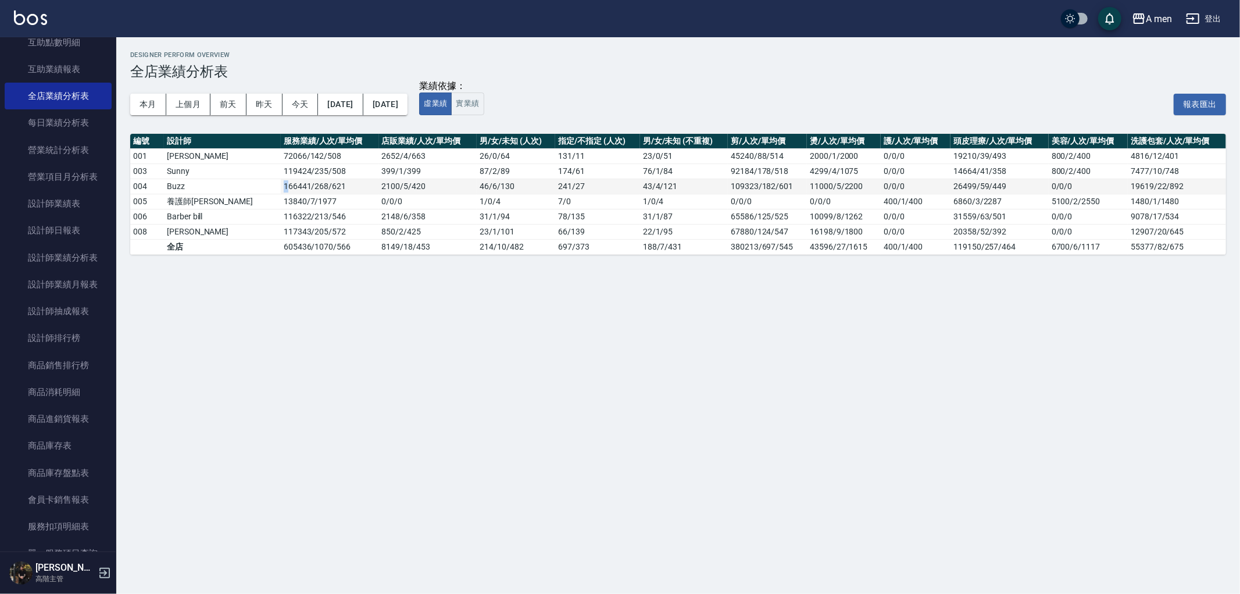
drag, startPoint x: 213, startPoint y: 188, endPoint x: 259, endPoint y: 190, distance: 45.4
click at [253, 190] on tr "004 Buzz 166441 / 268 / 621 2100 / 5 / 420 46 / 6 / 130 241 / 27 43 / 4 / 121 1…" at bounding box center [678, 185] width 1096 height 15
click at [281, 190] on td "166441 / 268 / 621" at bounding box center [330, 185] width 98 height 15
click at [361, 112] on button "2025/08/01" at bounding box center [340, 105] width 45 height 22
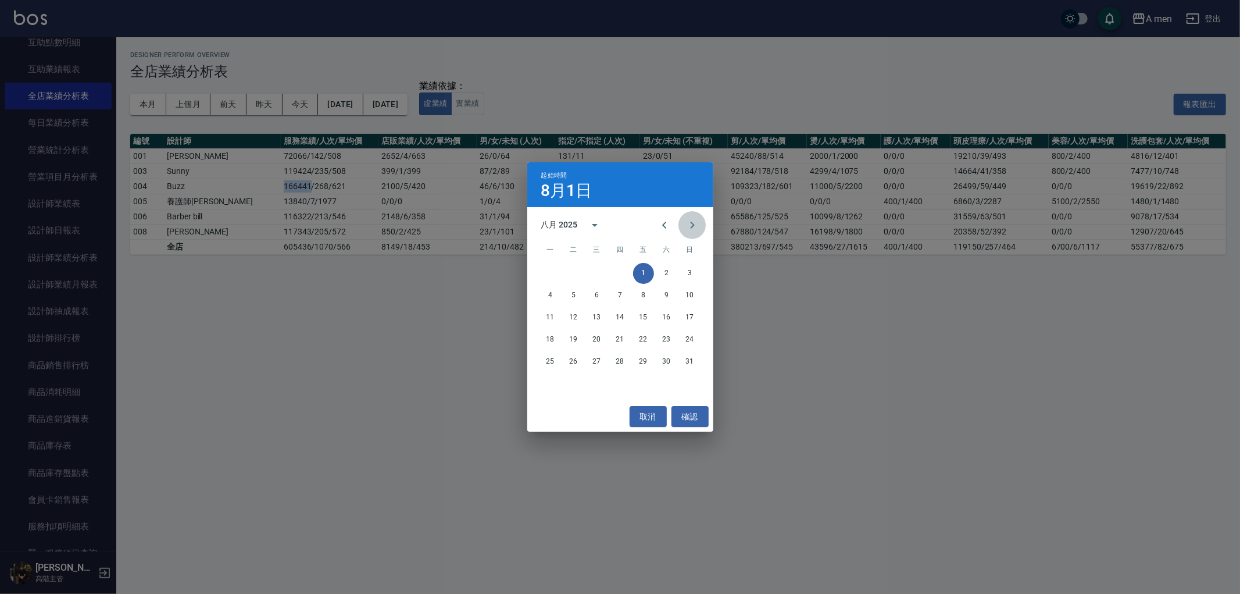
click at [688, 219] on icon "Next month" at bounding box center [692, 225] width 14 height 14
click at [551, 266] on button "1" at bounding box center [550, 273] width 21 height 21
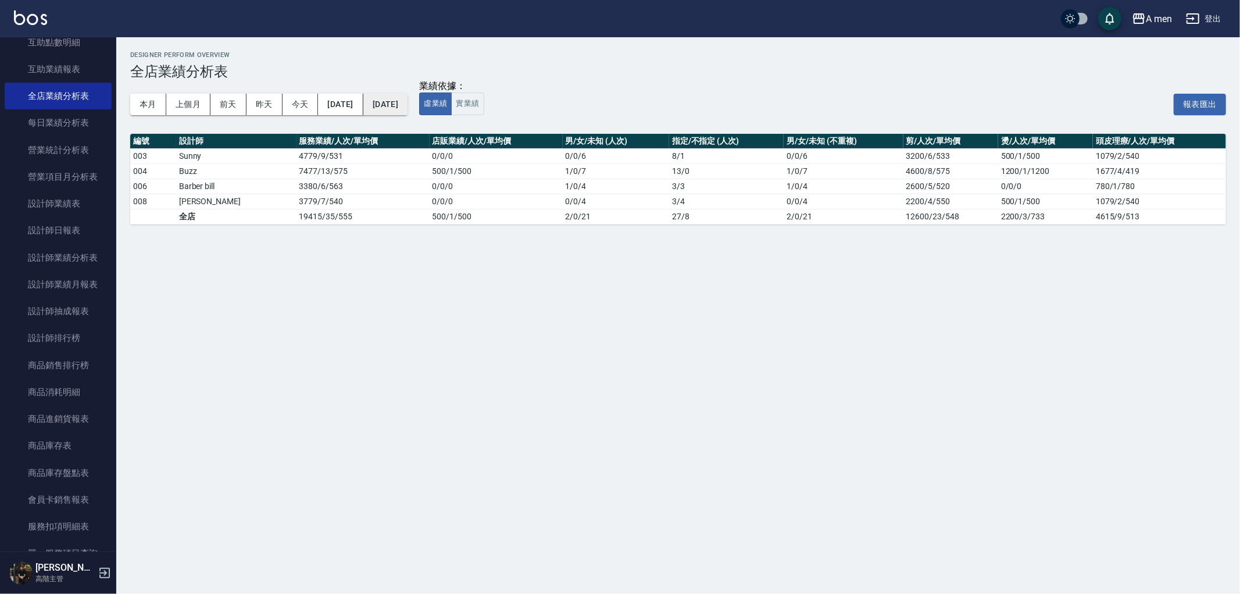
click at [408, 102] on button "2025/09/01" at bounding box center [385, 105] width 44 height 22
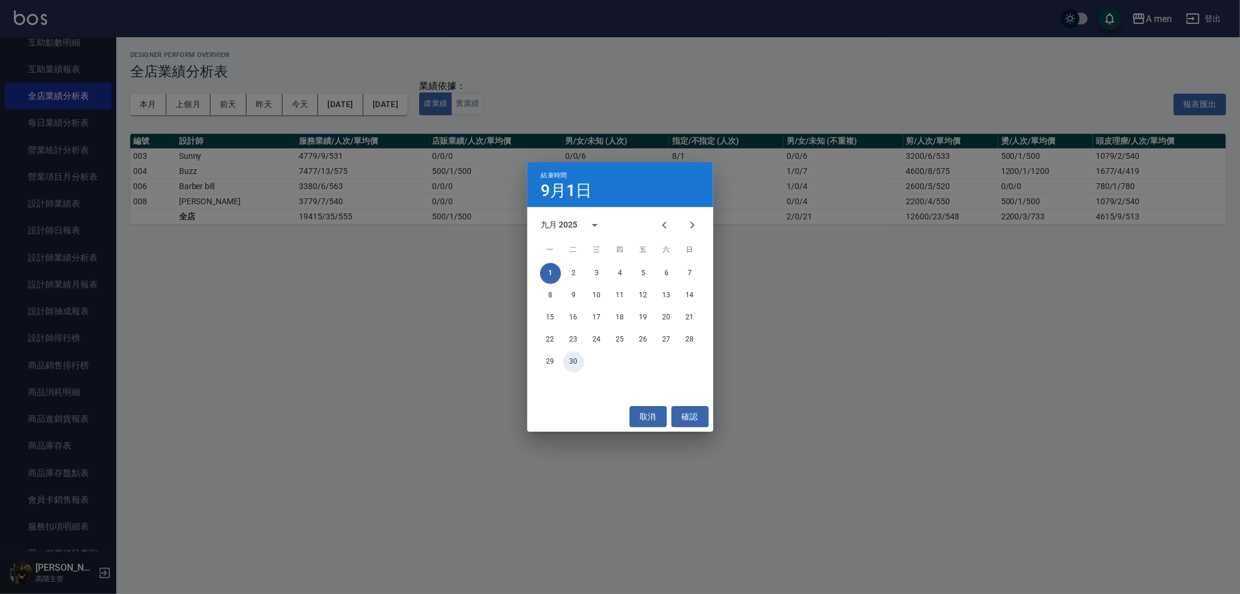
click at [577, 363] on button "30" at bounding box center [573, 361] width 21 height 21
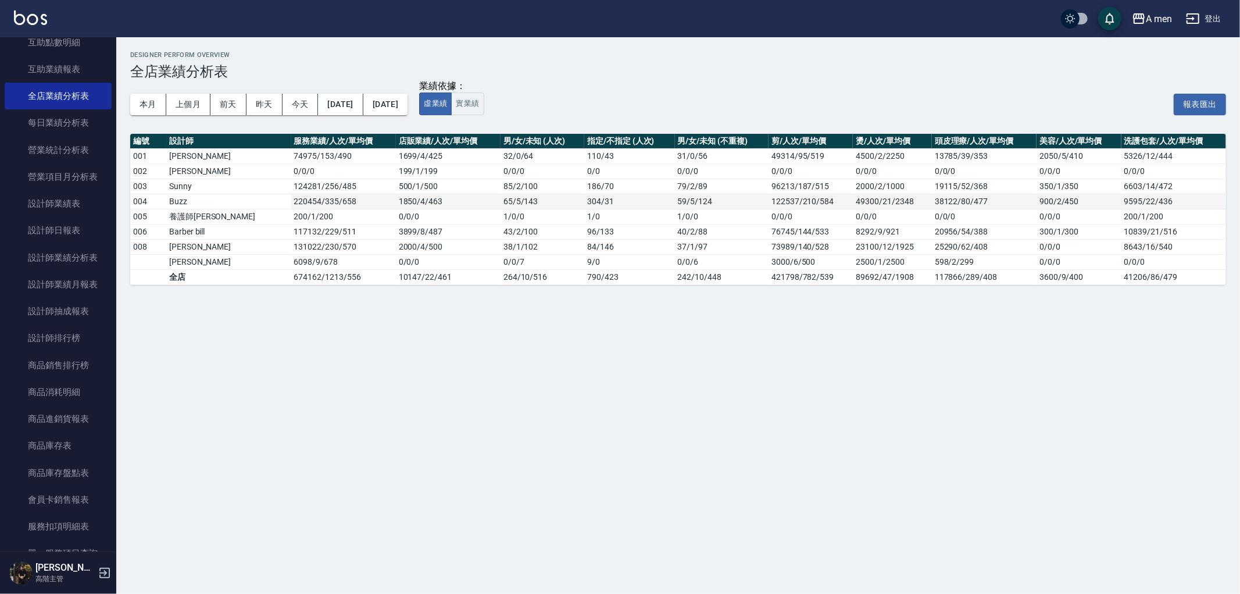
click at [291, 206] on td "220454 / 335 / 658" at bounding box center [343, 201] width 105 height 15
drag, startPoint x: 253, startPoint y: 204, endPoint x: 259, endPoint y: 204, distance: 6.4
click at [259, 204] on tr "004 Buzz 220454 / 335 / 658 1850 / 4 / 463 65 / 5 / 143 304 / 31 59 / 5 / 124 1…" at bounding box center [678, 201] width 1096 height 15
click at [291, 203] on td "220454 / 335 / 658" at bounding box center [343, 201] width 105 height 15
click at [501, 224] on td "43 / 2 / 100" at bounding box center [543, 231] width 84 height 15
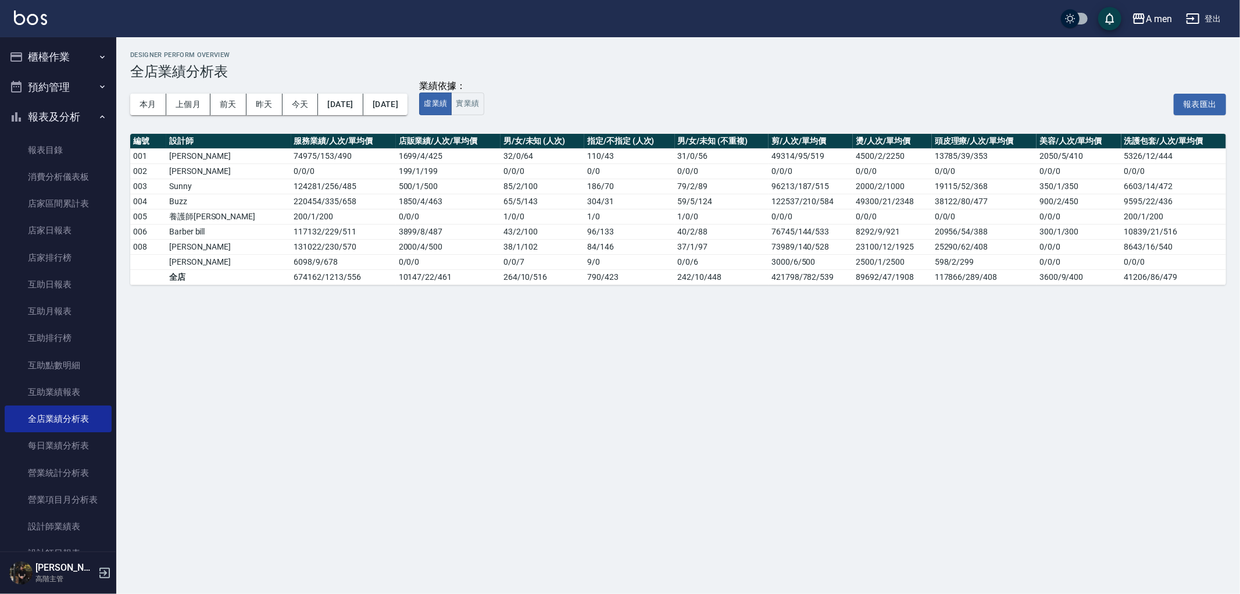
click at [30, 118] on button "報表及分析" at bounding box center [58, 117] width 107 height 30
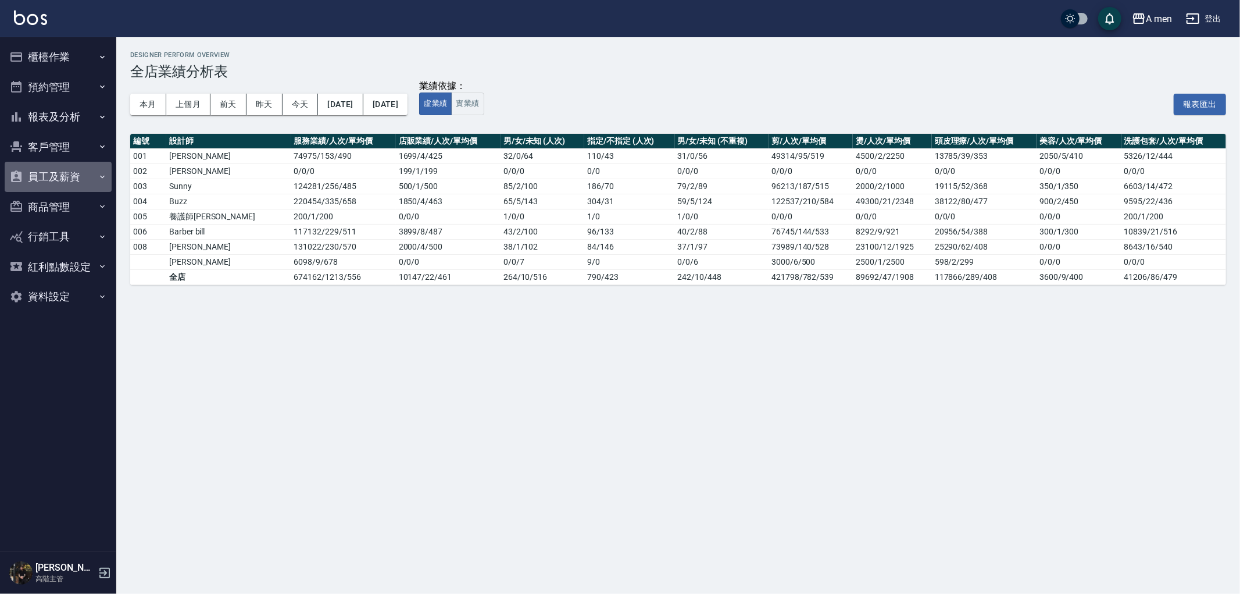
click at [37, 186] on button "員工及薪資" at bounding box center [58, 177] width 107 height 30
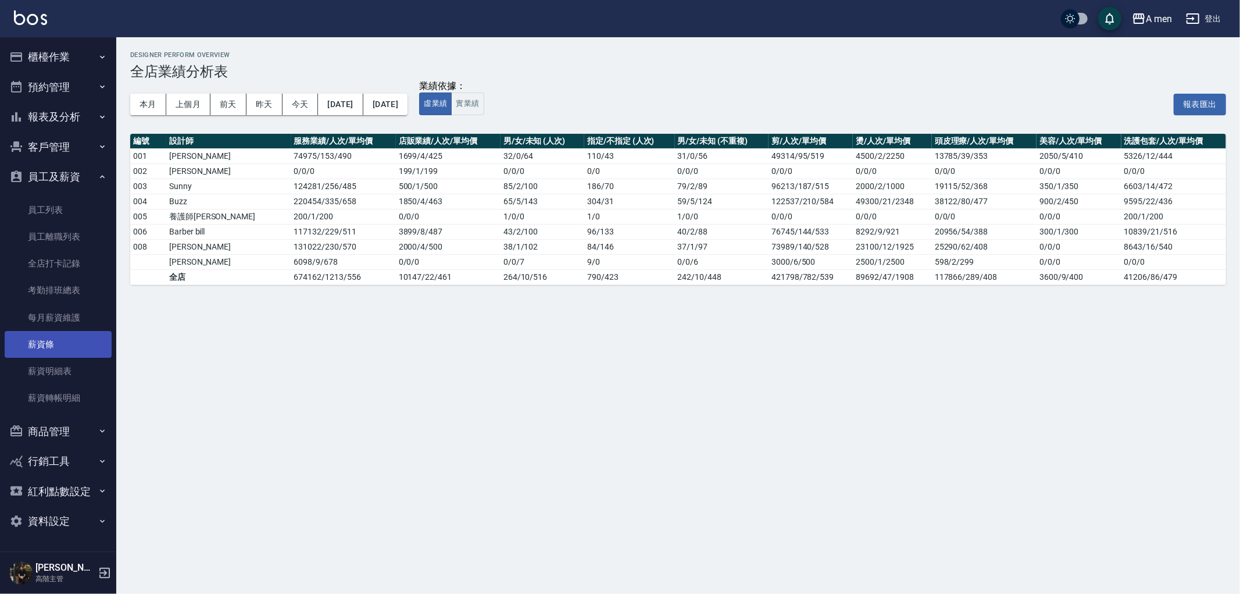
drag, startPoint x: 51, startPoint y: 345, endPoint x: 45, endPoint y: 341, distance: 7.3
click at [51, 344] on link "薪資條" at bounding box center [58, 344] width 107 height 27
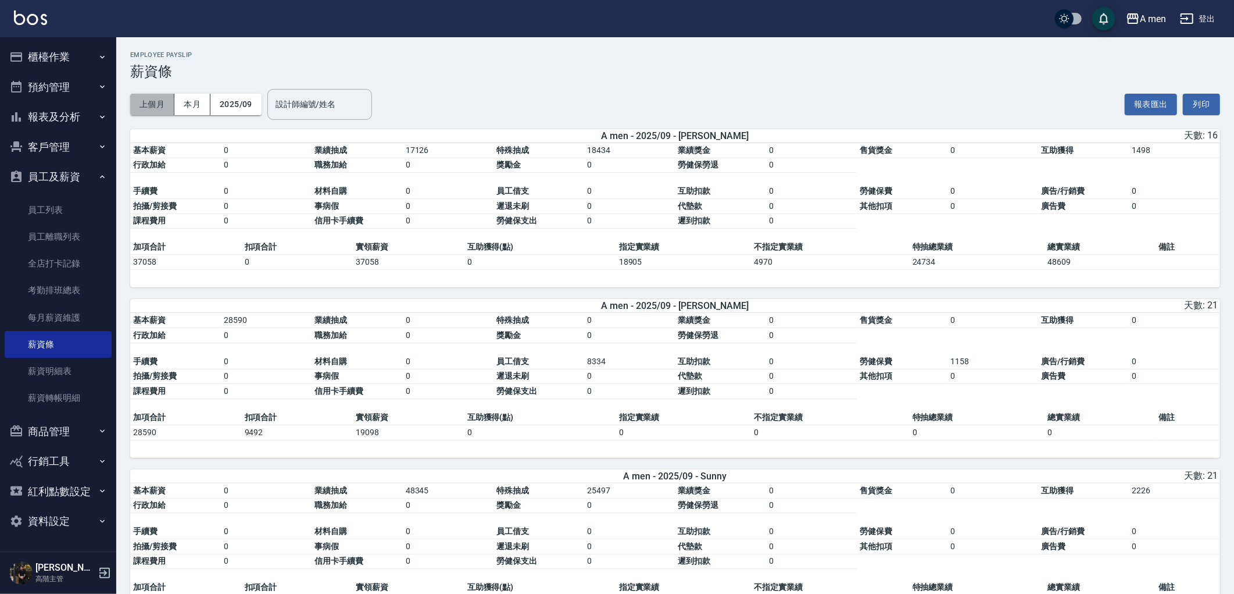
click at [156, 106] on button "上個月" at bounding box center [152, 105] width 44 height 22
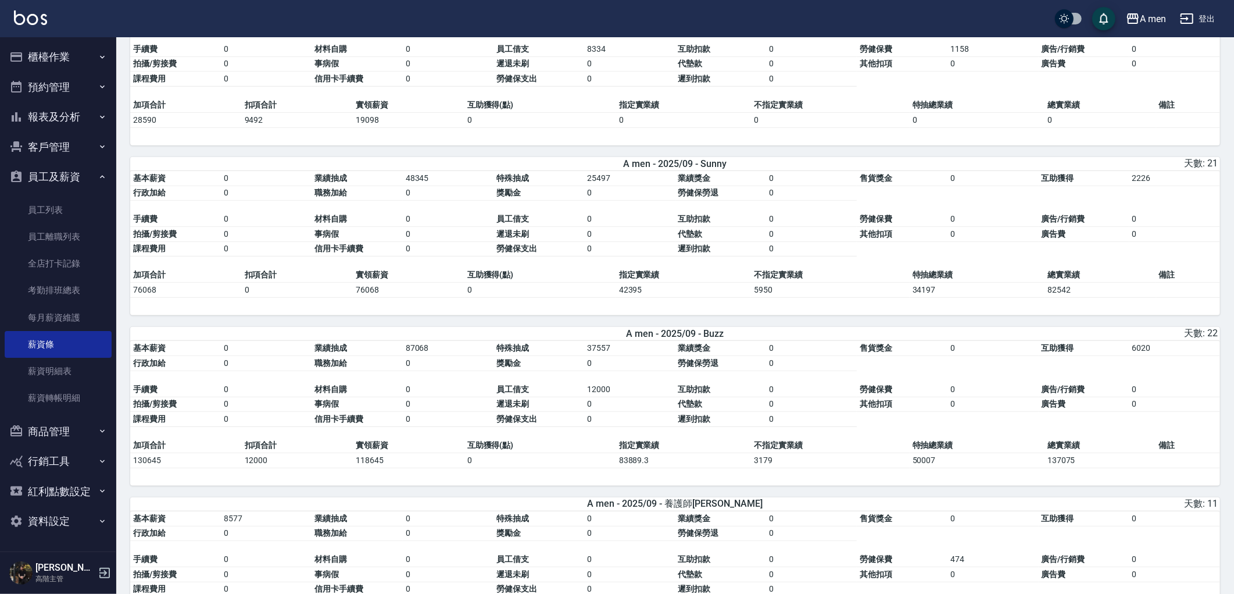
scroll to position [387, 0]
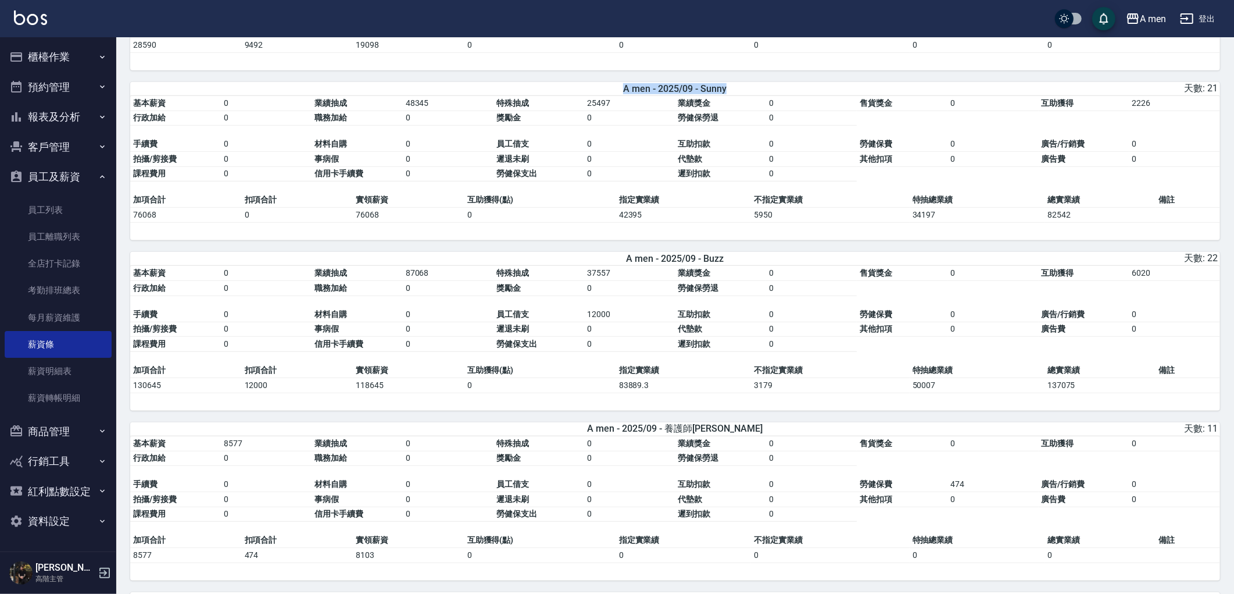
drag, startPoint x: 619, startPoint y: 93, endPoint x: 727, endPoint y: 92, distance: 108.1
click at [727, 92] on div "A men - 2025/09 - Sunny" at bounding box center [675, 88] width 358 height 11
drag, startPoint x: 910, startPoint y: 223, endPoint x: 1106, endPoint y: 223, distance: 195.9
click at [1110, 223] on tr "76068 0 76068 0 42395 5950 34197 82542" at bounding box center [675, 215] width 1090 height 15
click at [359, 223] on td "76068" at bounding box center [409, 215] width 112 height 15
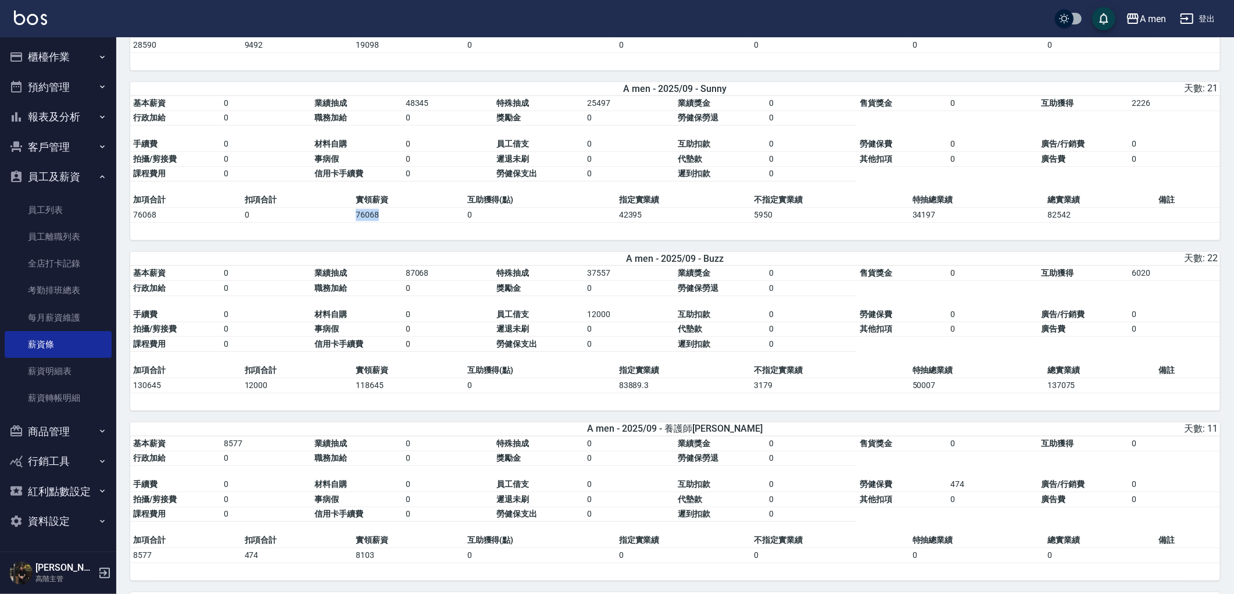
drag, startPoint x: 355, startPoint y: 221, endPoint x: 399, endPoint y: 230, distance: 45.6
click at [399, 223] on td "76068" at bounding box center [409, 215] width 112 height 15
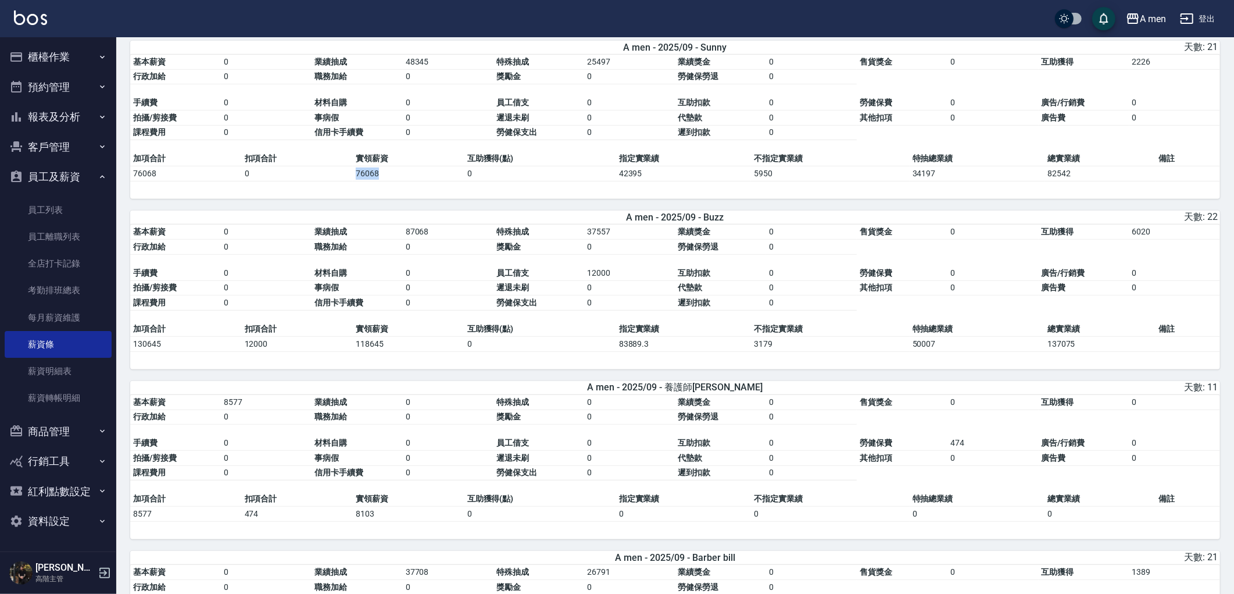
scroll to position [452, 0]
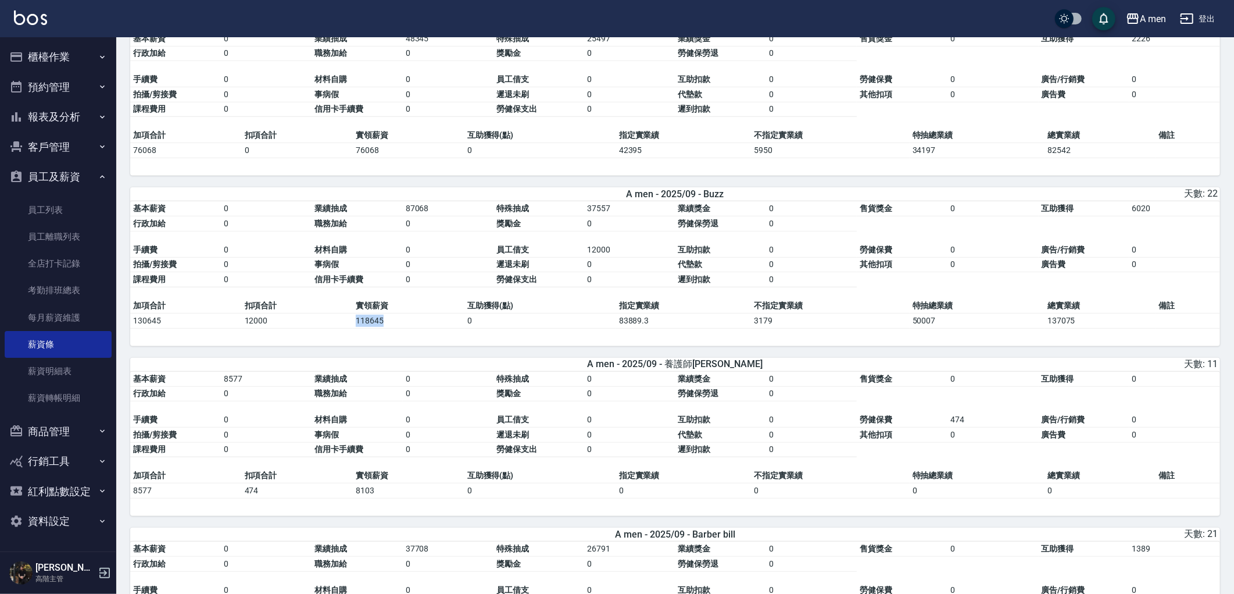
drag, startPoint x: 365, startPoint y: 324, endPoint x: 390, endPoint y: 324, distance: 24.4
click at [390, 324] on td "118645" at bounding box center [409, 320] width 112 height 15
drag, startPoint x: 244, startPoint y: 328, endPoint x: 276, endPoint y: 333, distance: 32.3
click at [276, 328] on td "12000" at bounding box center [298, 320] width 112 height 15
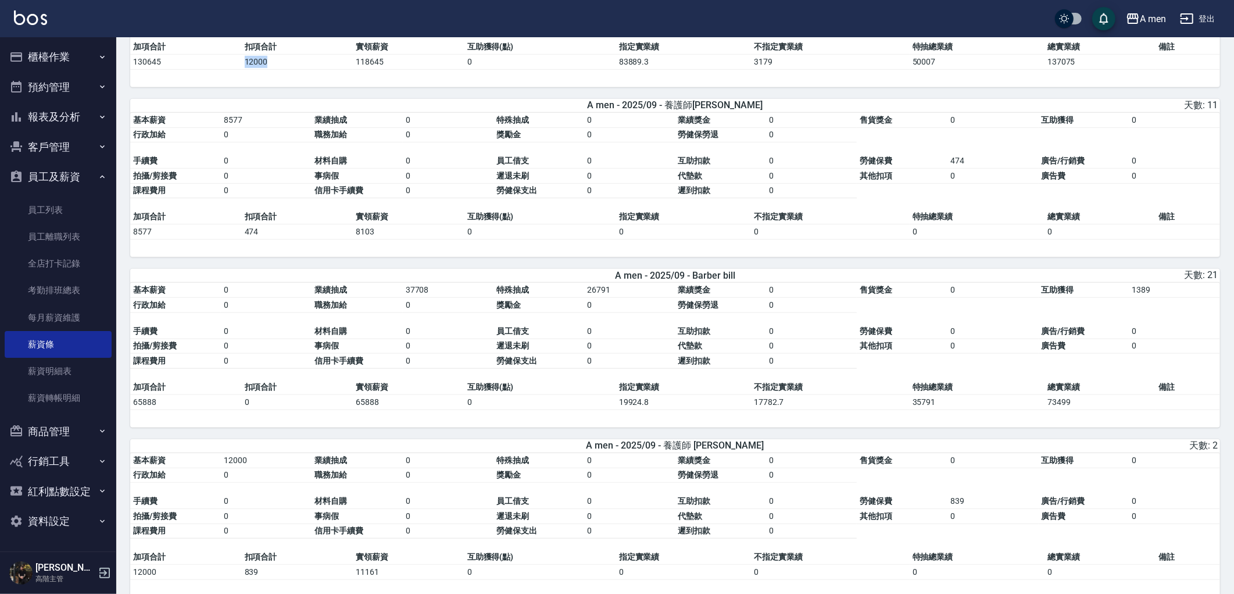
scroll to position [775, 0]
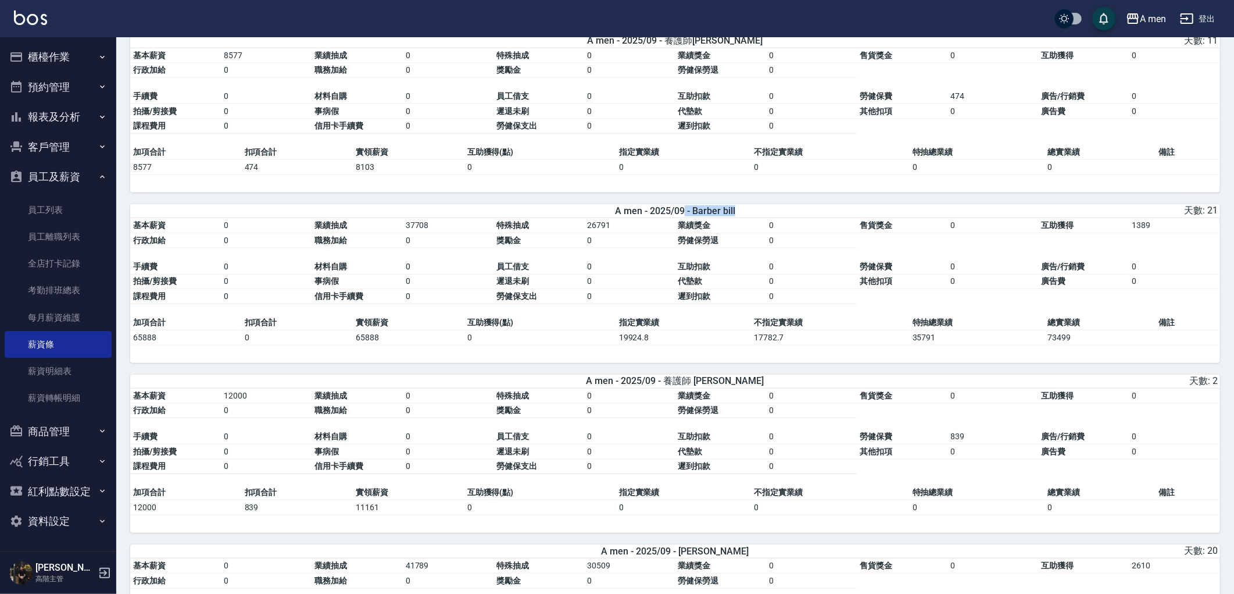
drag, startPoint x: 683, startPoint y: 227, endPoint x: 753, endPoint y: 227, distance: 69.8
click at [750, 216] on div "A men - 2025/09 - Barber bill" at bounding box center [675, 210] width 358 height 11
click at [755, 216] on div "A men - 2025/09 - Barber bill" at bounding box center [675, 210] width 358 height 11
click at [948, 274] on td "0" at bounding box center [993, 266] width 91 height 15
drag, startPoint x: 396, startPoint y: 350, endPoint x: 403, endPoint y: 350, distance: 7.6
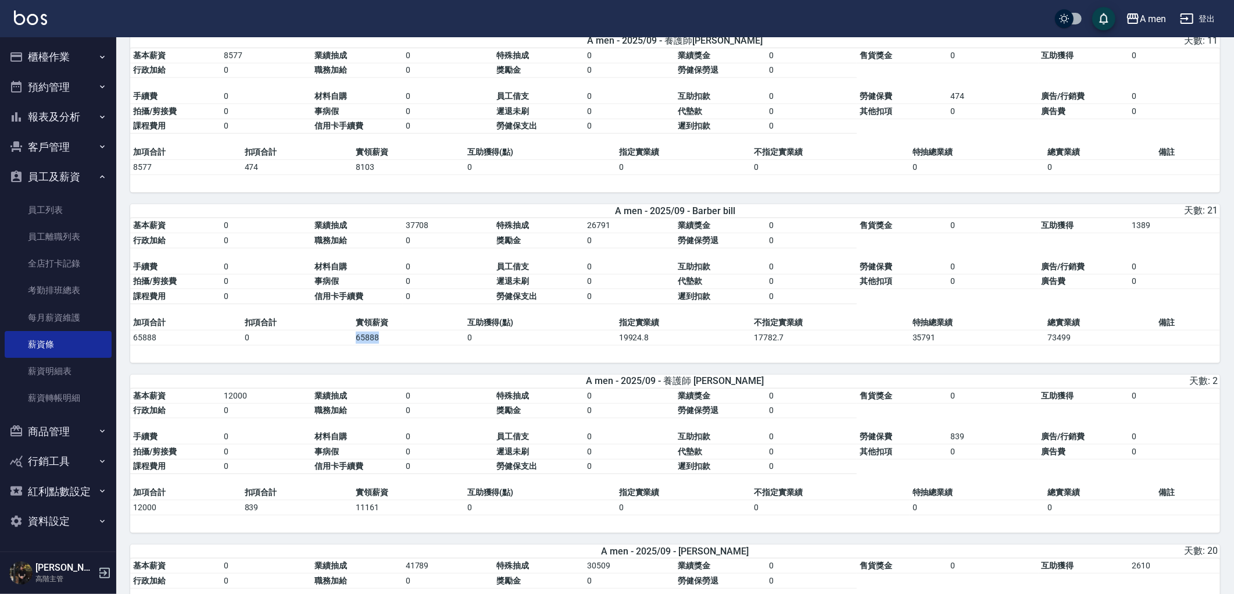
click at [403, 345] on tr "65888 0 65888 0 19924.8 17782.7 35791 73499" at bounding box center [675, 337] width 1090 height 15
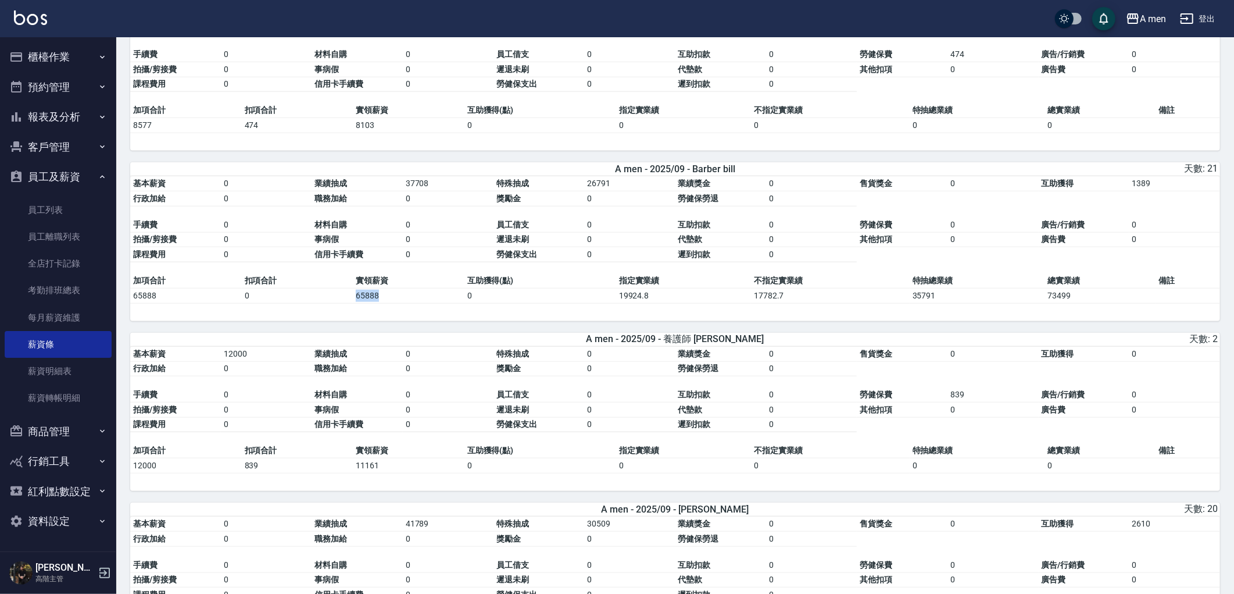
scroll to position [839, 0]
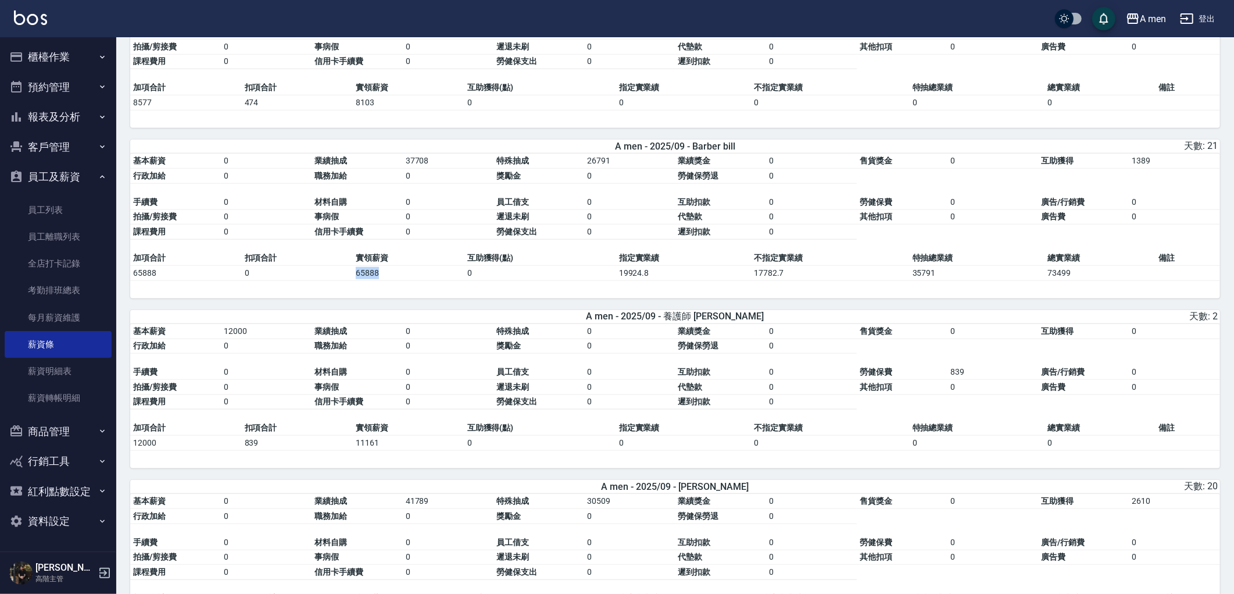
click at [355, 280] on td "65888" at bounding box center [409, 272] width 112 height 15
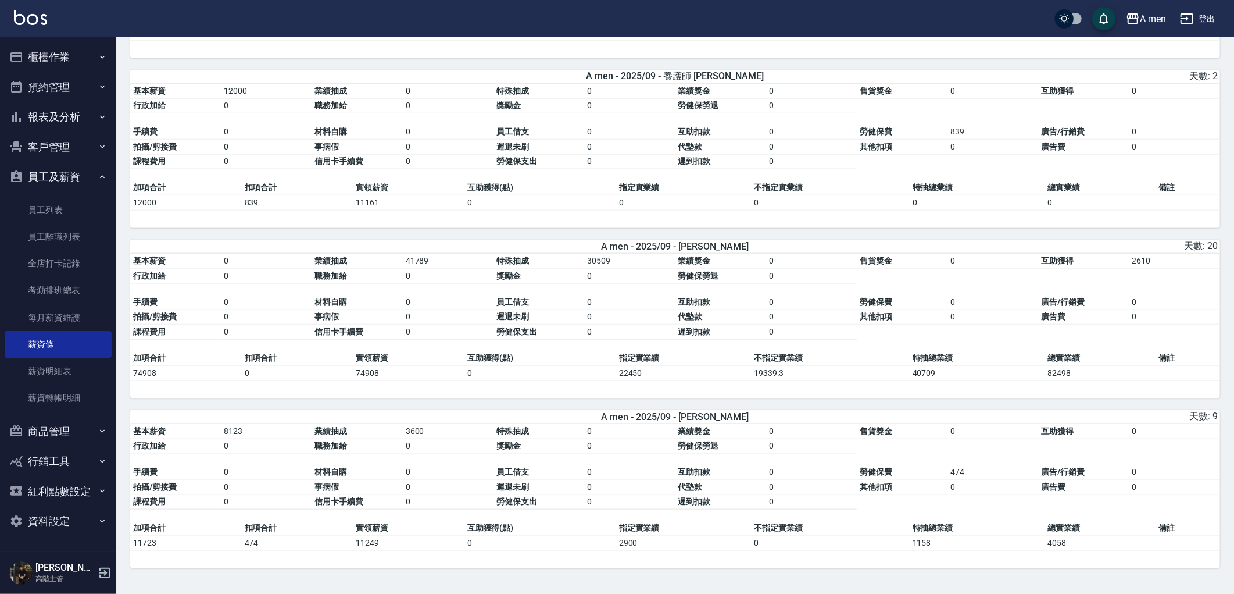
scroll to position [1106, 0]
drag, startPoint x: 678, startPoint y: 244, endPoint x: 744, endPoint y: 243, distance: 66.3
click at [744, 243] on div "A men - 2025/09 - Garry" at bounding box center [675, 246] width 358 height 11
click at [742, 242] on div "A men - 2025/09 - Garry" at bounding box center [675, 246] width 358 height 11
drag, startPoint x: 701, startPoint y: 245, endPoint x: 543, endPoint y: 251, distance: 158.3
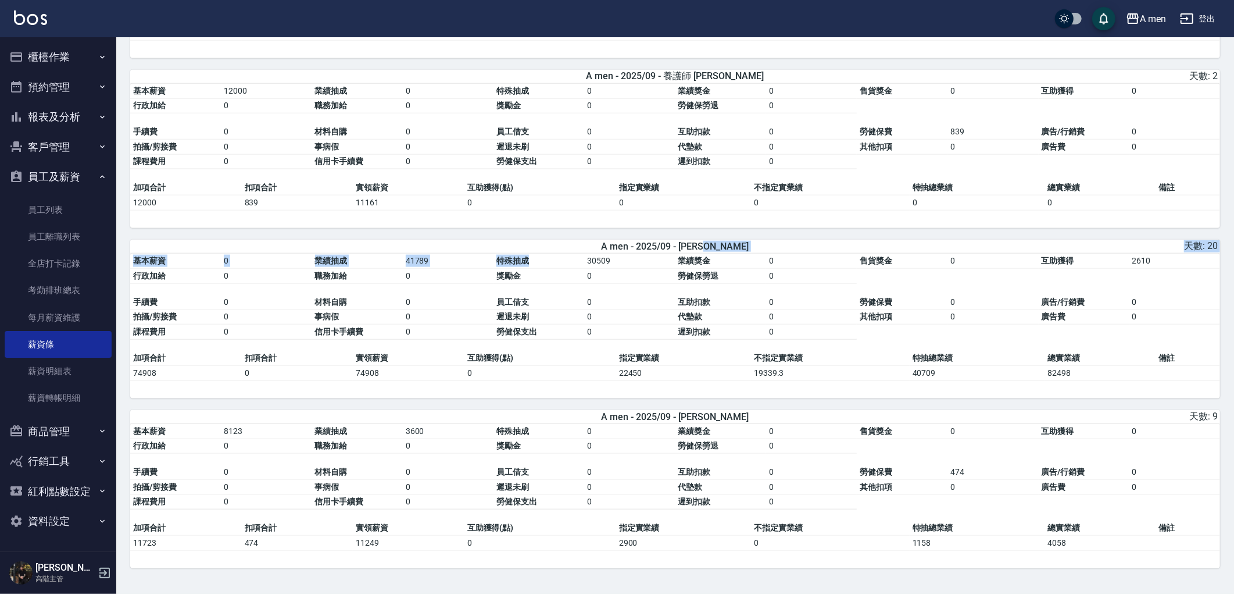
click at [543, 251] on div "A men - 2025/09 - Garry 天數: 20 基本薪資 0 業績抽成 41789 特殊抽成 30509 業績獎金 0 售貨獎金 0 互助獲得 …" at bounding box center [675, 319] width 1090 height 159
click at [596, 241] on div "A men - 2025/09 - Garry" at bounding box center [675, 246] width 358 height 11
click at [741, 242] on div "A men - 2025/09 - Garry" at bounding box center [675, 246] width 358 height 11
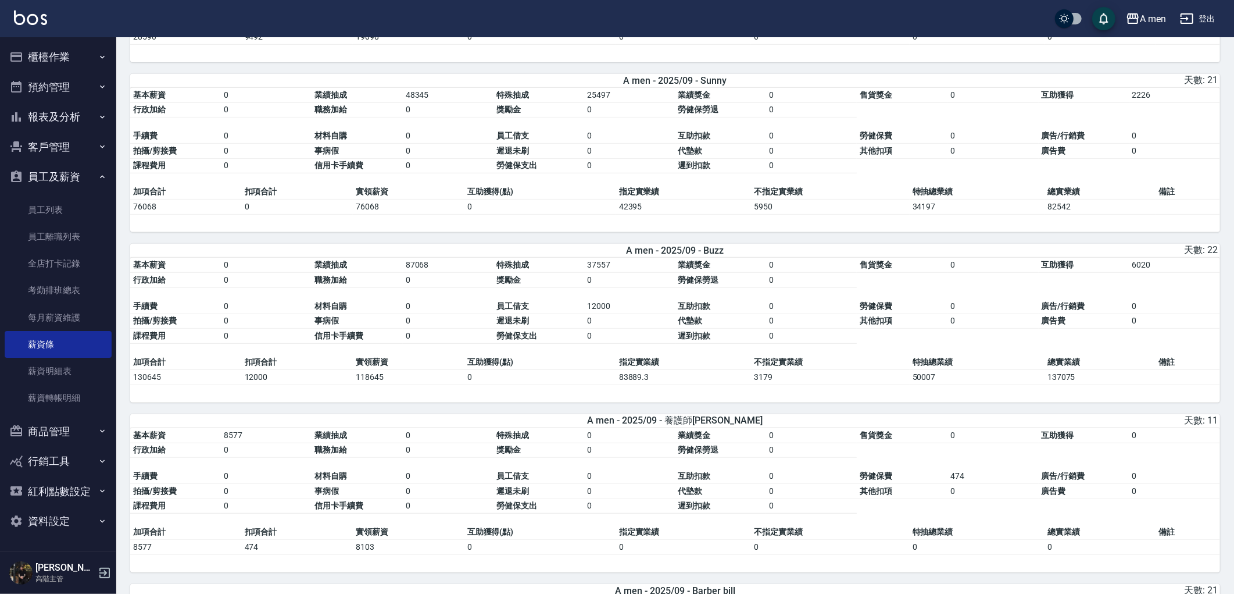
click at [402, 245] on div "A men - 2025/09 - 楊莫 天數: 16 基本薪資 0 業績抽成 17126 特殊抽成 18434 業績獎金 0 售貨獎金 0 互助獲得 149…" at bounding box center [675, 499] width 1090 height 1531
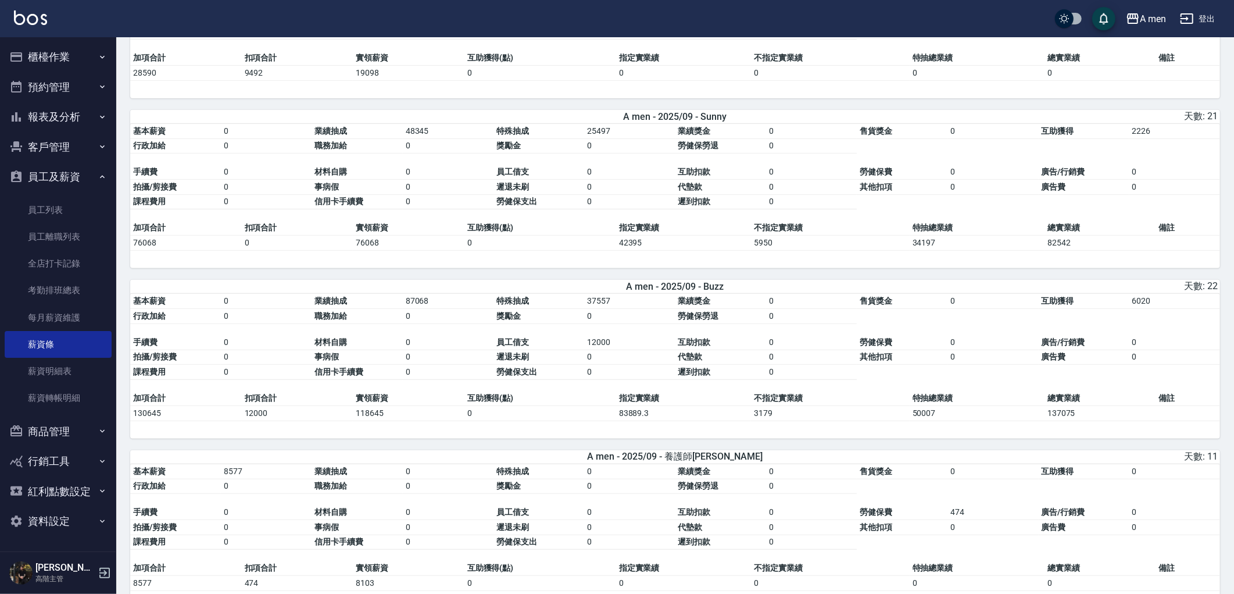
scroll to position [0, 0]
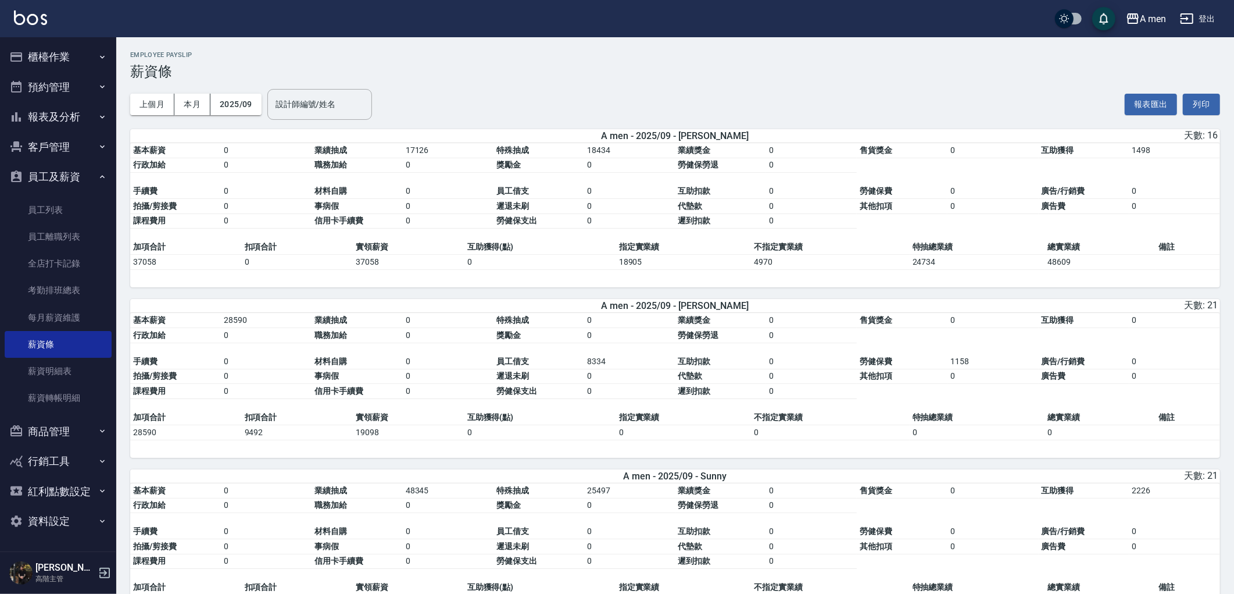
click at [69, 169] on button "員工及薪資" at bounding box center [58, 177] width 107 height 30
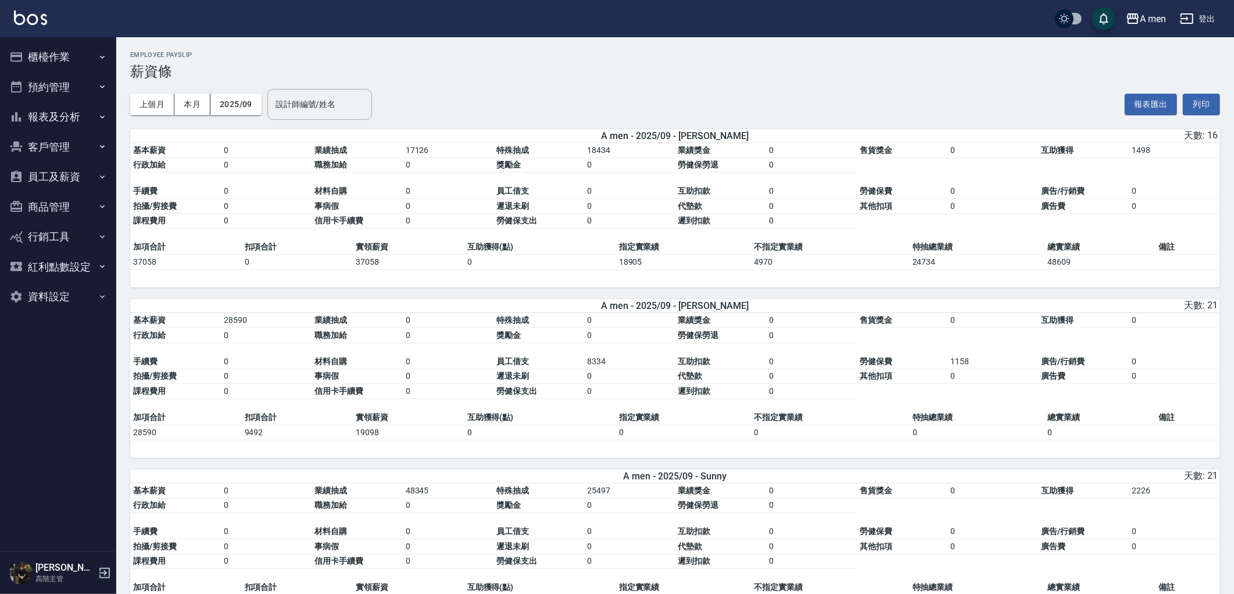
click at [26, 83] on button "預約管理" at bounding box center [58, 87] width 107 height 30
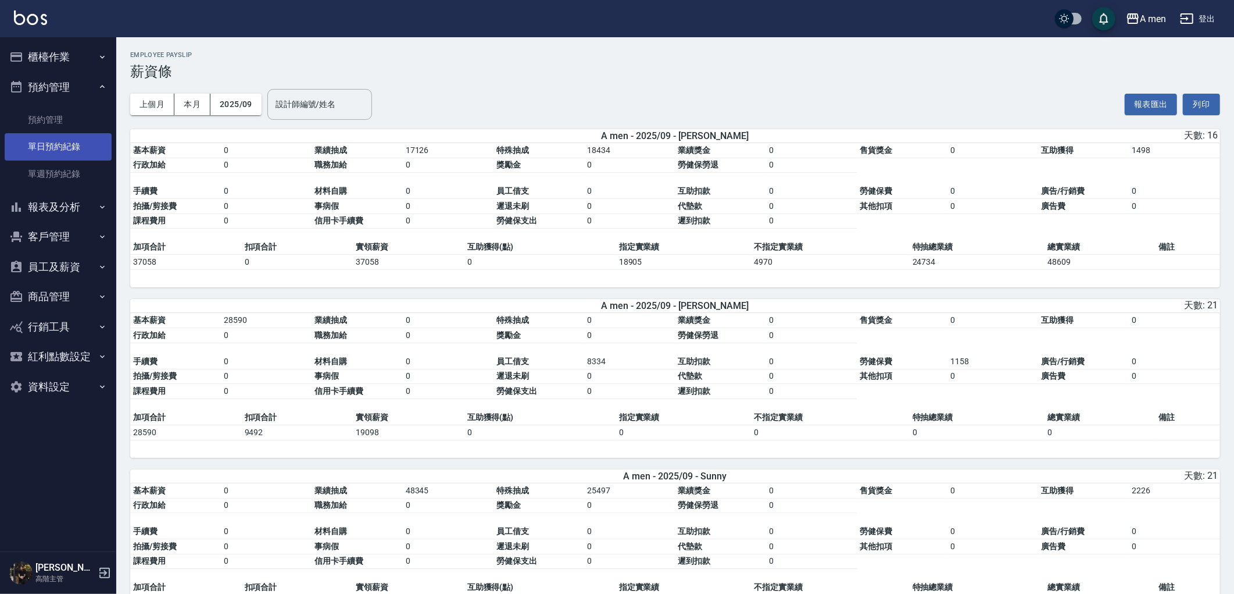
click at [56, 152] on link "單日預約紀錄" at bounding box center [58, 146] width 107 height 27
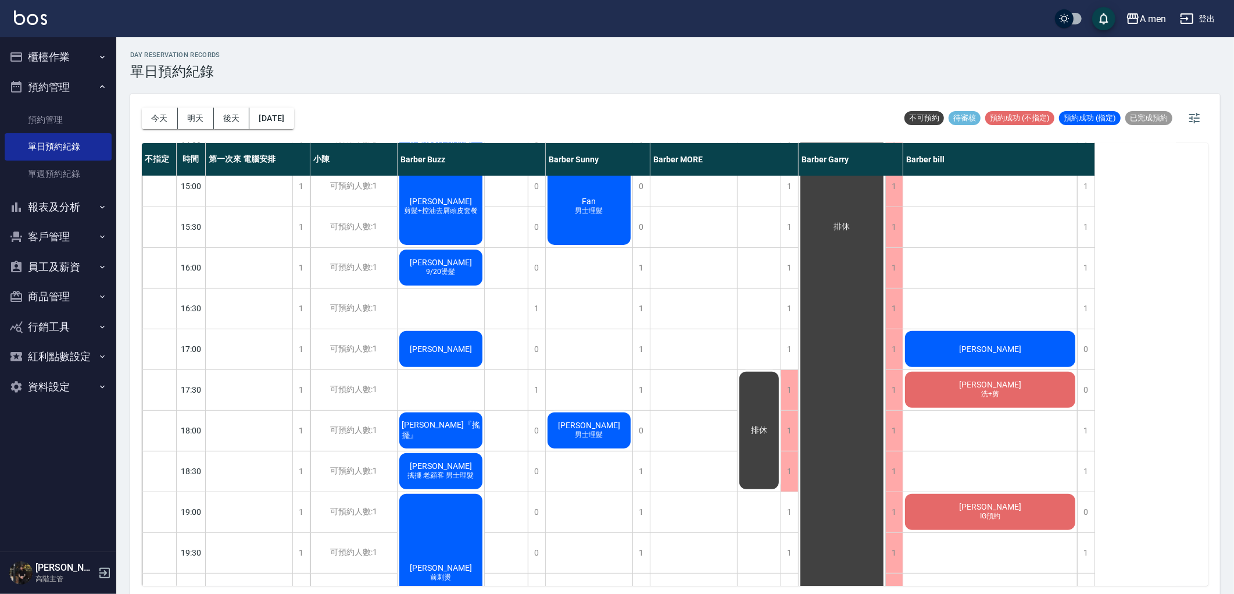
scroll to position [194, 0]
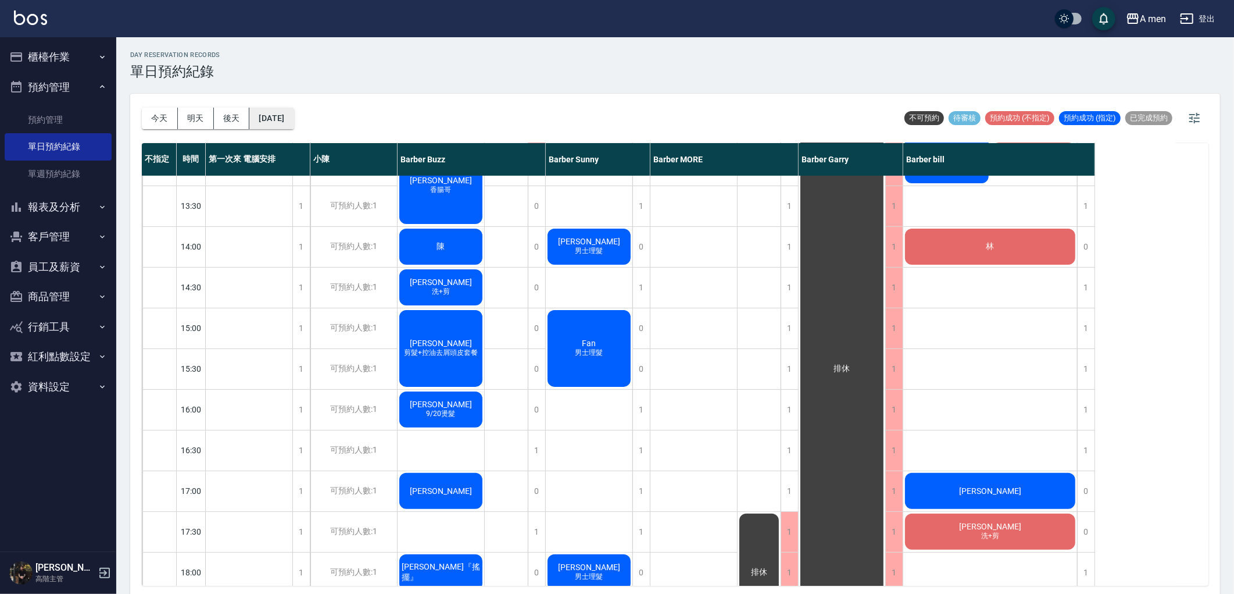
click at [274, 124] on button "[DATE]" at bounding box center [271, 119] width 44 height 22
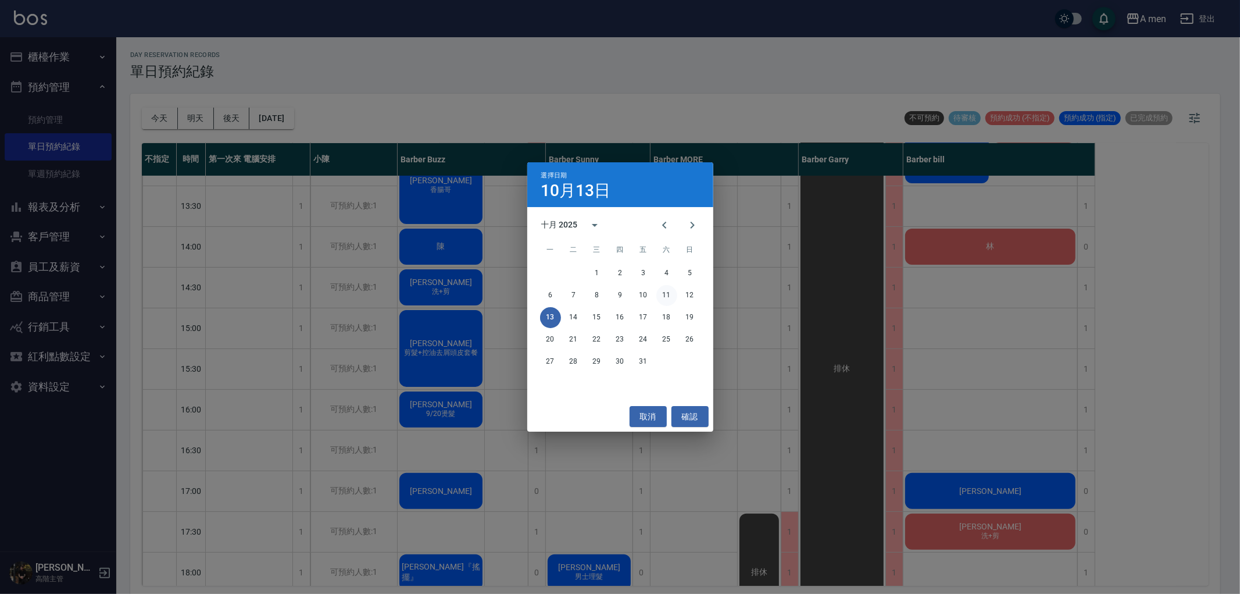
click at [669, 297] on button "11" at bounding box center [666, 295] width 21 height 21
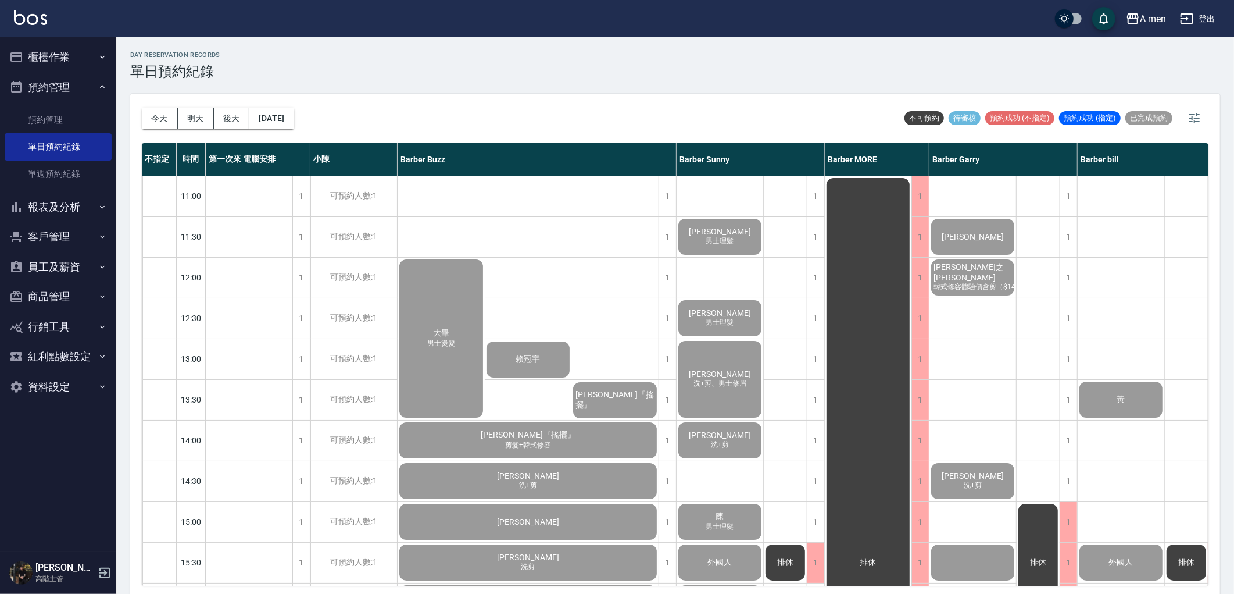
click at [294, 130] on div "今天 明天 後天 2025/10/11" at bounding box center [218, 118] width 152 height 49
click at [293, 122] on button "[DATE]" at bounding box center [271, 119] width 44 height 22
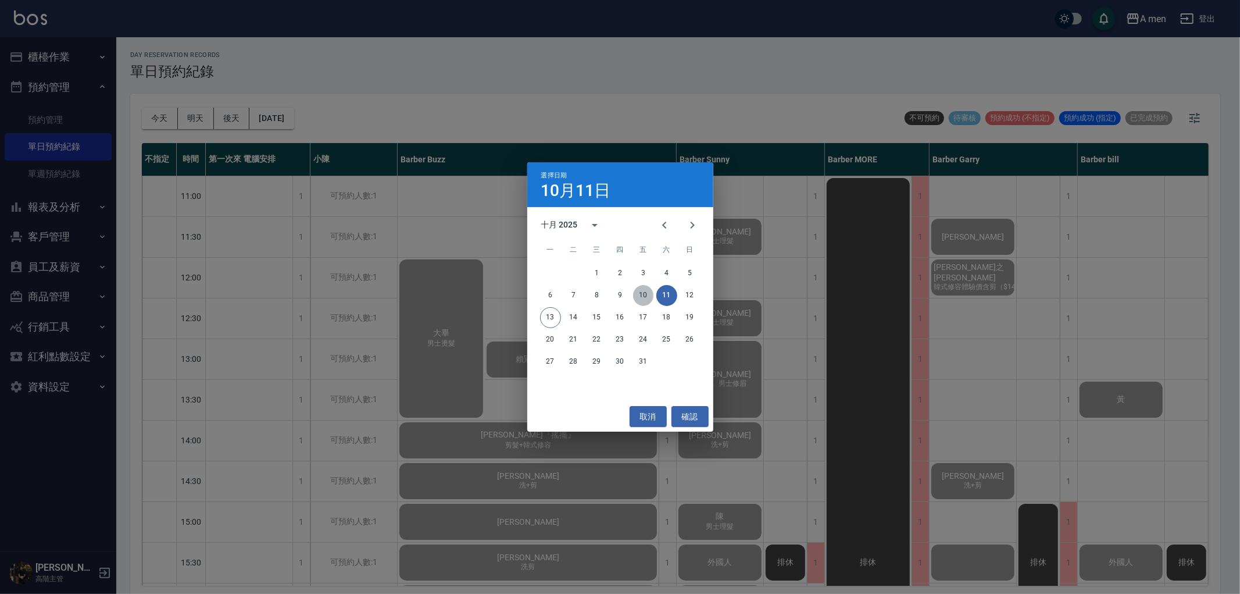
click at [634, 298] on button "10" at bounding box center [643, 295] width 21 height 21
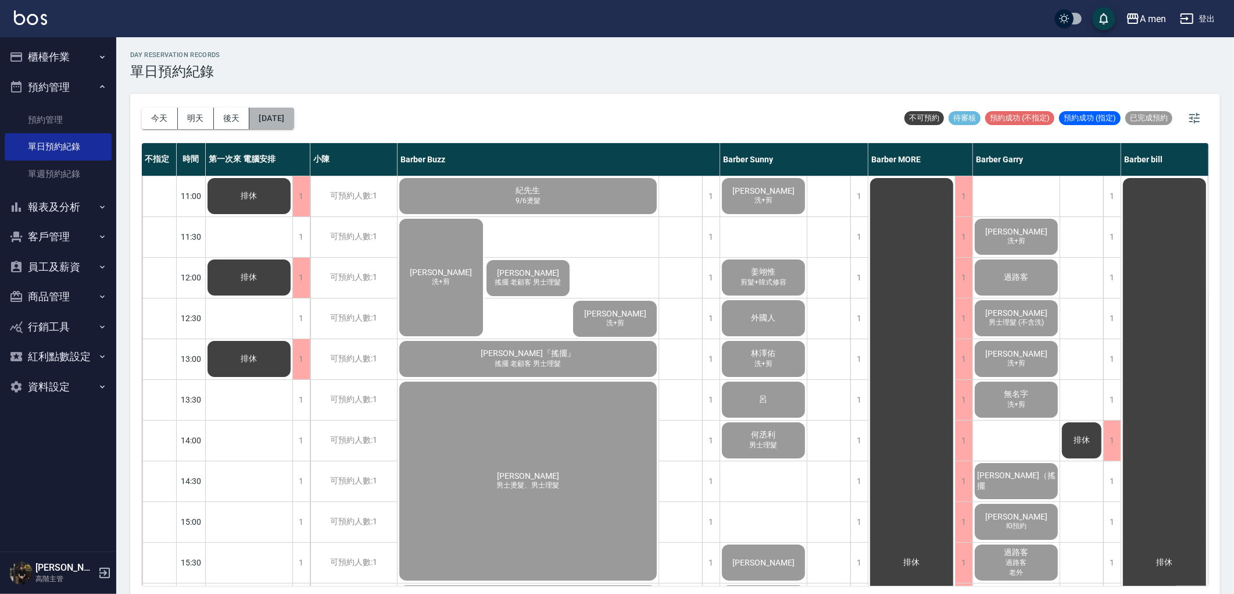
click at [259, 115] on button "[DATE]" at bounding box center [271, 119] width 44 height 22
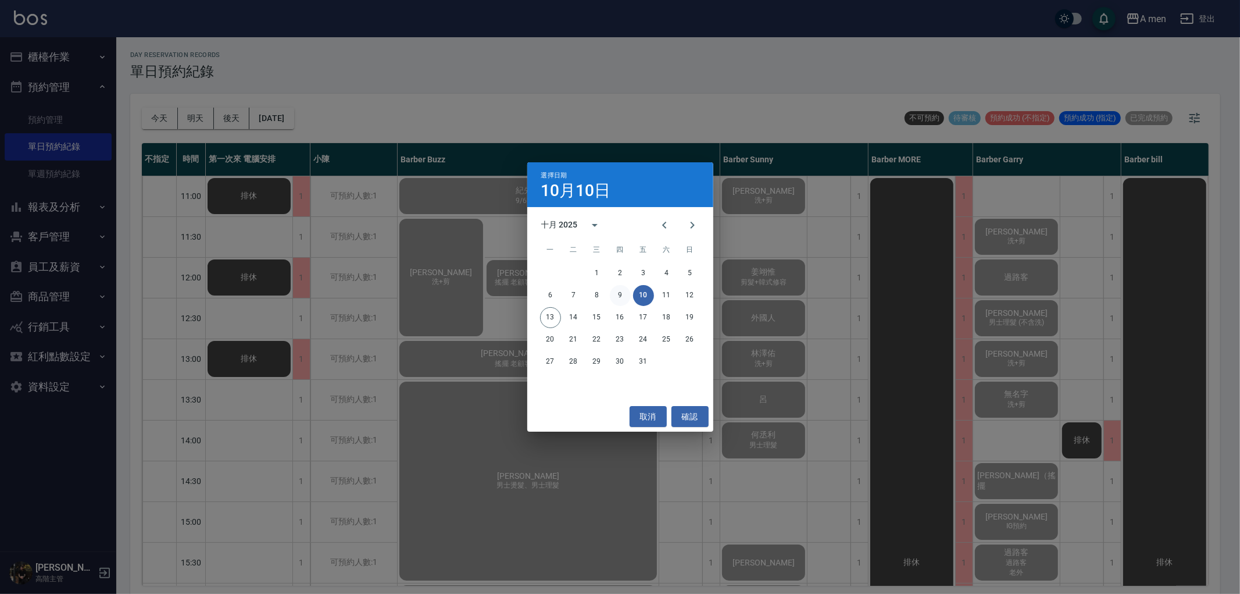
click at [610, 292] on button "9" at bounding box center [620, 295] width 21 height 21
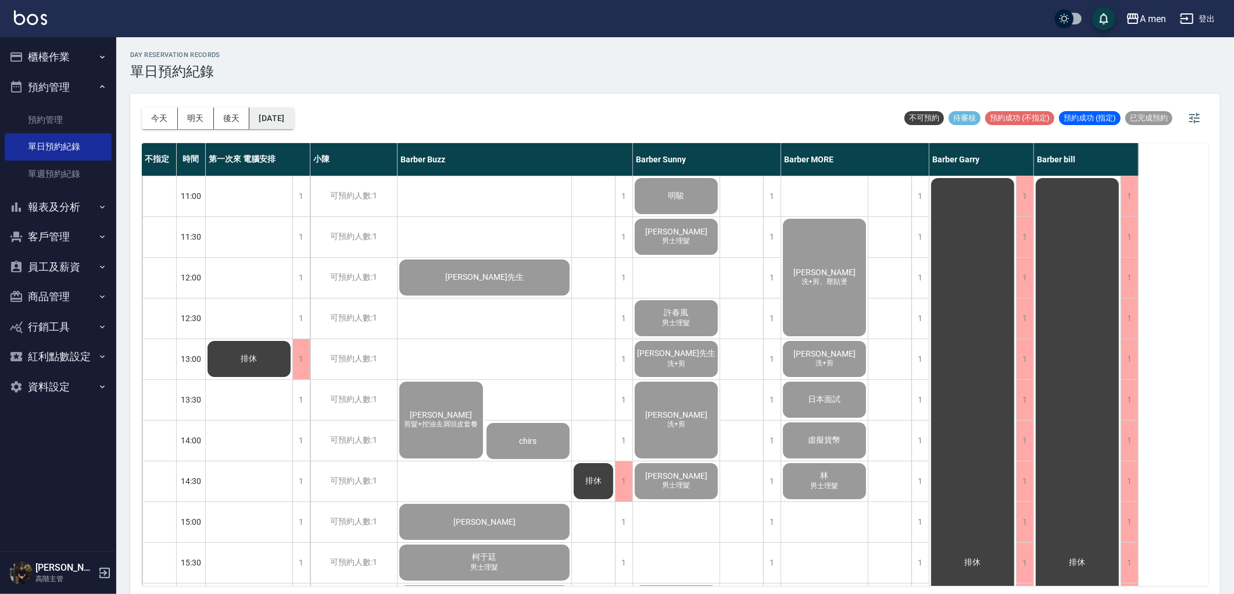
click at [294, 124] on button "[DATE]" at bounding box center [271, 119] width 44 height 22
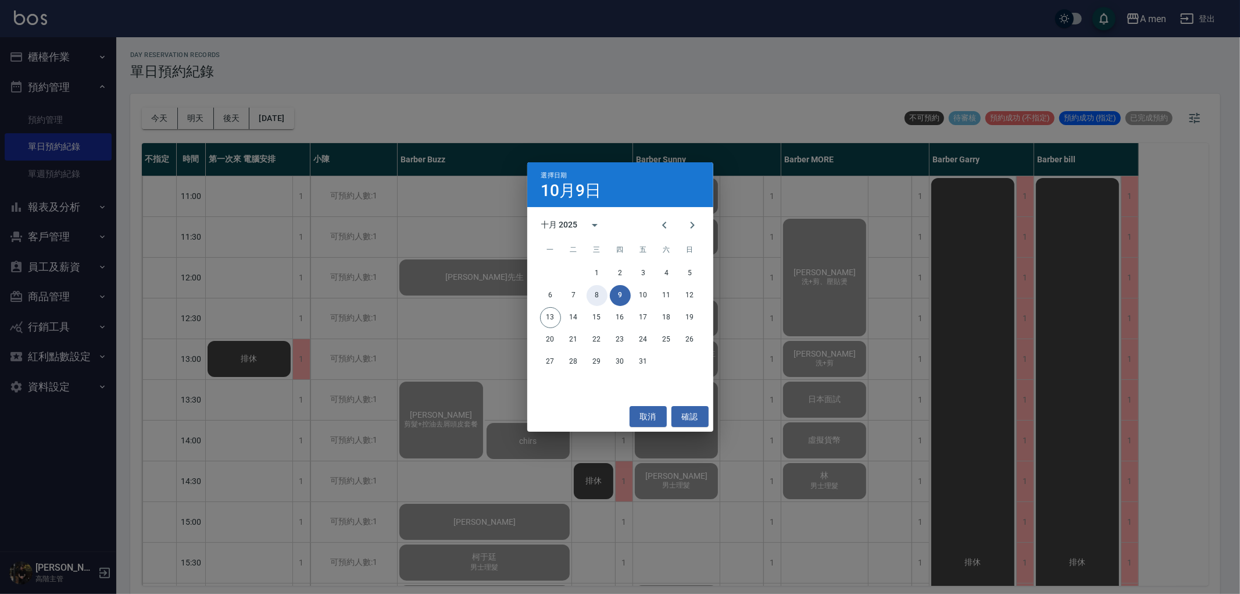
click at [591, 295] on button "8" at bounding box center [597, 295] width 21 height 21
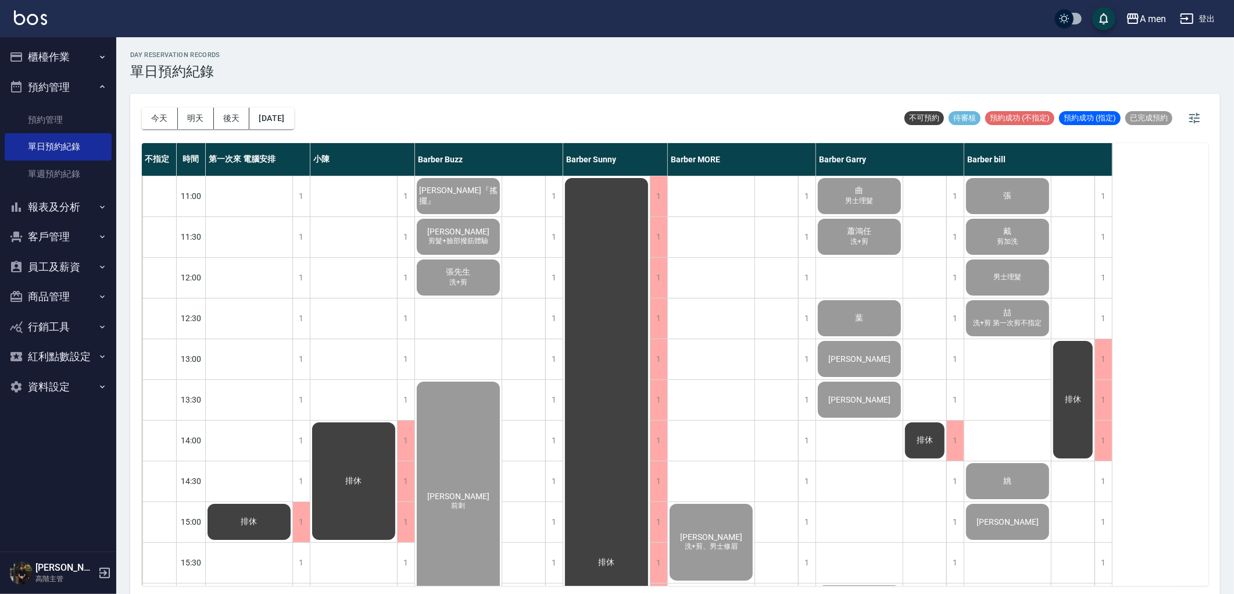
click at [252, 97] on div "今天 明天 後天 2025/10/08" at bounding box center [218, 118] width 152 height 49
click at [260, 103] on div "今天 明天 後天 2025/10/08" at bounding box center [218, 118] width 152 height 49
click at [265, 108] on button "[DATE]" at bounding box center [271, 119] width 44 height 22
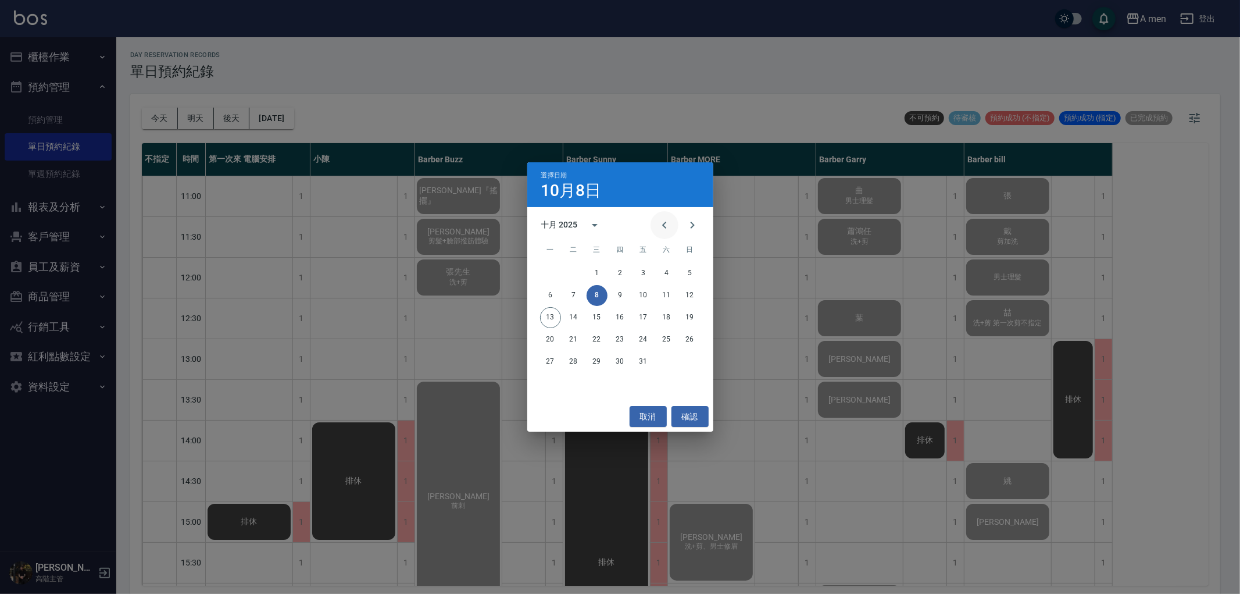
click at [658, 227] on icon "Previous month" at bounding box center [665, 225] width 14 height 14
click at [519, 103] on div "選擇日期 10月8日 九月 2025 一 二 三 四 五 六 日 1 2 3 4 5 6 7 8 9 10 11 12 13 14 15 16 17 18 1…" at bounding box center [620, 297] width 1240 height 594
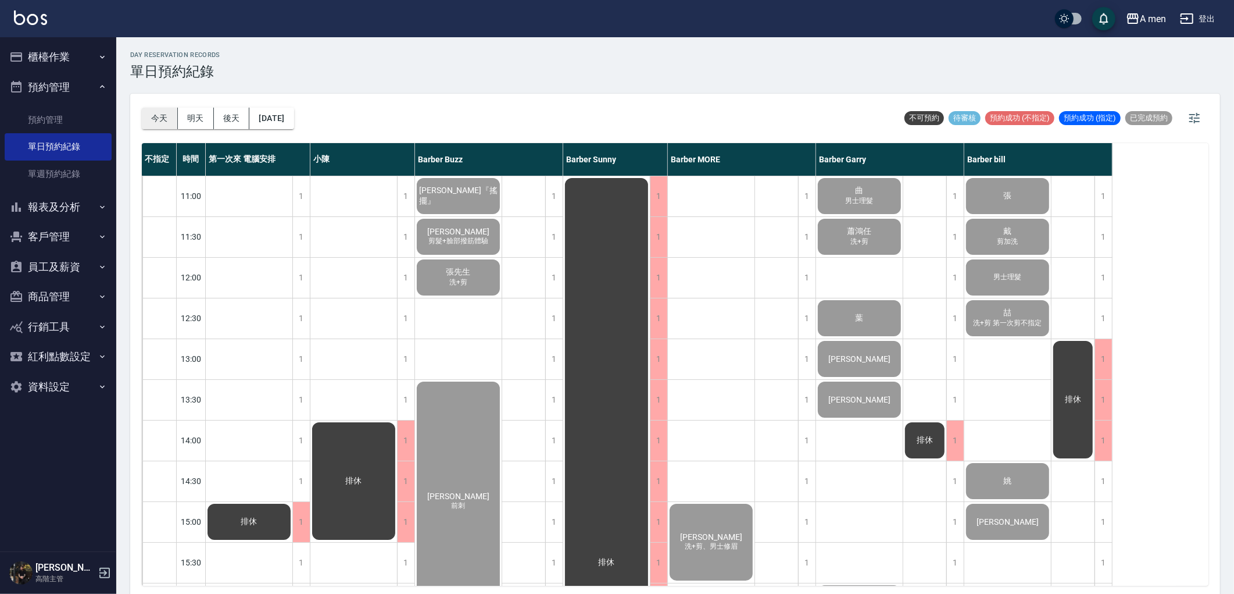
click at [167, 123] on button "今天" at bounding box center [160, 119] width 36 height 22
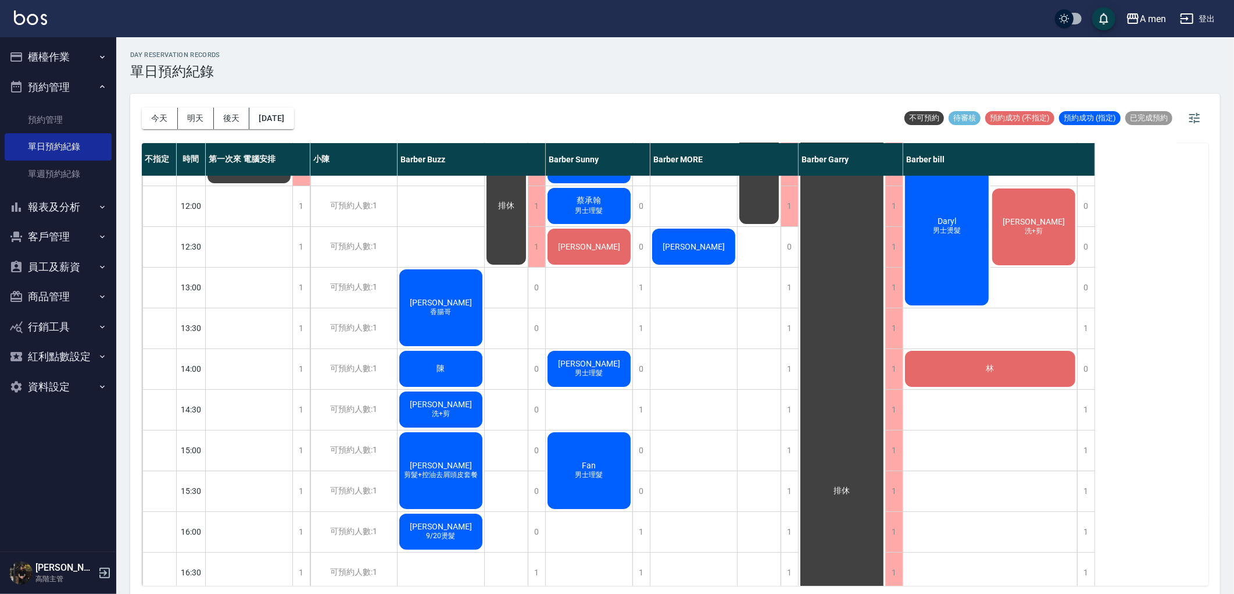
scroll to position [65, 0]
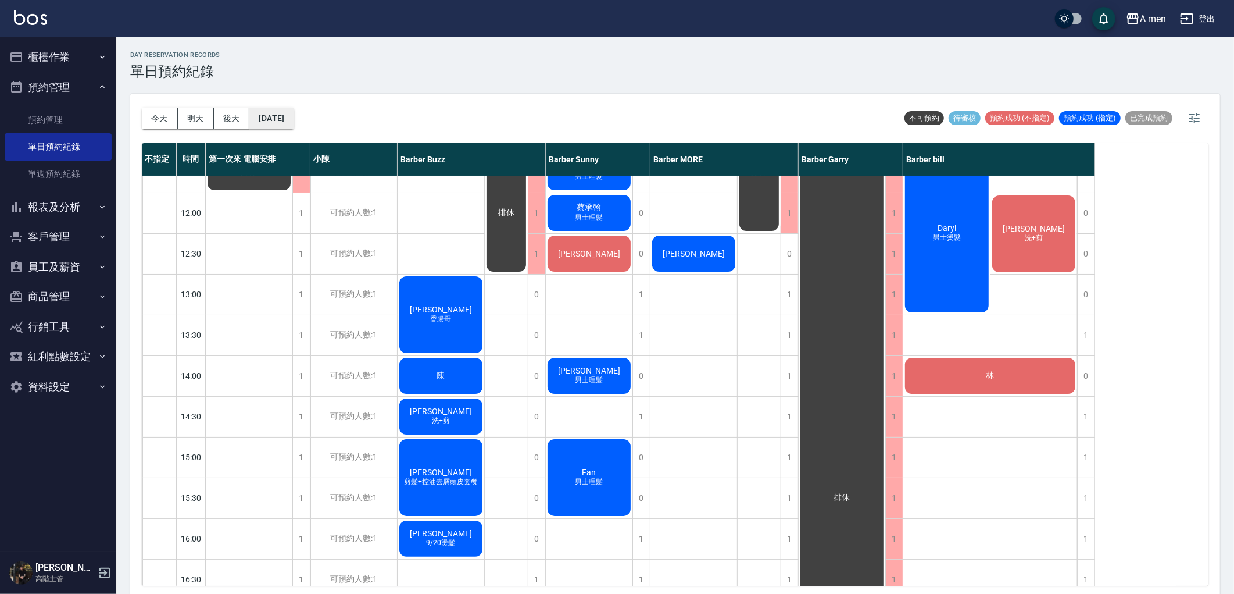
click at [263, 119] on button "[DATE]" at bounding box center [271, 119] width 44 height 22
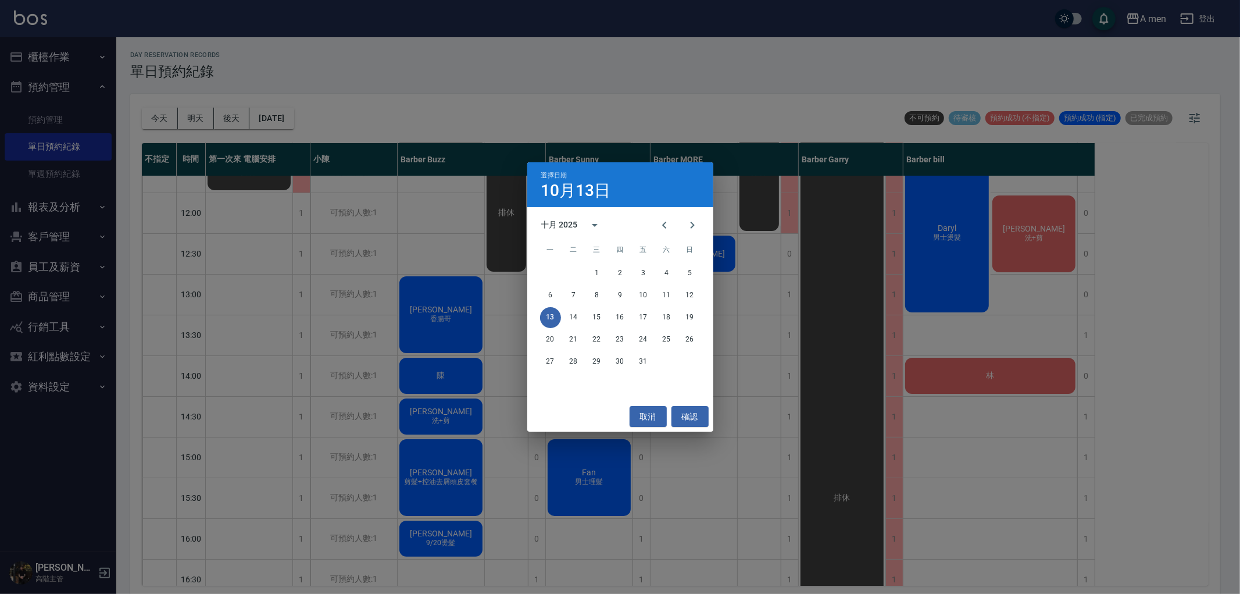
click at [576, 128] on div "選擇日期 10月13日 十月 2025 一 二 三 四 五 六 日 1 2 3 4 5 6 7 8 9 10 11 12 13 14 15 16 17 18 …" at bounding box center [620, 297] width 1240 height 594
